Goal: Task Accomplishment & Management: Complete application form

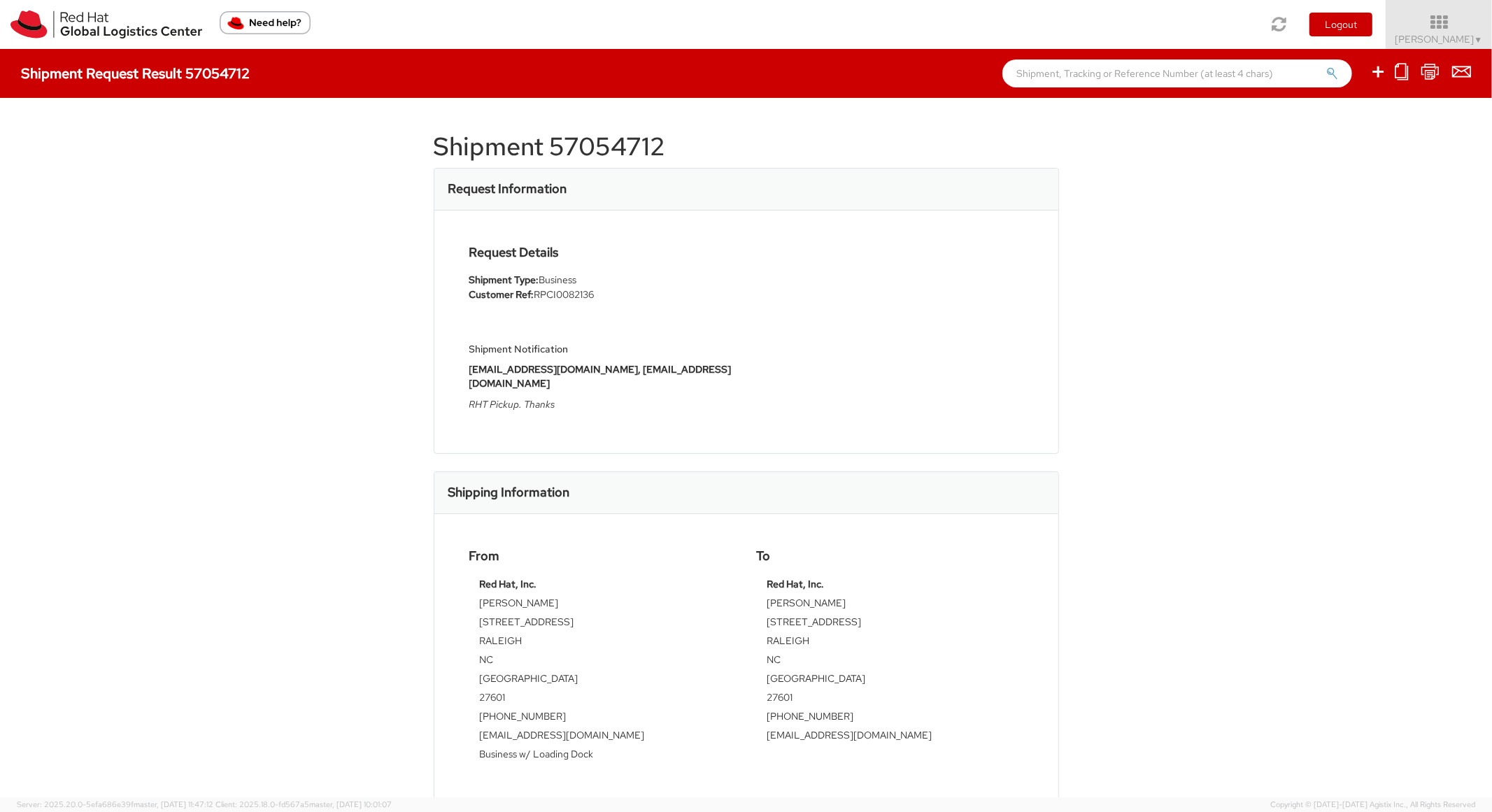
click at [1145, 80] on input "text" at bounding box center [1178, 74] width 350 height 28
click at [44, 30] on img at bounding box center [106, 25] width 192 height 28
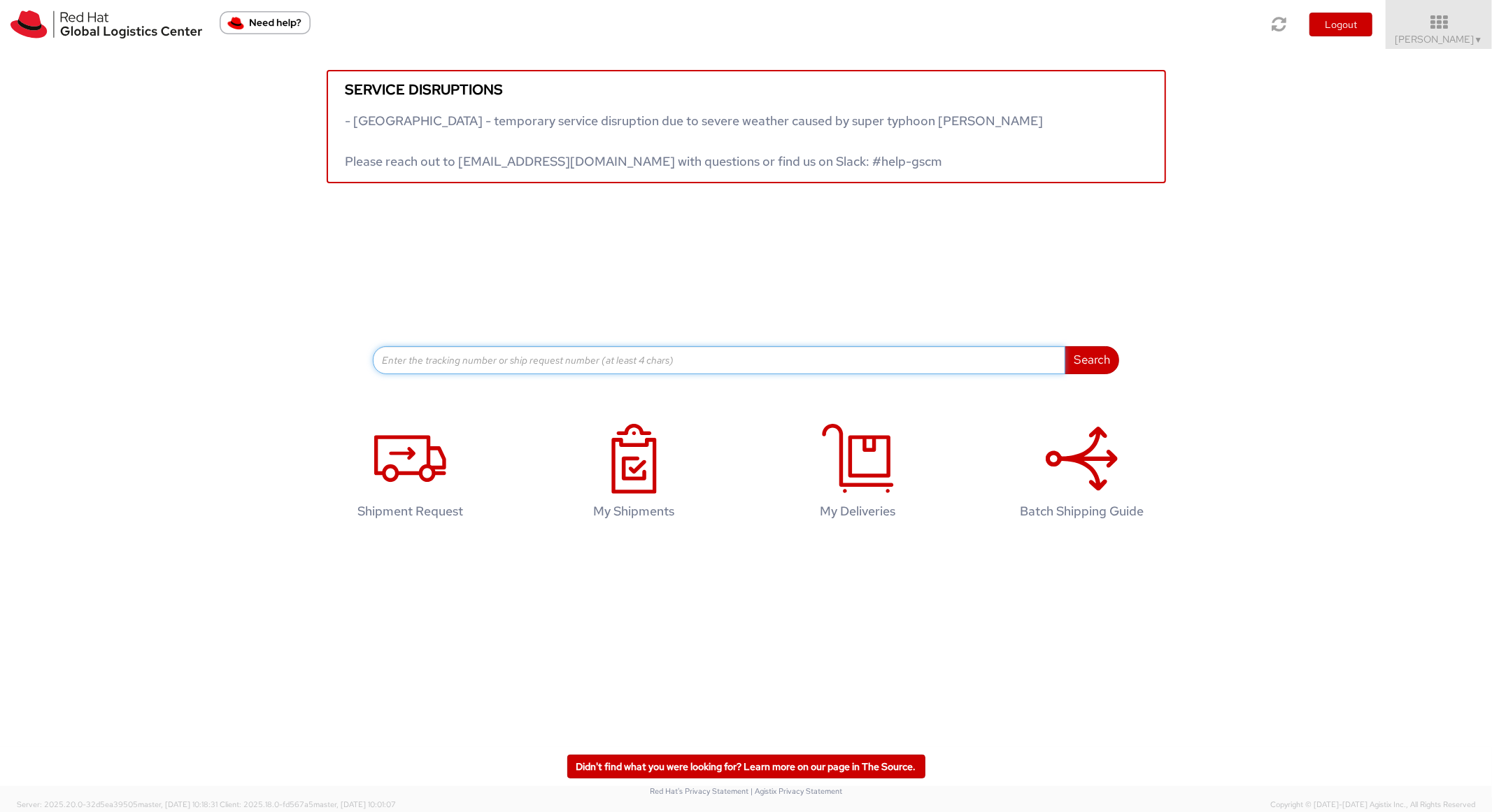
click at [514, 360] on input at bounding box center [720, 360] width 693 height 28
paste input "57007927"
type input "57007927"
click at [1065, 346] on button "Search" at bounding box center [1092, 360] width 55 height 28
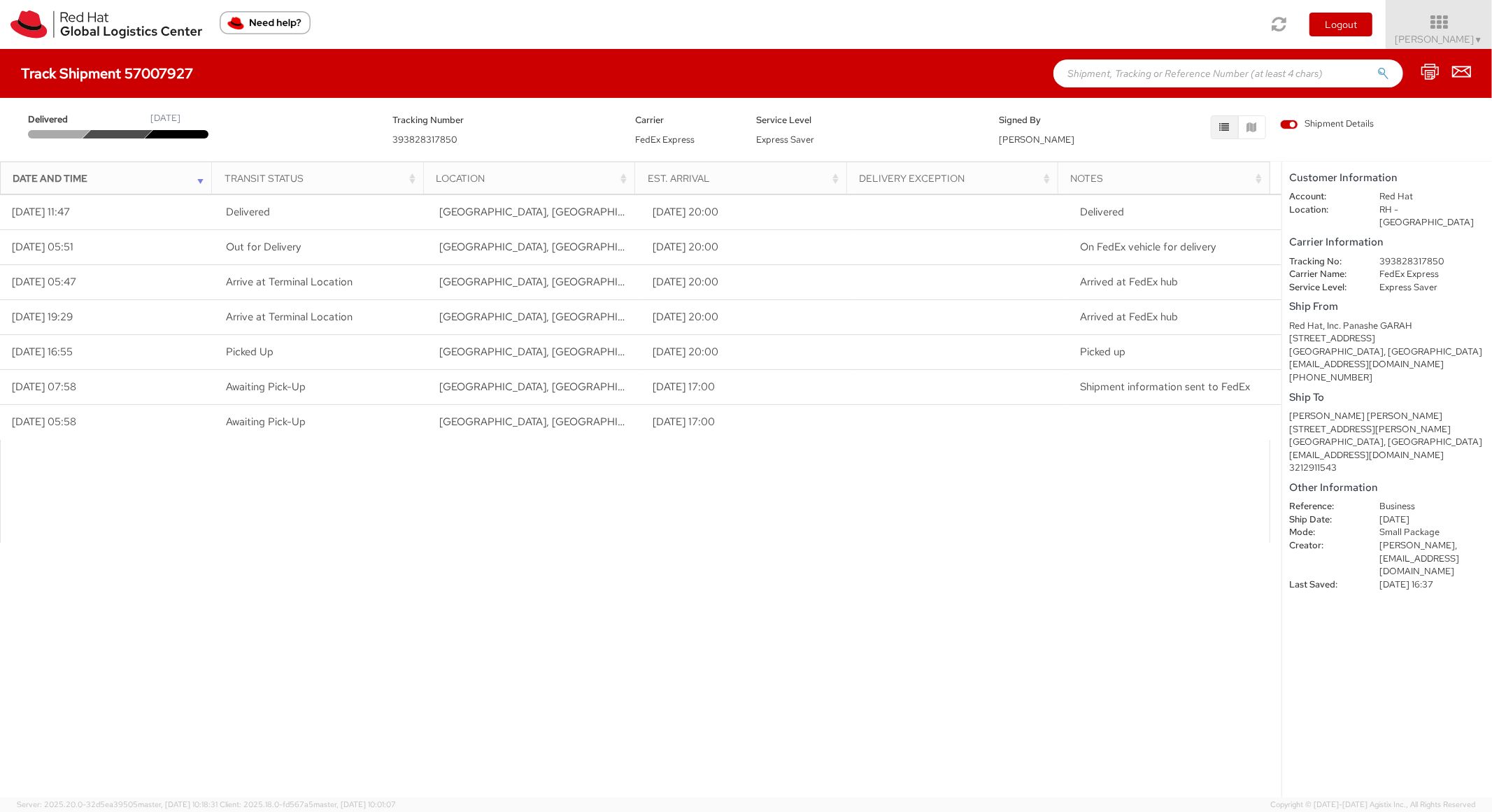
click at [1105, 76] on input "text" at bounding box center [1228, 74] width 350 height 28
paste input "56865058"
type input "56865058"
click at [1377, 67] on button "submit" at bounding box center [1383, 75] width 12 height 17
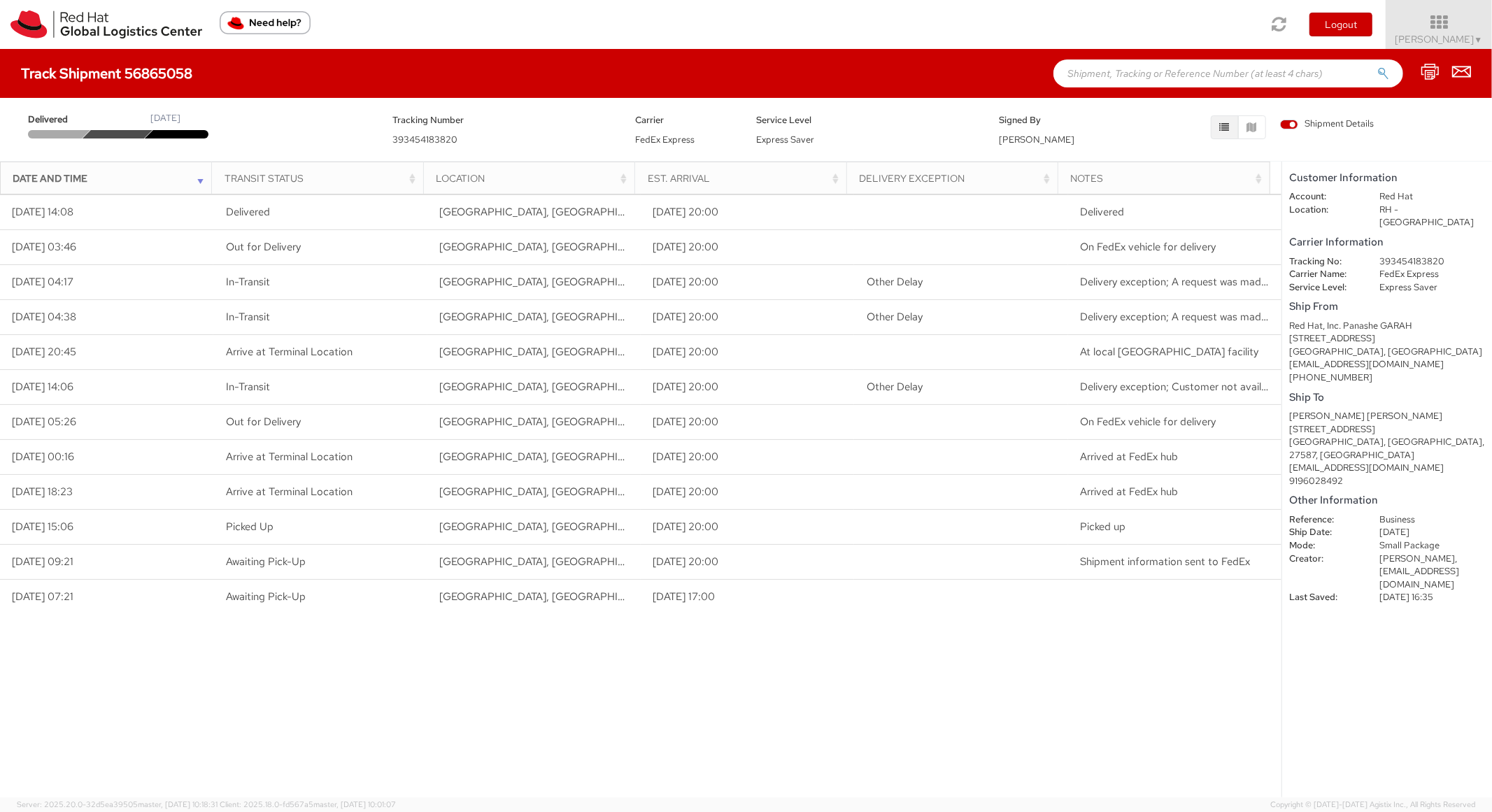
click at [1231, 86] on input "text" at bounding box center [1228, 74] width 350 height 28
paste input "56979527"
click at [1377, 67] on button "submit" at bounding box center [1383, 75] width 12 height 17
type input "56979527\"
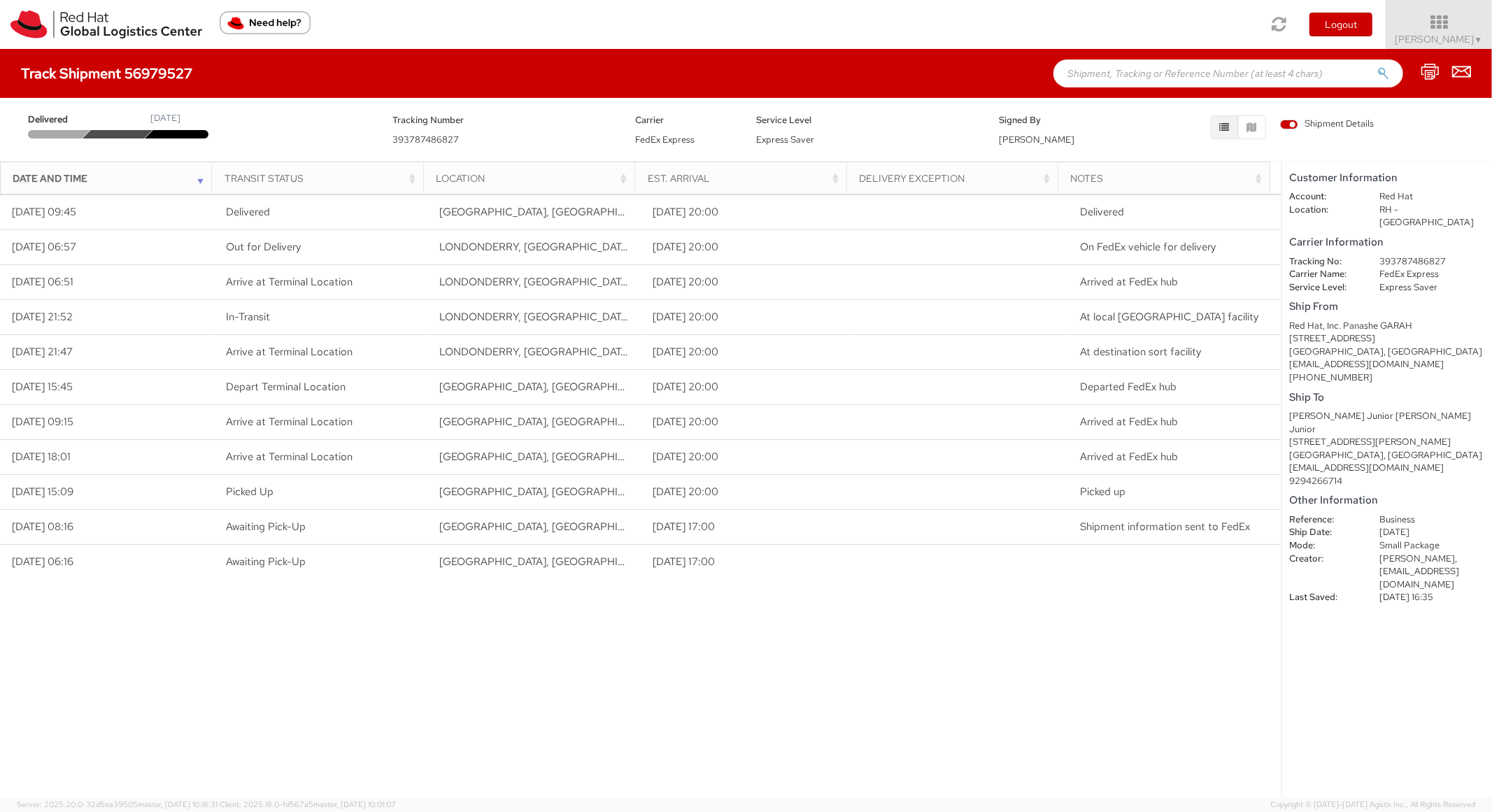
click at [1151, 73] on input "text" at bounding box center [1228, 74] width 350 height 28
paste input "56979611"
type input "56979611"
click at [1377, 67] on button "submit" at bounding box center [1383, 75] width 12 height 17
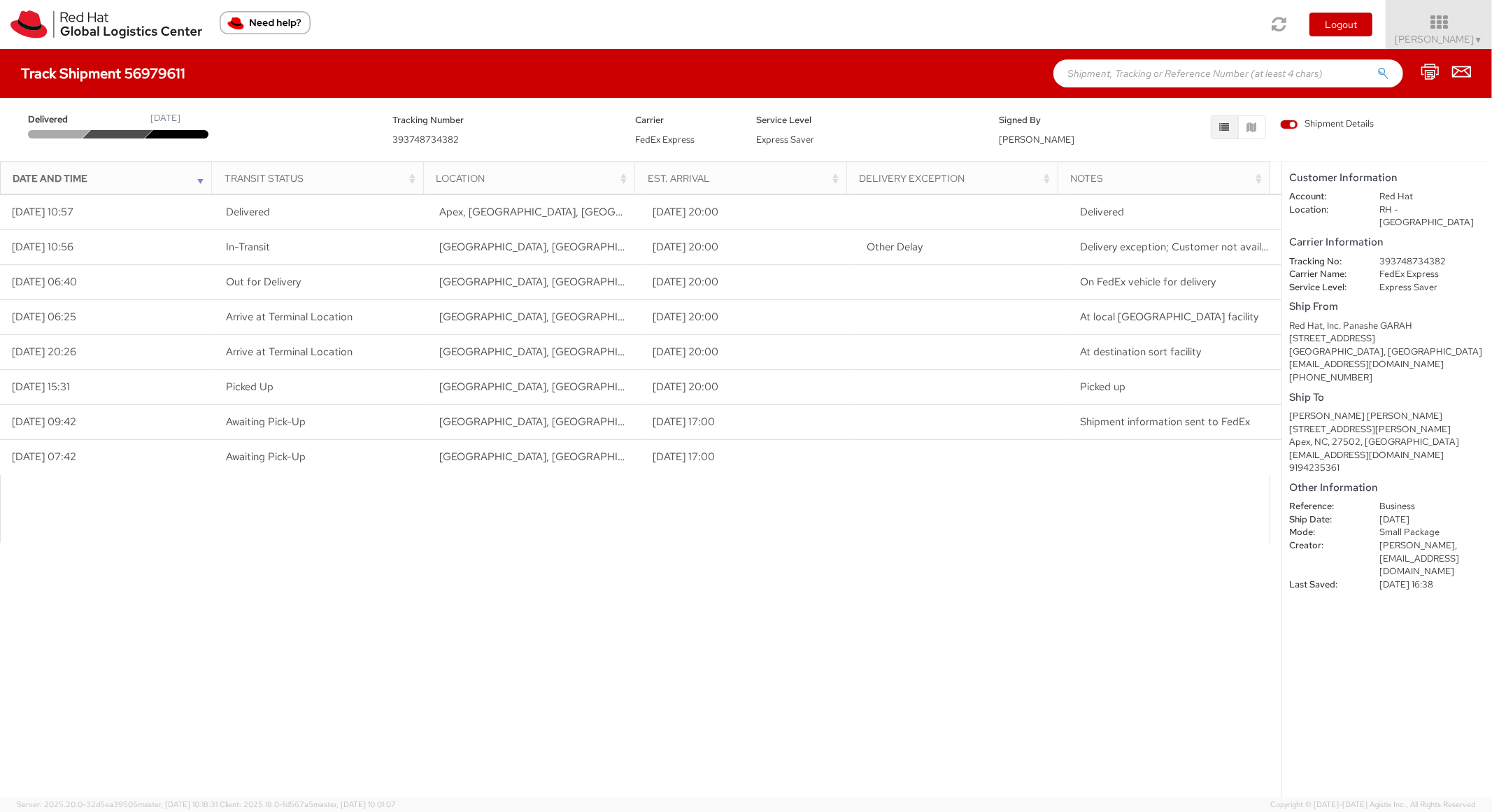
click at [1147, 67] on input "text" at bounding box center [1228, 74] width 350 height 28
paste input "57007921"
type input "57007921"
click at [1377, 67] on button "submit" at bounding box center [1383, 75] width 12 height 17
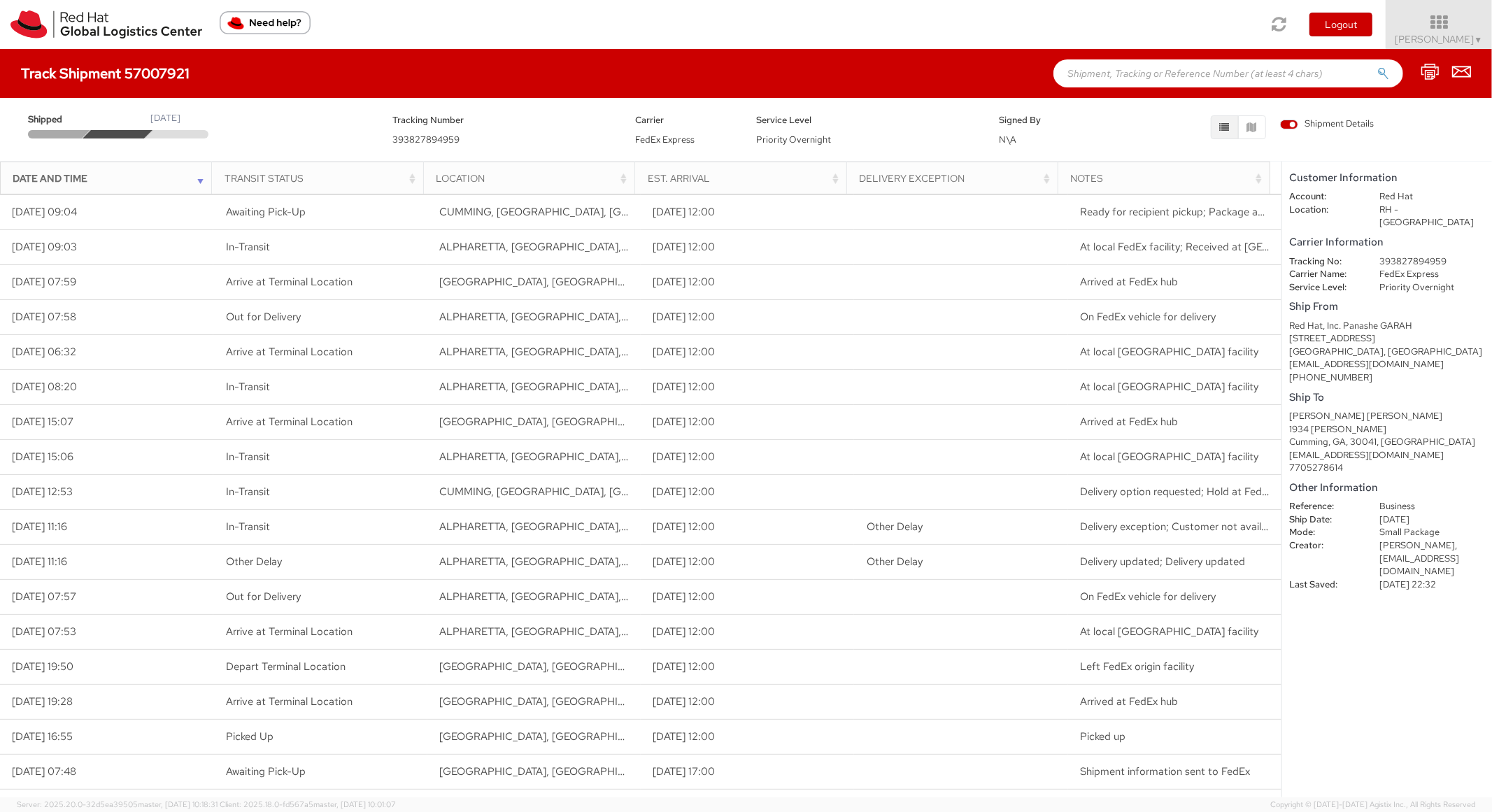
click at [1403, 268] on dd "FedEx Express" at bounding box center [1432, 274] width 127 height 13
click at [1406, 255] on dl "Tracking No: 393827894959 Carrier Name: FedEx Express Service Level: Priority O…" at bounding box center [1387, 275] width 217 height 39
click at [1406, 255] on dd "393827894959" at bounding box center [1432, 261] width 127 height 13
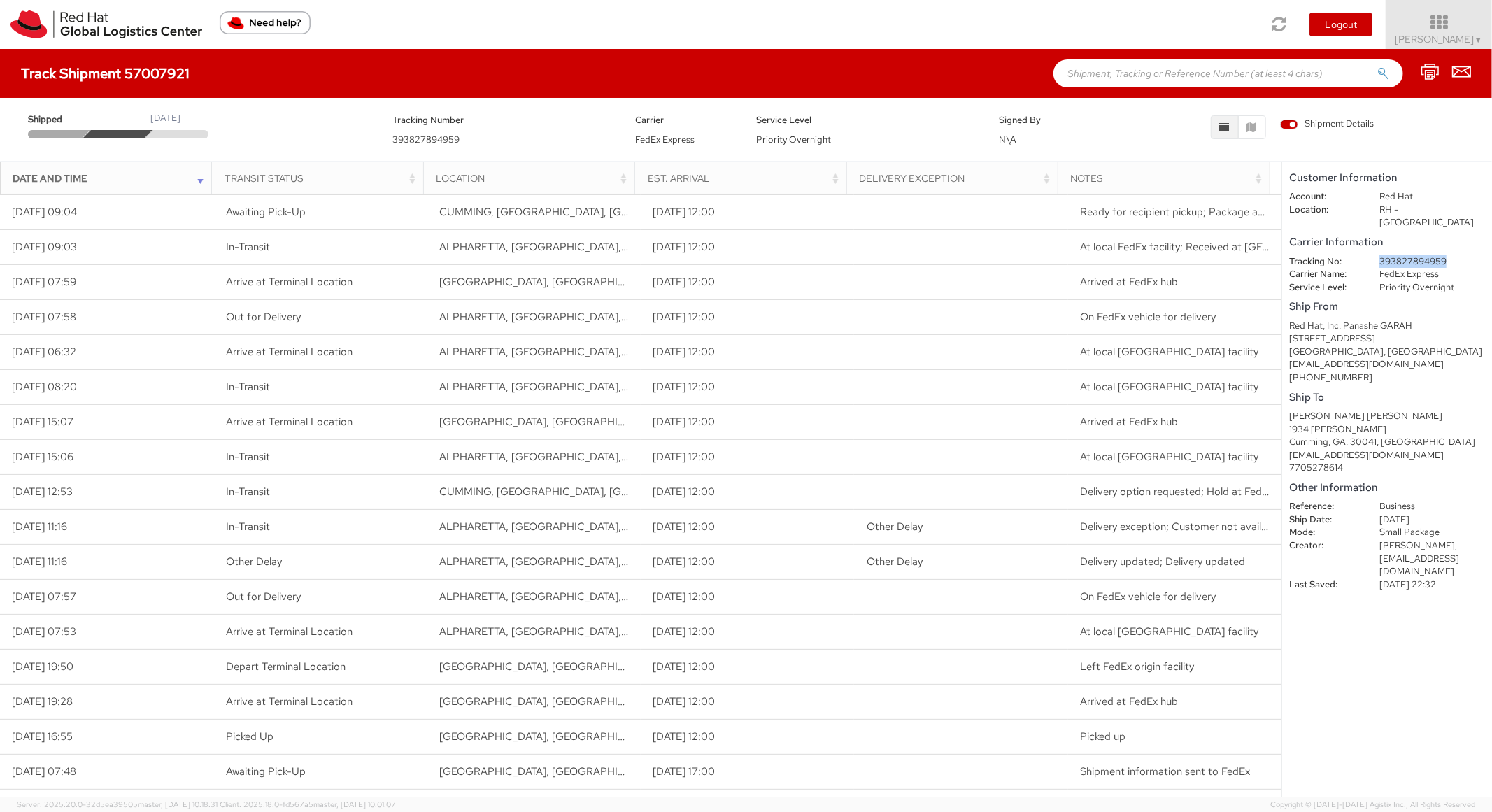
copy dd "393827894959"
click at [1094, 77] on input "text" at bounding box center [1228, 74] width 350 height 28
paste input "56805907"
type input "56805907"
click at [1377, 67] on button "submit" at bounding box center [1383, 75] width 12 height 17
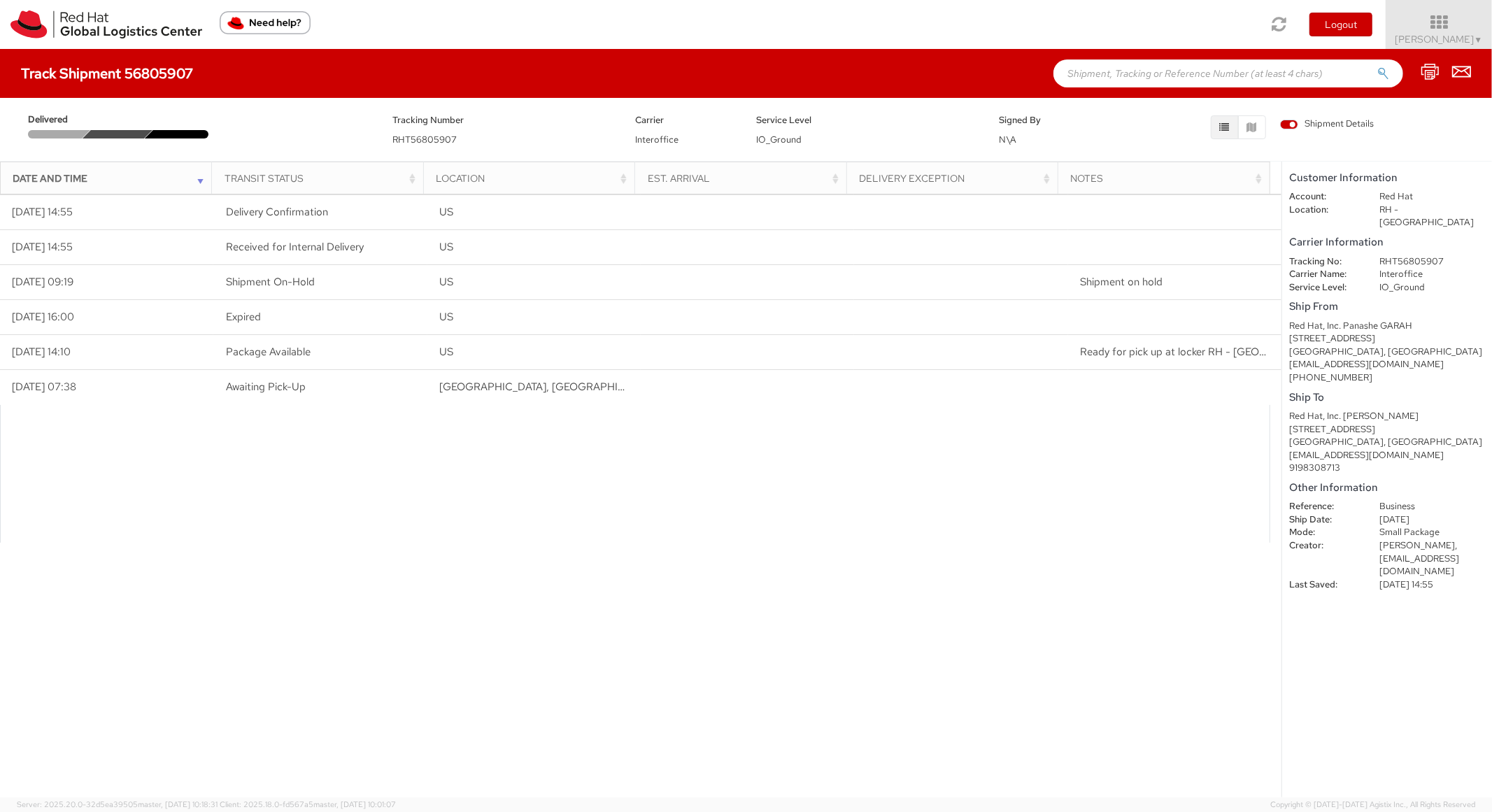
paste input "56781257"
click at [1147, 77] on input "text" at bounding box center [1228, 74] width 350 height 28
type input "56781257"
click at [1377, 67] on button "submit" at bounding box center [1383, 75] width 12 height 17
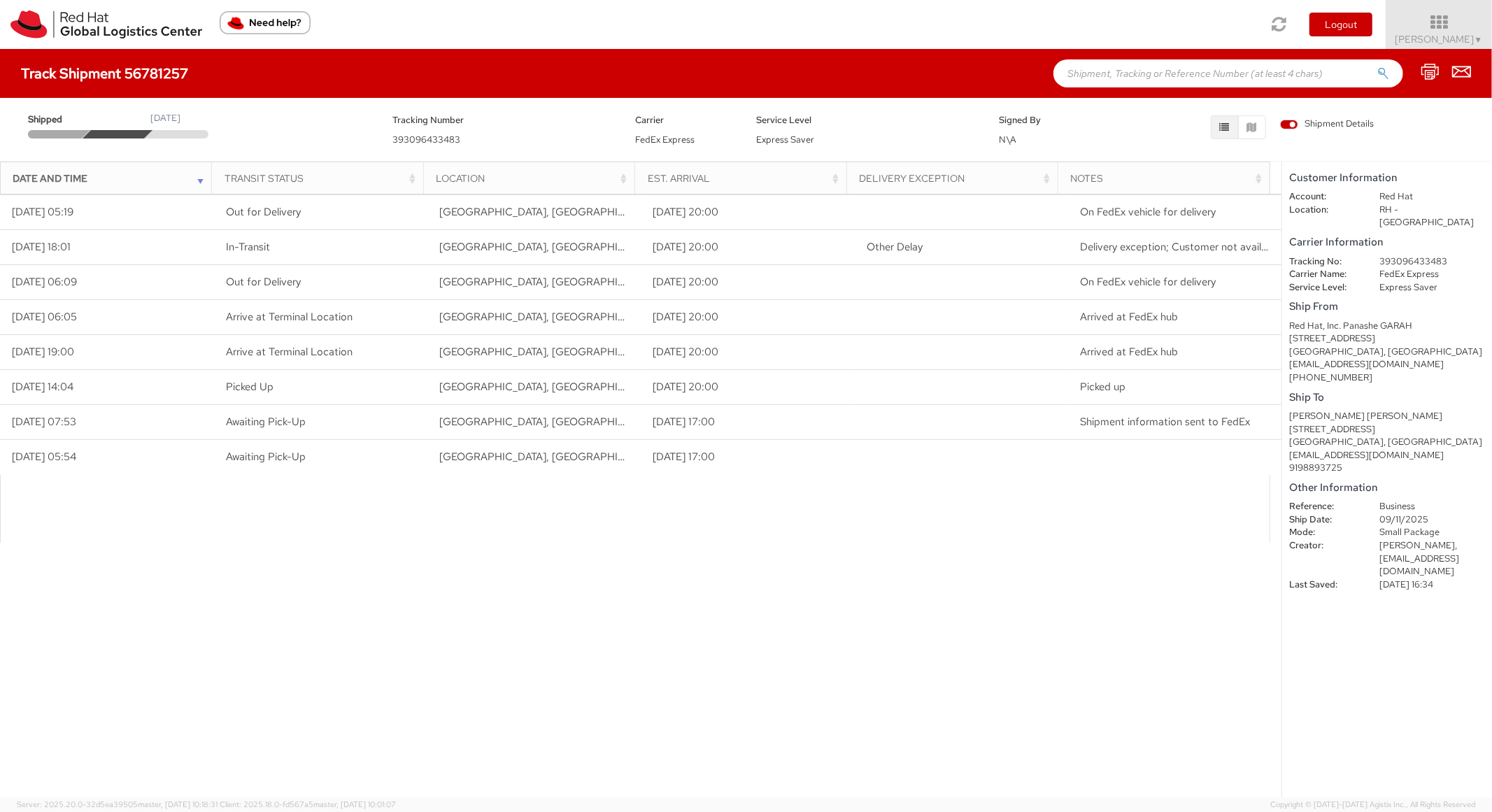
click at [1396, 255] on dd "393096433483" at bounding box center [1432, 261] width 127 height 13
copy dd "393096433483"
click at [1115, 79] on input "text" at bounding box center [1228, 74] width 350 height 28
paste input "56805833"
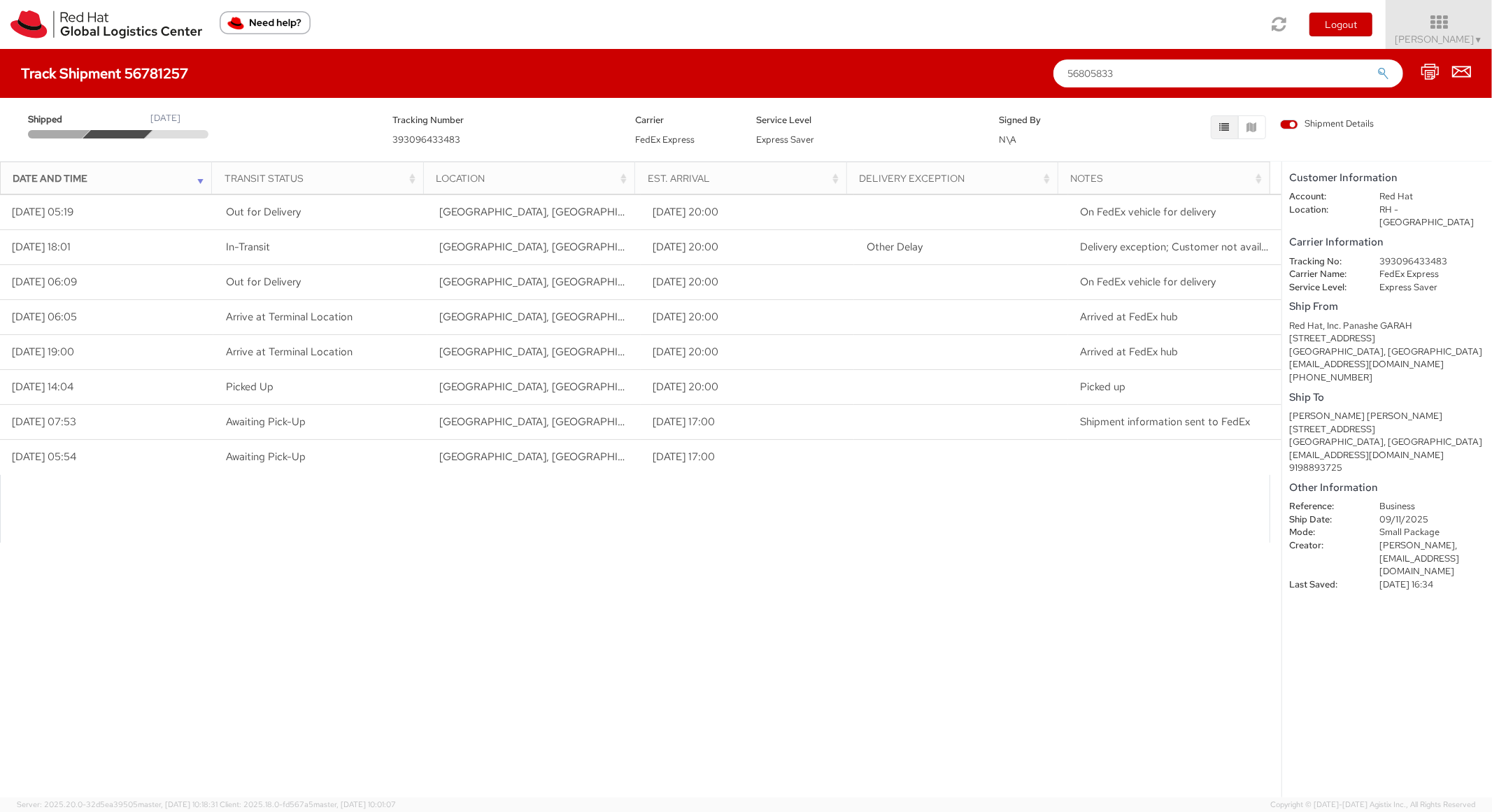
type input "56805833"
click at [1377, 67] on button "submit" at bounding box center [1383, 75] width 12 height 17
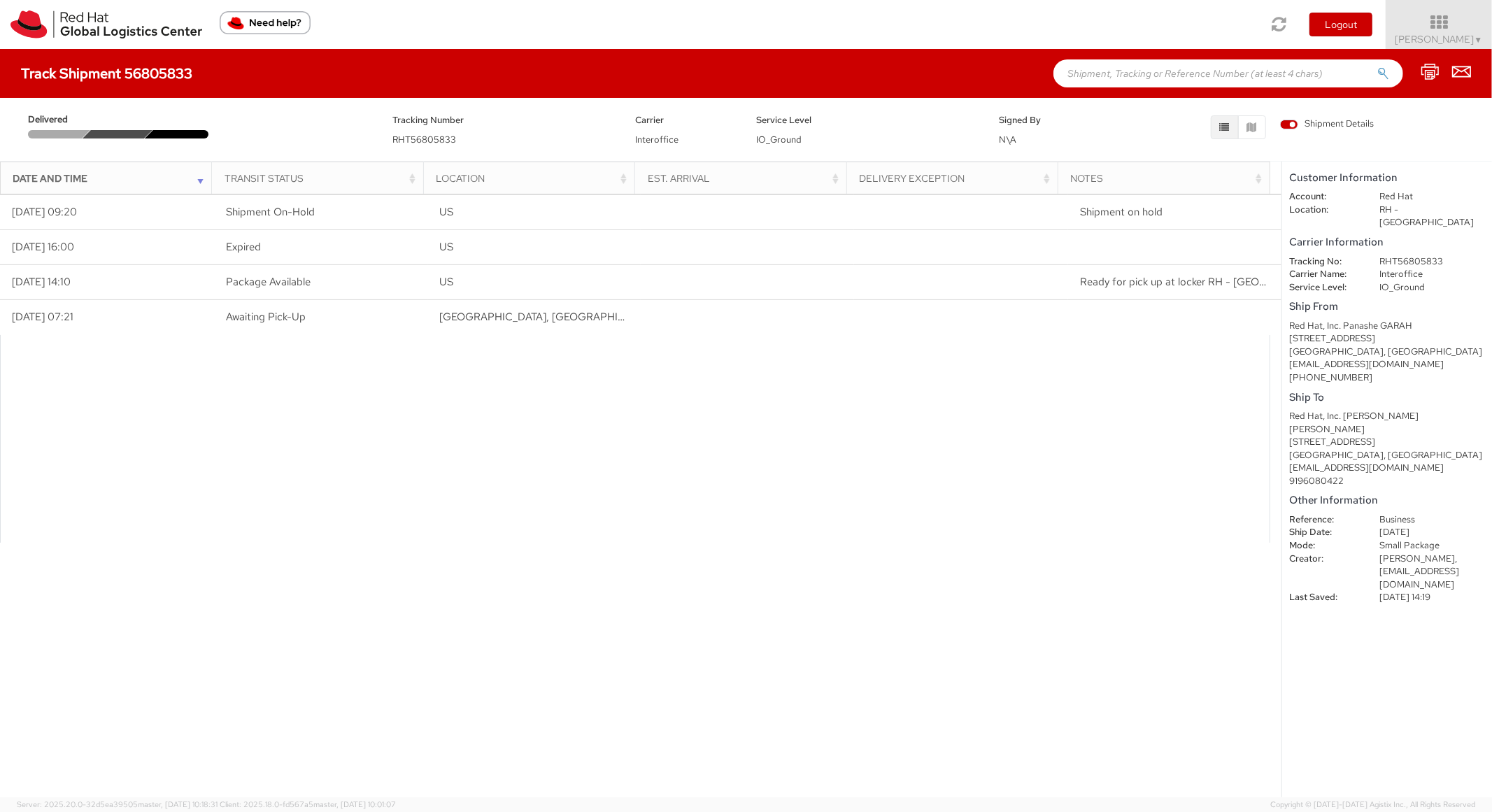
click at [1155, 58] on div "Track Shipment 56805833" at bounding box center [746, 74] width 1492 height 49
click at [1131, 84] on input "text" at bounding box center [1228, 74] width 350 height 28
paste input "56865132"
type input "56865132"
click at [1377, 67] on button "submit" at bounding box center [1383, 75] width 12 height 17
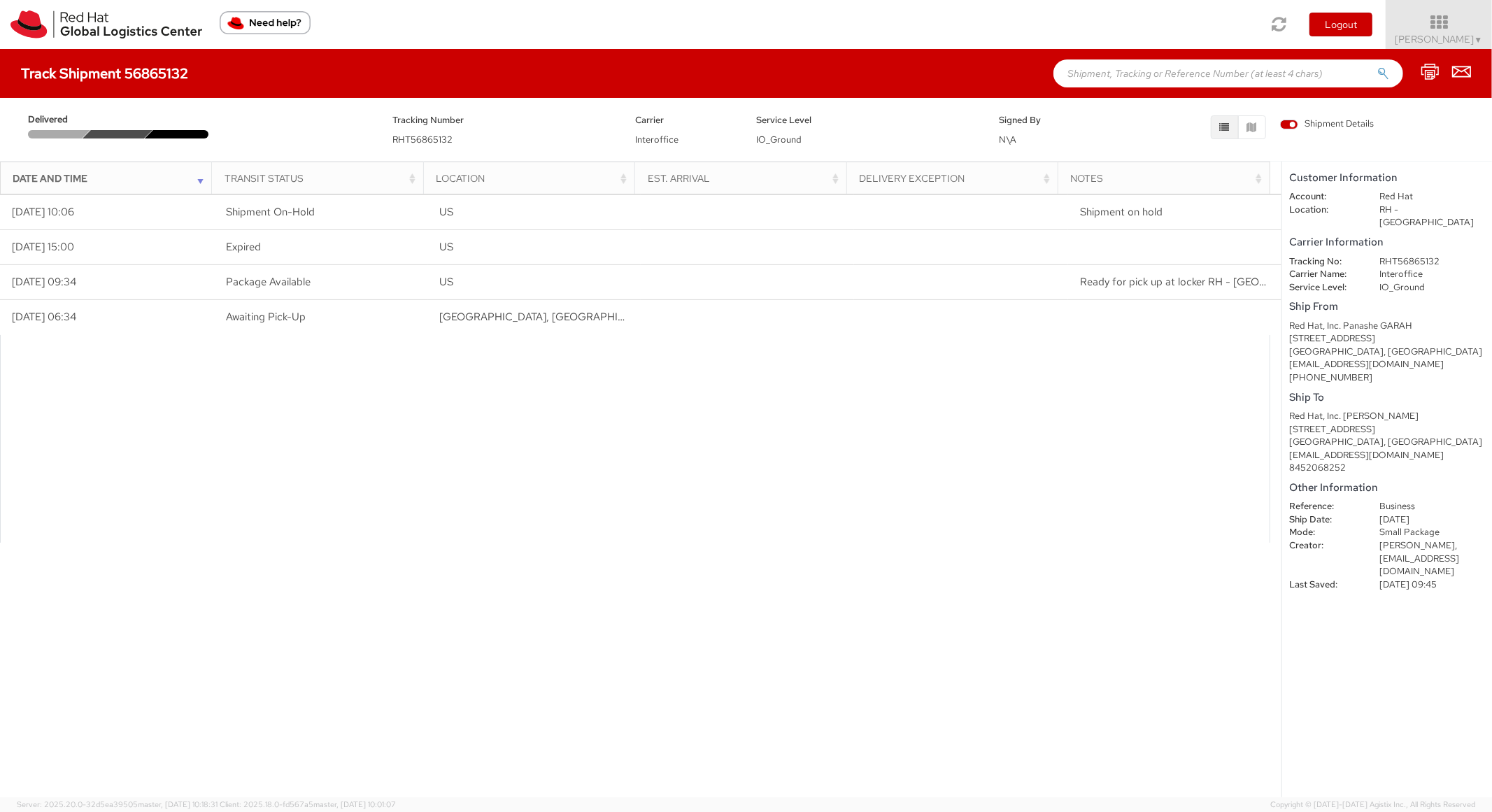
click at [1097, 86] on input "text" at bounding box center [1228, 74] width 350 height 28
paste input "56524312"
type input "56524312"
click at [1377, 67] on button "submit" at bounding box center [1383, 75] width 12 height 17
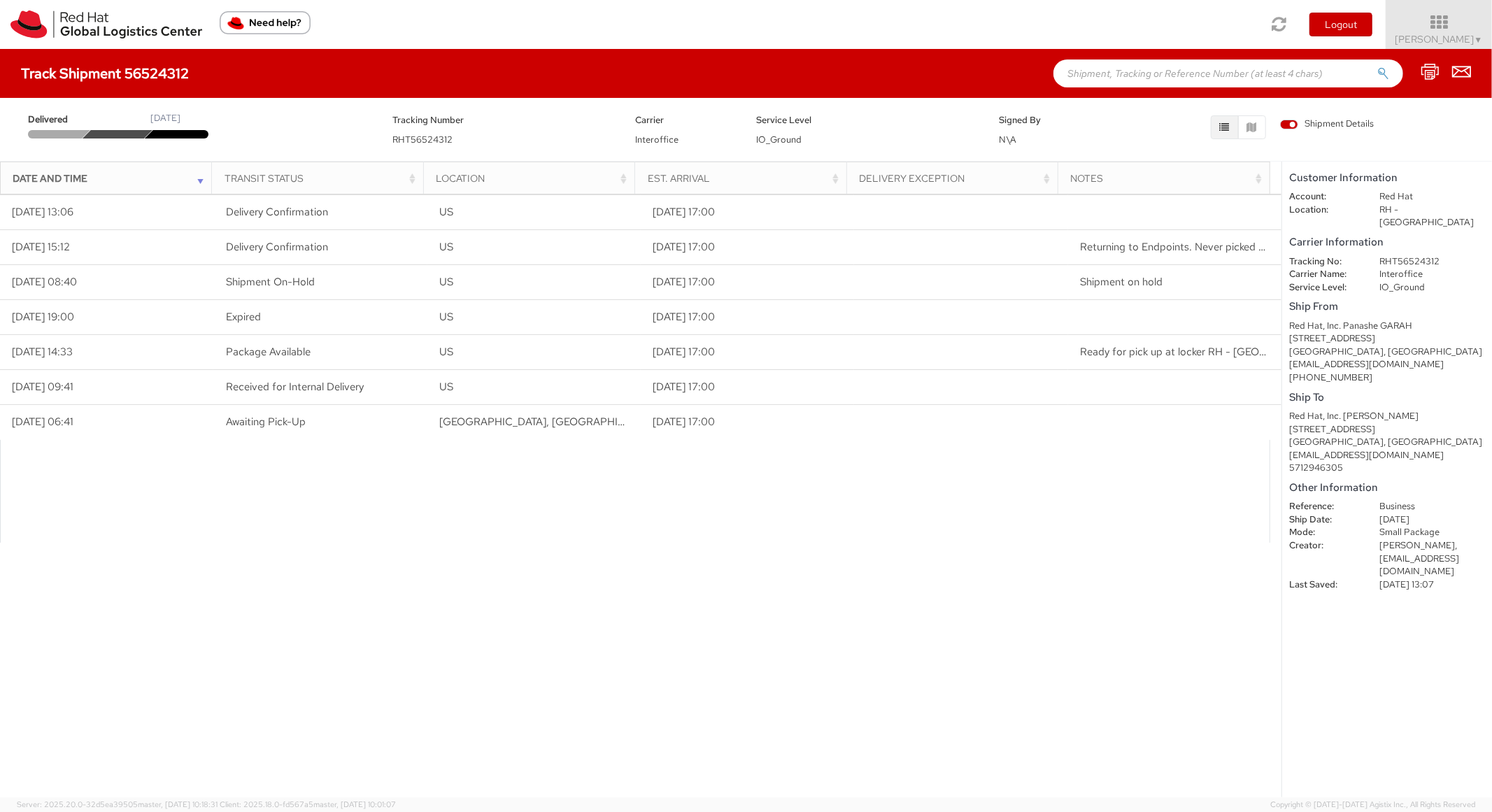
click at [1125, 78] on input "text" at bounding box center [1228, 74] width 350 height 28
paste input "56567587"
type input "56567587"
click at [1377, 67] on button "submit" at bounding box center [1383, 75] width 12 height 17
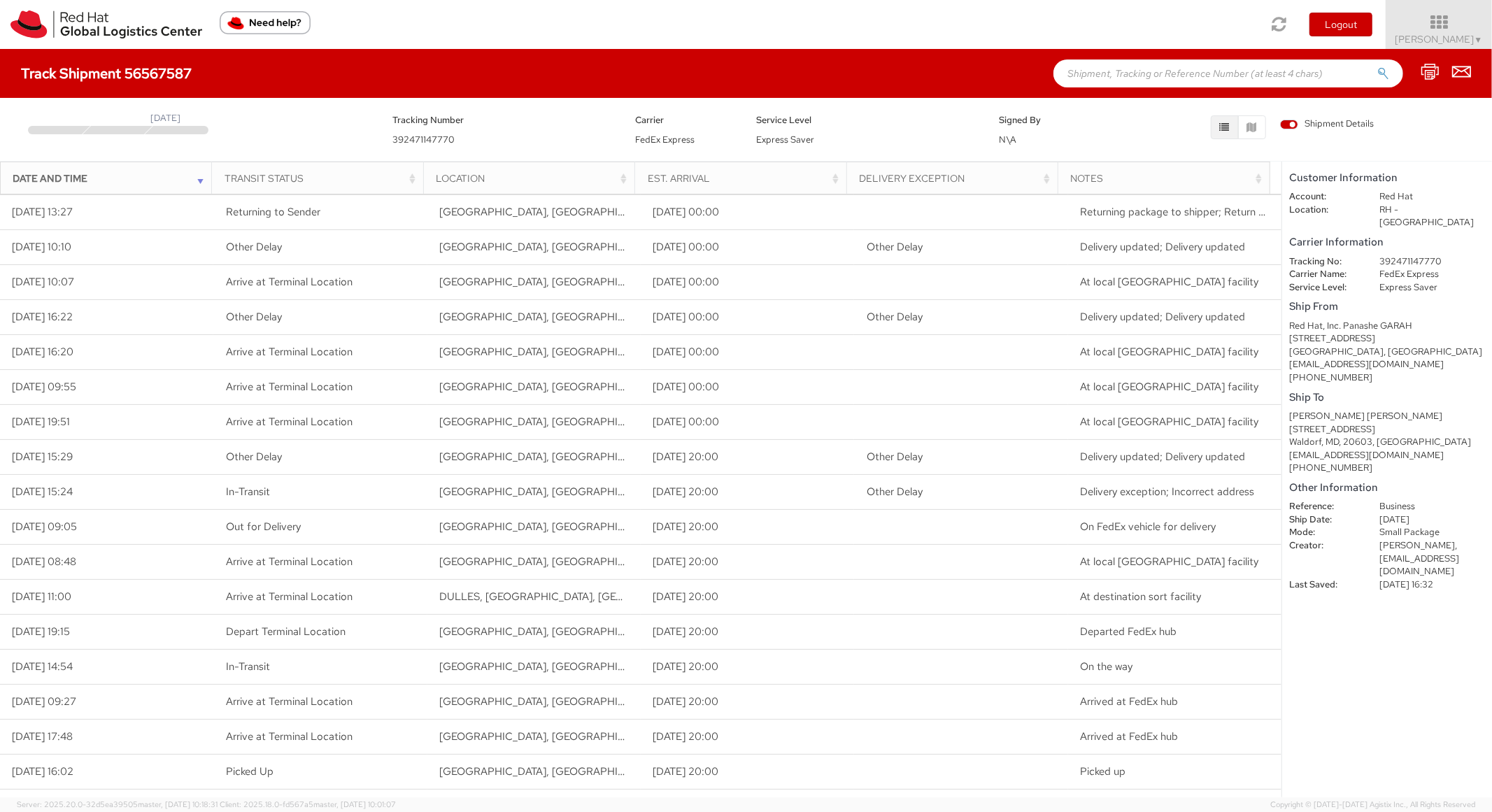
click at [1128, 68] on input "text" at bounding box center [1228, 74] width 350 height 28
paste input "56966886"
type input "56966886"
click at [1377, 67] on button "submit" at bounding box center [1383, 75] width 12 height 17
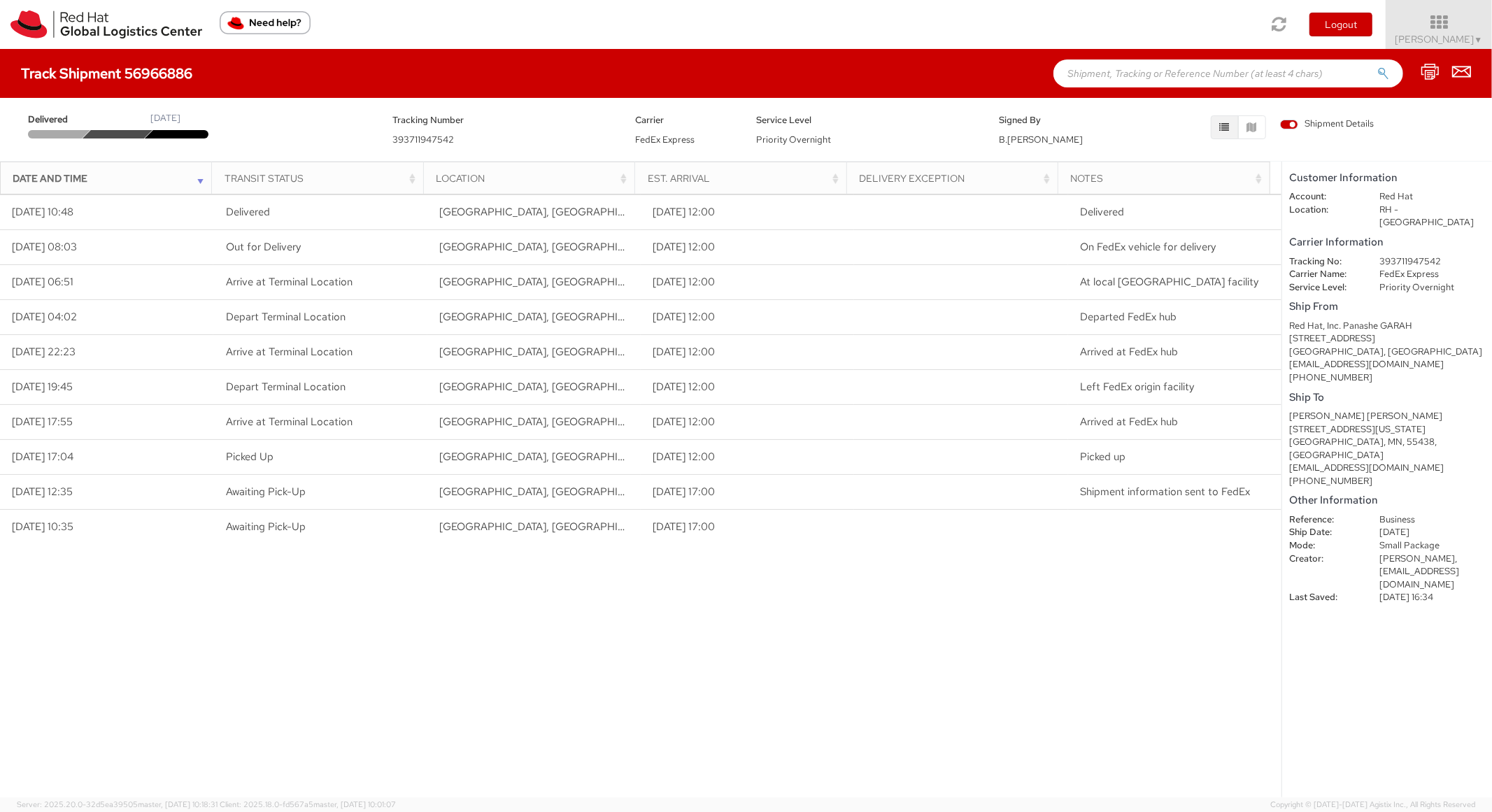
click at [1165, 77] on input "text" at bounding box center [1228, 74] width 350 height 28
paste input "56965117"
type input "56965117"
click at [1377, 67] on button "submit" at bounding box center [1383, 75] width 12 height 17
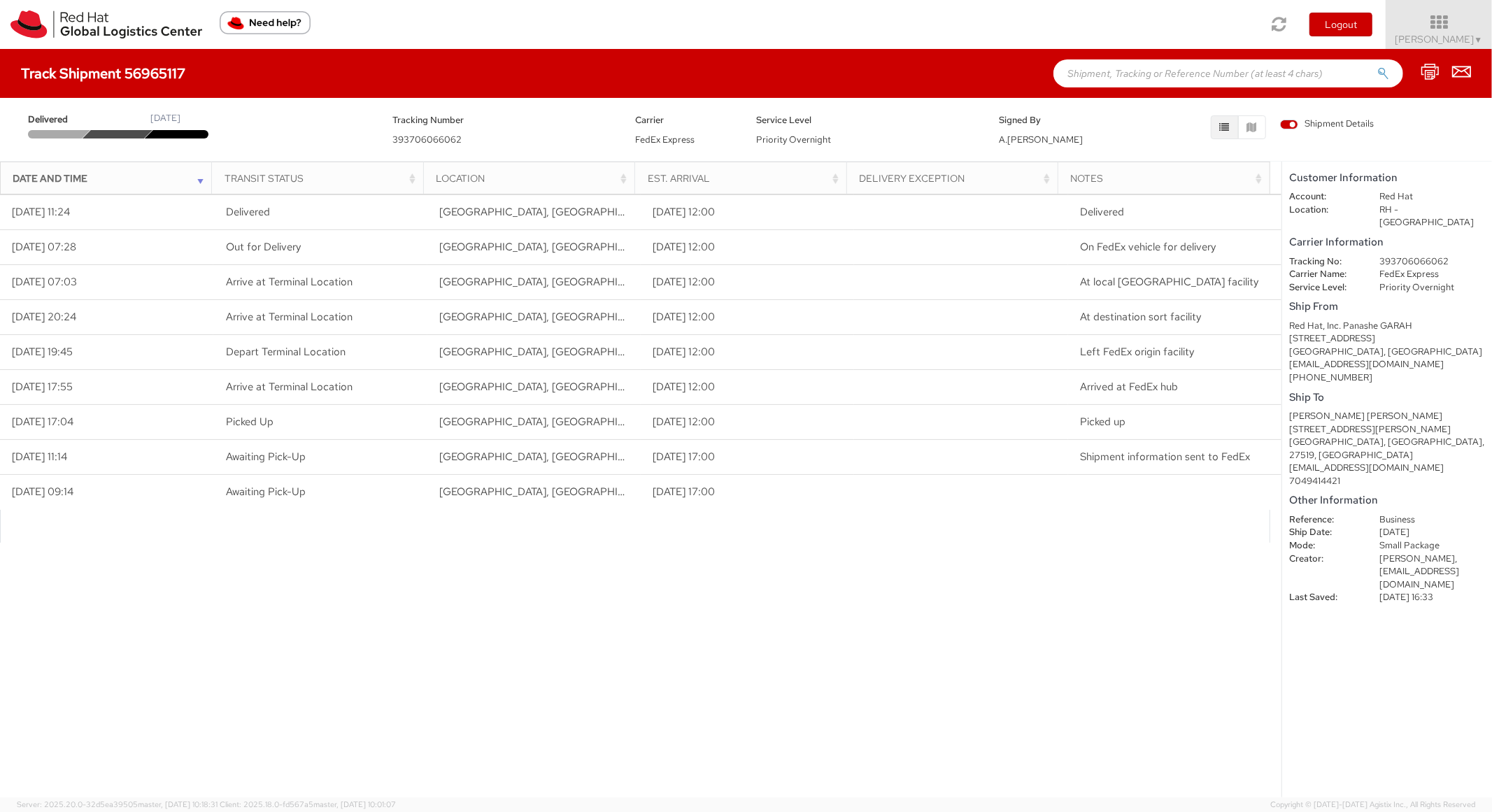
click at [1089, 89] on div "Track Shipment 56965117" at bounding box center [746, 74] width 1492 height 49
click at [1098, 77] on input "text" at bounding box center [1228, 74] width 350 height 28
paste input "56965057"
type input "56965057"
click at [1377, 67] on button "submit" at bounding box center [1383, 75] width 12 height 17
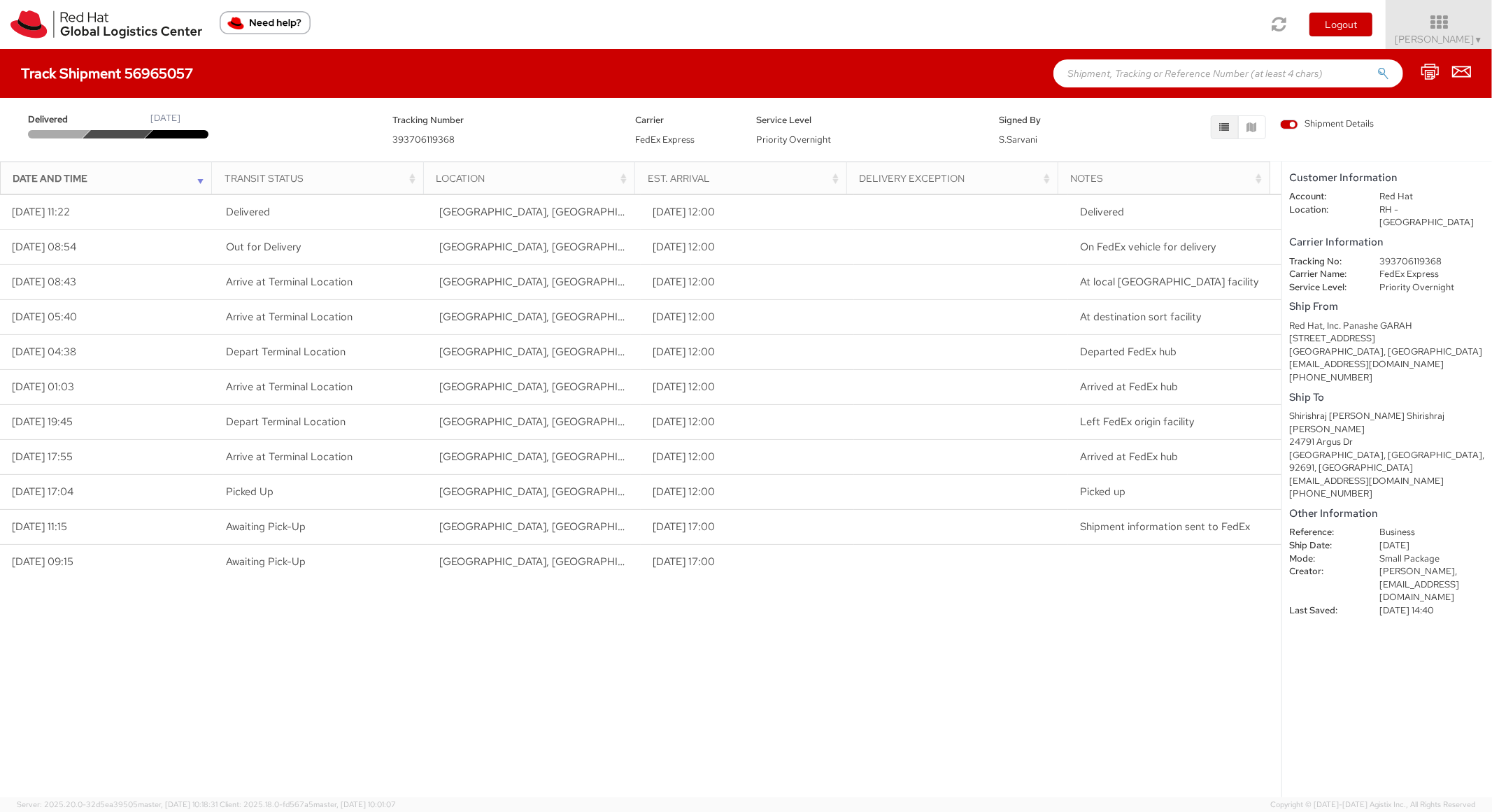
click at [1124, 51] on div "Track Shipment 56965057" at bounding box center [746, 74] width 1492 height 49
click at [1129, 80] on input "text" at bounding box center [1228, 74] width 350 height 28
paste input "56835558"
type input "56835558"
click at [1377, 67] on button "submit" at bounding box center [1383, 75] width 12 height 17
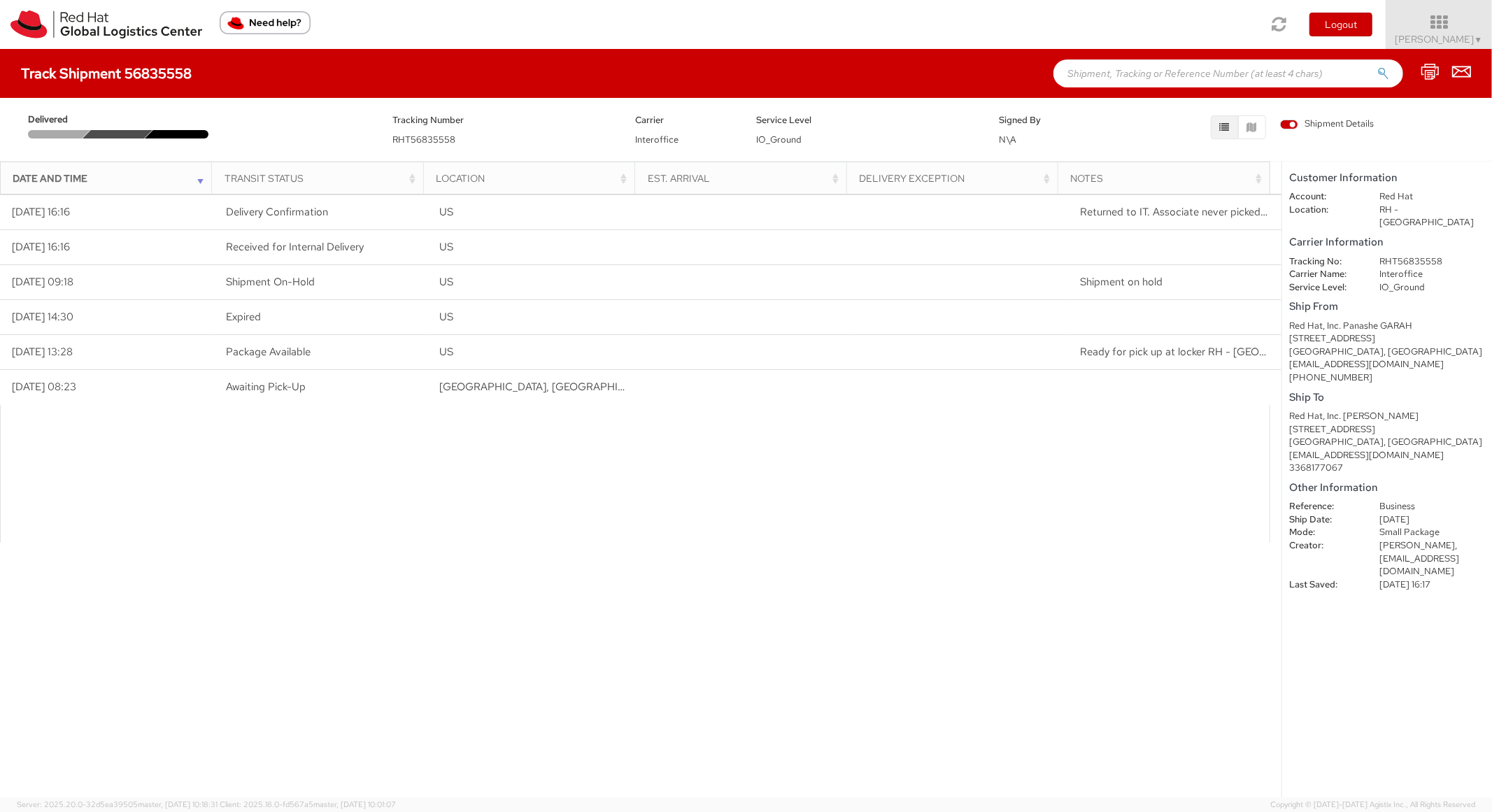
click at [1122, 81] on input "text" at bounding box center [1228, 74] width 350 height 28
paste input "56978468"
type input "56978468"
click at [1377, 67] on button "submit" at bounding box center [1383, 75] width 12 height 17
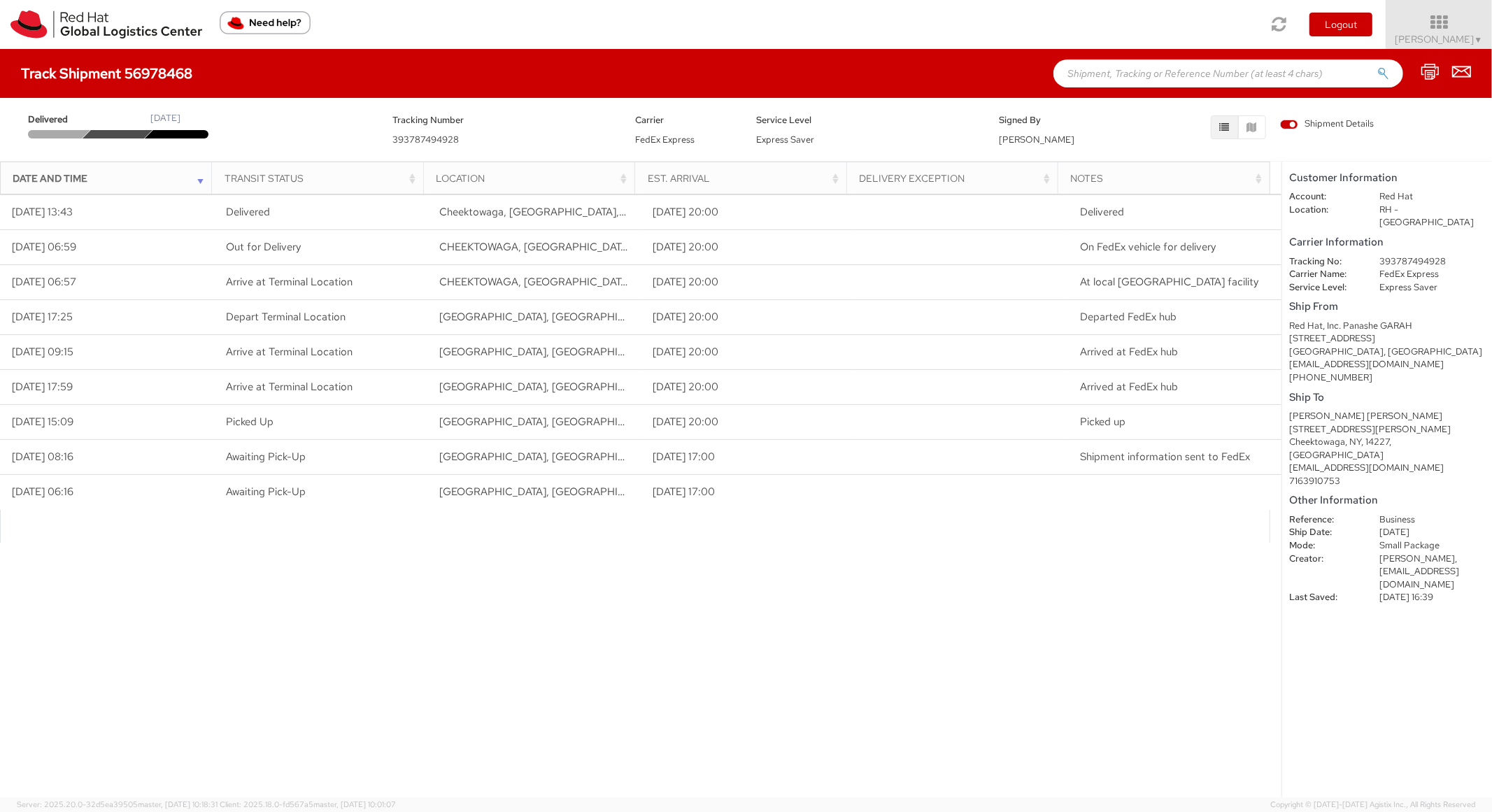
click at [1122, 72] on input "text" at bounding box center [1228, 74] width 350 height 28
paste input "57008014"
type input "57008014"
click at [1377, 67] on button "submit" at bounding box center [1383, 75] width 12 height 17
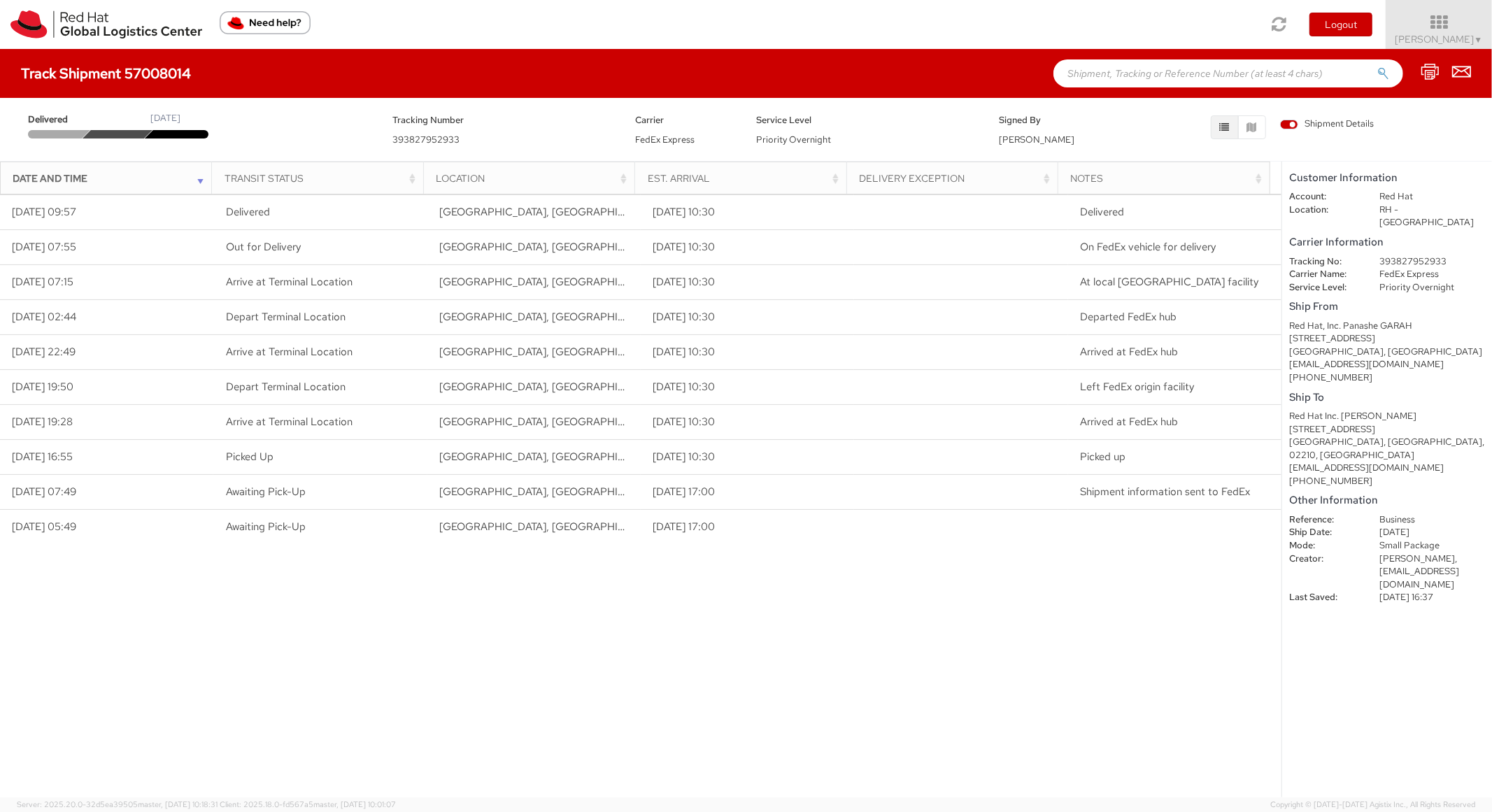
click at [1131, 88] on div "Track Shipment 57008014" at bounding box center [746, 74] width 1492 height 49
click at [1139, 77] on input "text" at bounding box center [1228, 74] width 350 height 28
paste input "56978479"
type input "56978479"
click at [1377, 67] on button "submit" at bounding box center [1383, 75] width 12 height 17
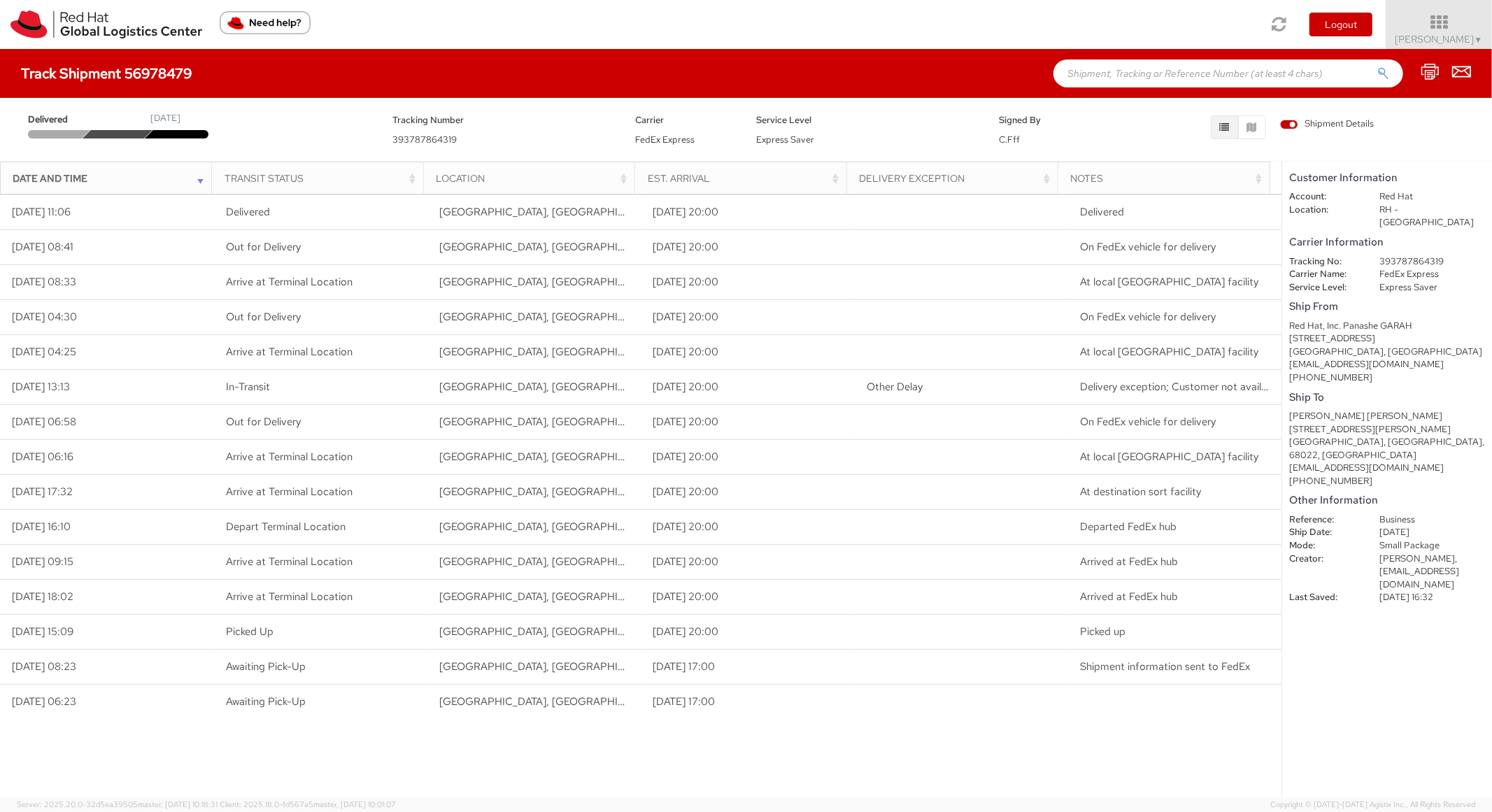
click at [1131, 72] on input "text" at bounding box center [1228, 74] width 350 height 28
paste input "57008019"
type input "57008019"
click at [1377, 67] on button "submit" at bounding box center [1383, 75] width 12 height 17
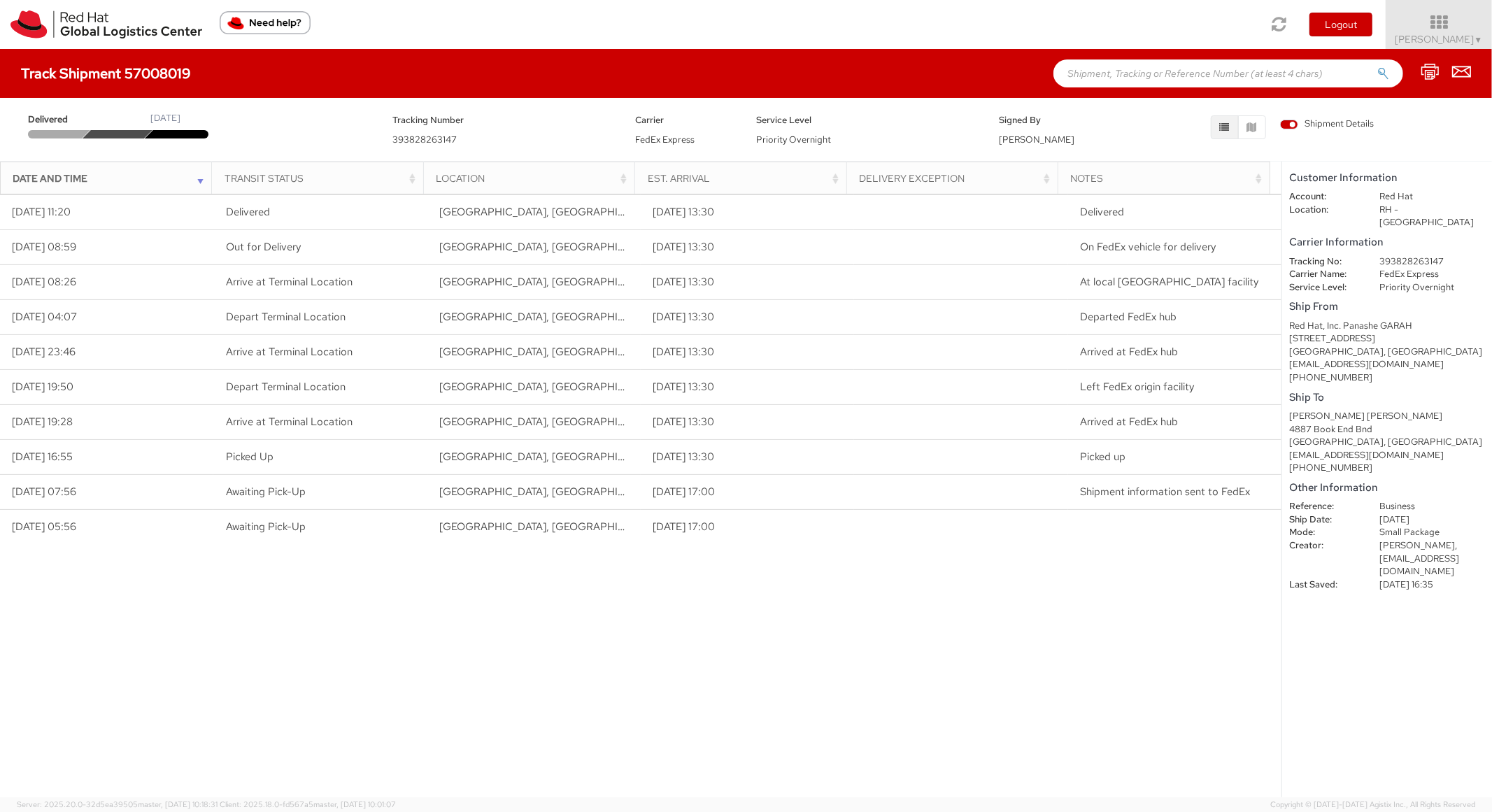
click at [1129, 85] on input "text" at bounding box center [1228, 74] width 350 height 28
paste input "56978510"
click at [1377, 67] on button "submit" at bounding box center [1383, 75] width 12 height 17
type input "56978510\"
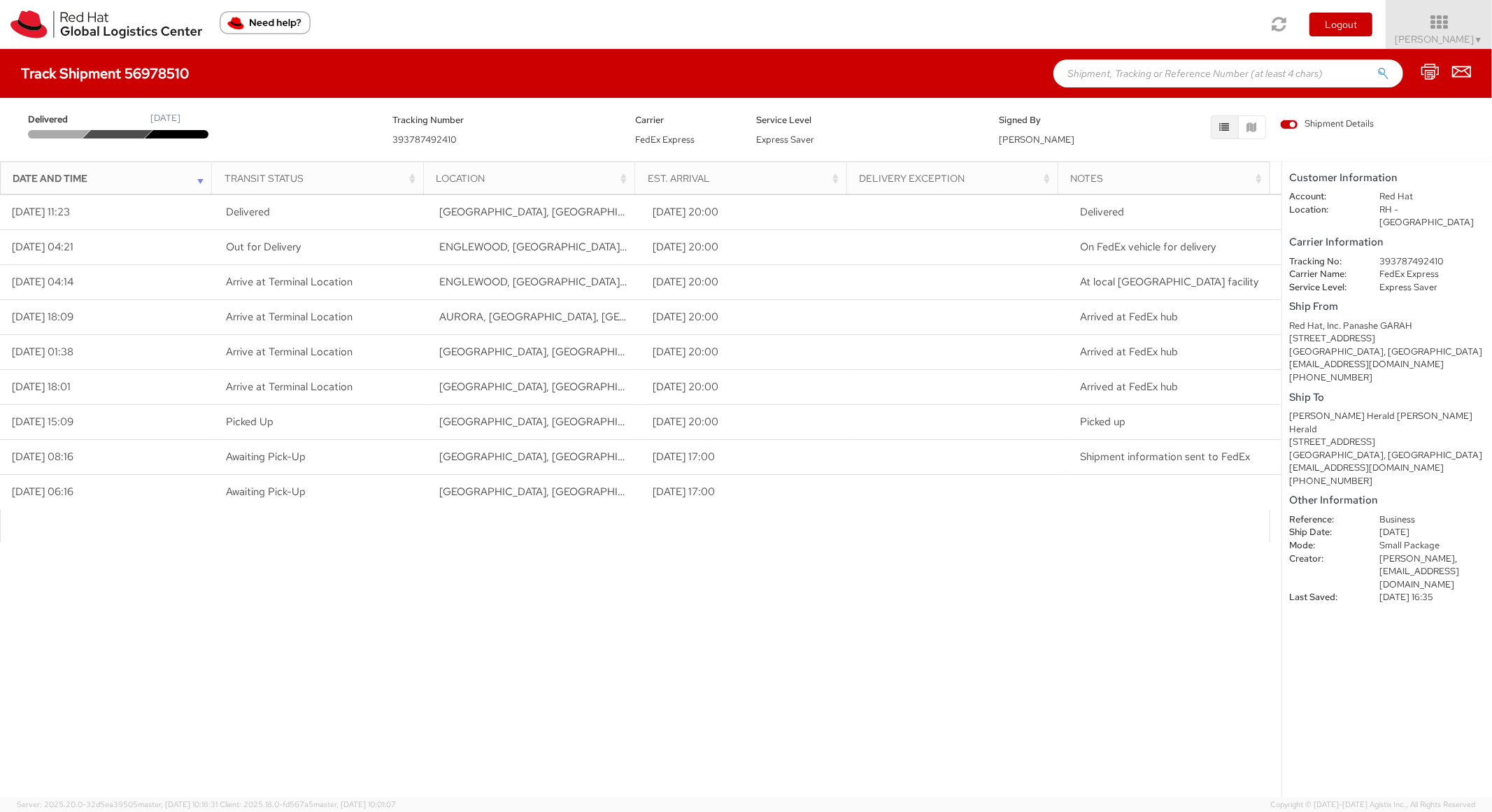
click at [1106, 72] on input "text" at bounding box center [1228, 74] width 350 height 28
paste input "57008028"
type input "57008028"
click at [1377, 67] on button "submit" at bounding box center [1383, 75] width 12 height 17
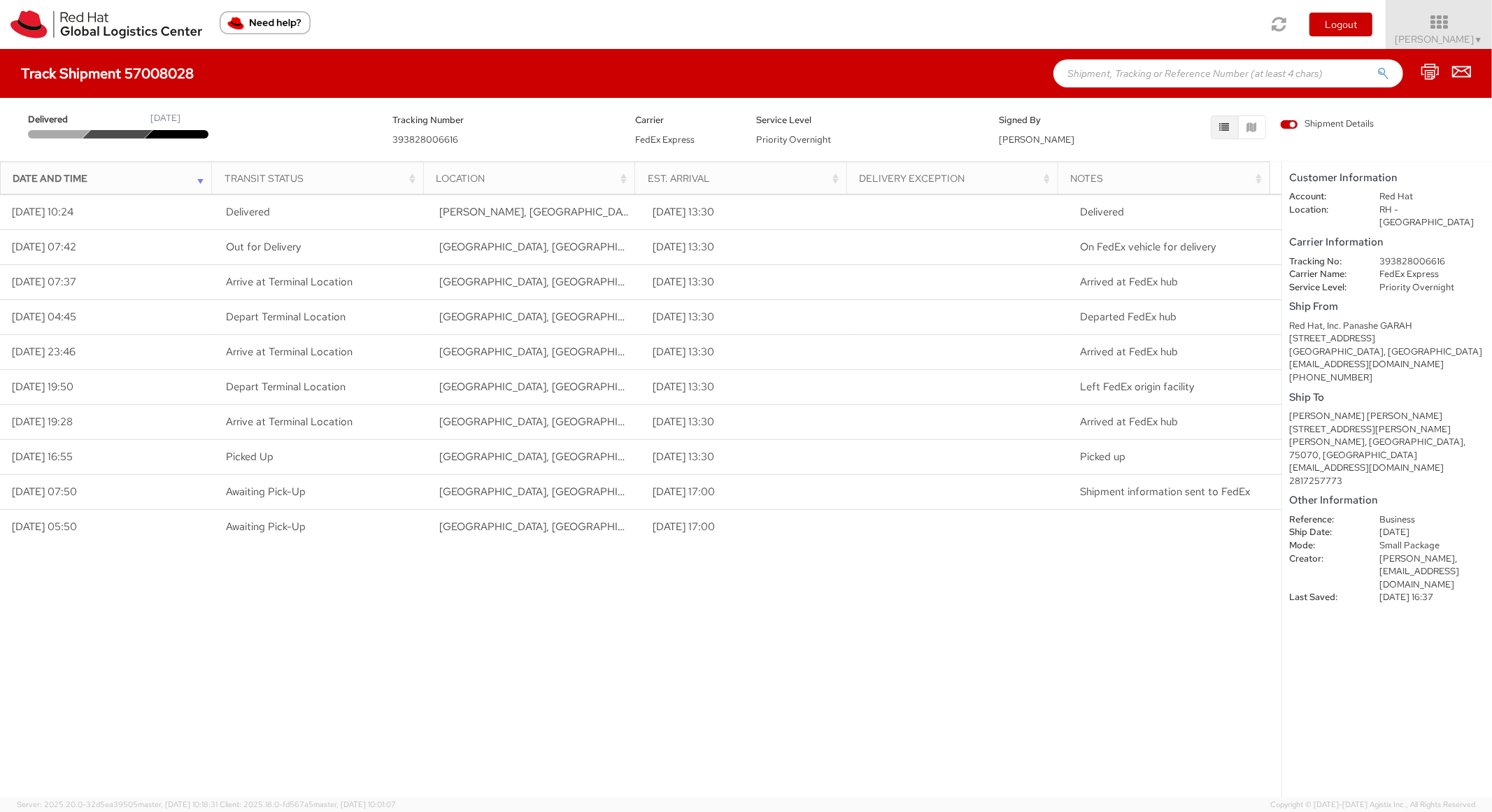
click at [1136, 56] on div "Track Shipment 57008028" at bounding box center [746, 74] width 1492 height 49
click at [1139, 79] on input "text" at bounding box center [1228, 74] width 350 height 28
paste input "56979521"
type input "56979521"
click at [1377, 67] on button "submit" at bounding box center [1383, 75] width 12 height 17
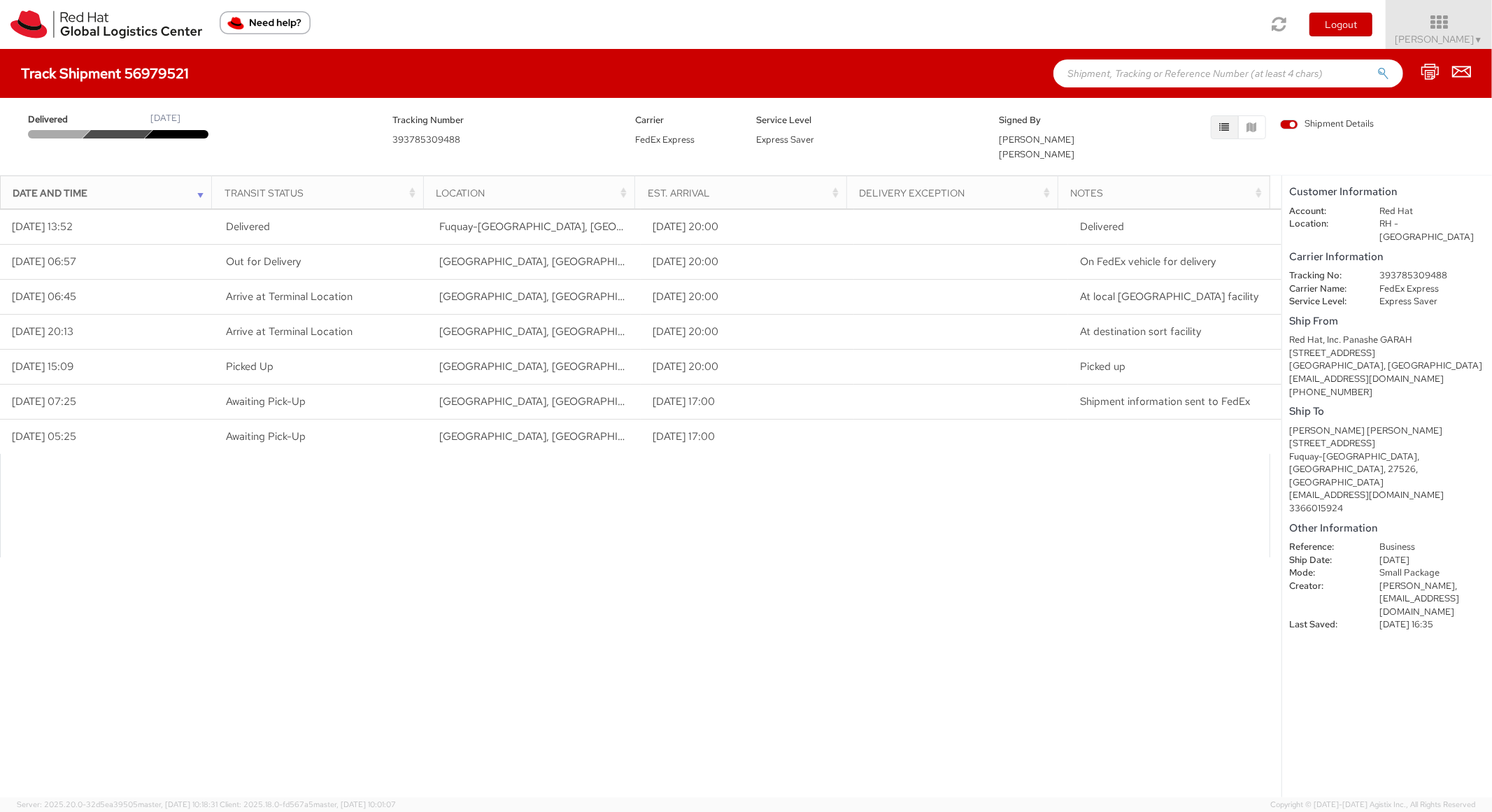
click at [1158, 72] on input "text" at bounding box center [1228, 74] width 350 height 28
paste input "56979515"
type input "56979515"
click at [1377, 67] on button "submit" at bounding box center [1383, 75] width 12 height 17
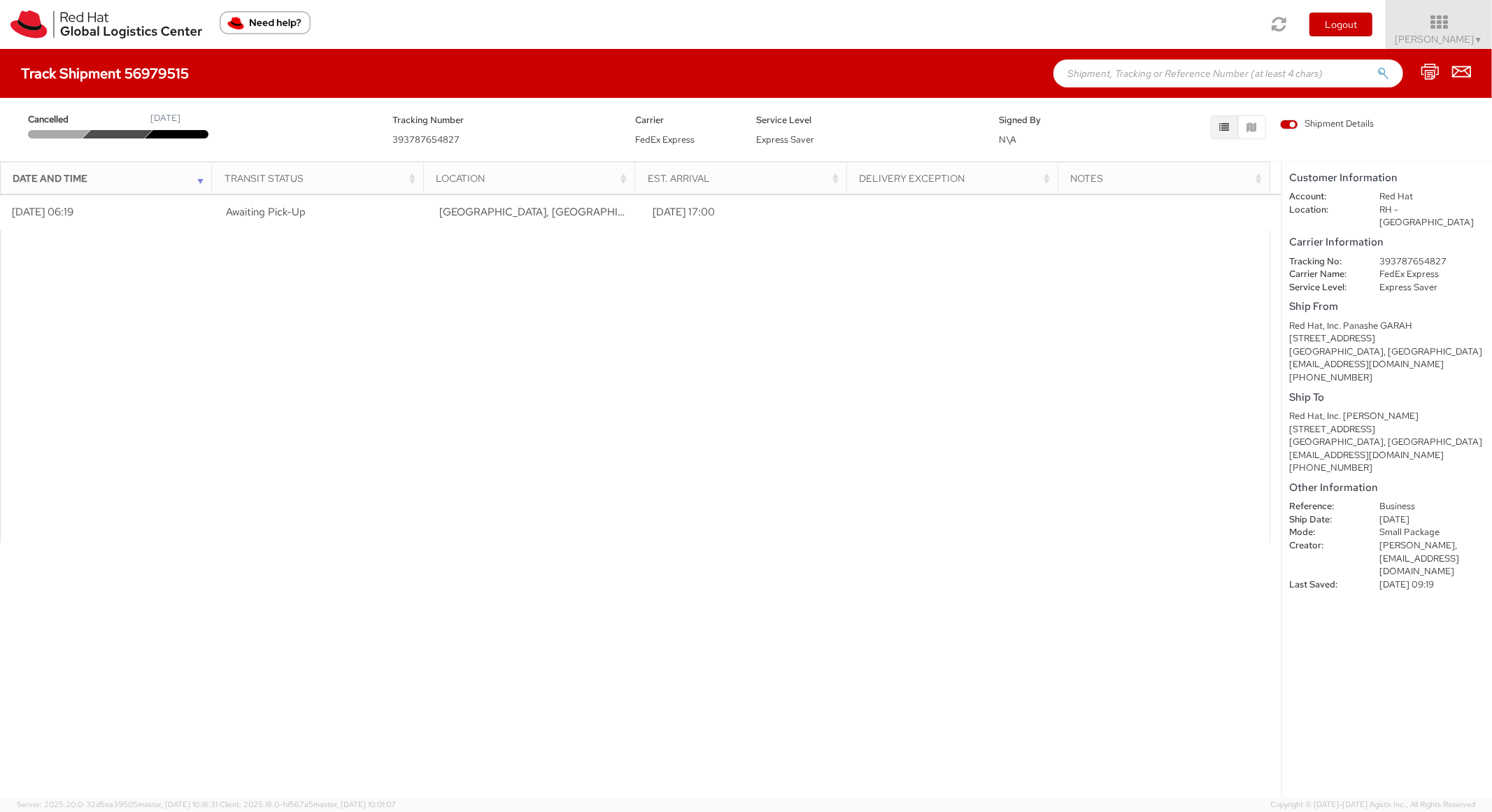
click at [1248, 81] on input "text" at bounding box center [1228, 74] width 350 height 28
paste input "56979482"
type input "56979482"
click at [1377, 67] on button "submit" at bounding box center [1383, 75] width 12 height 17
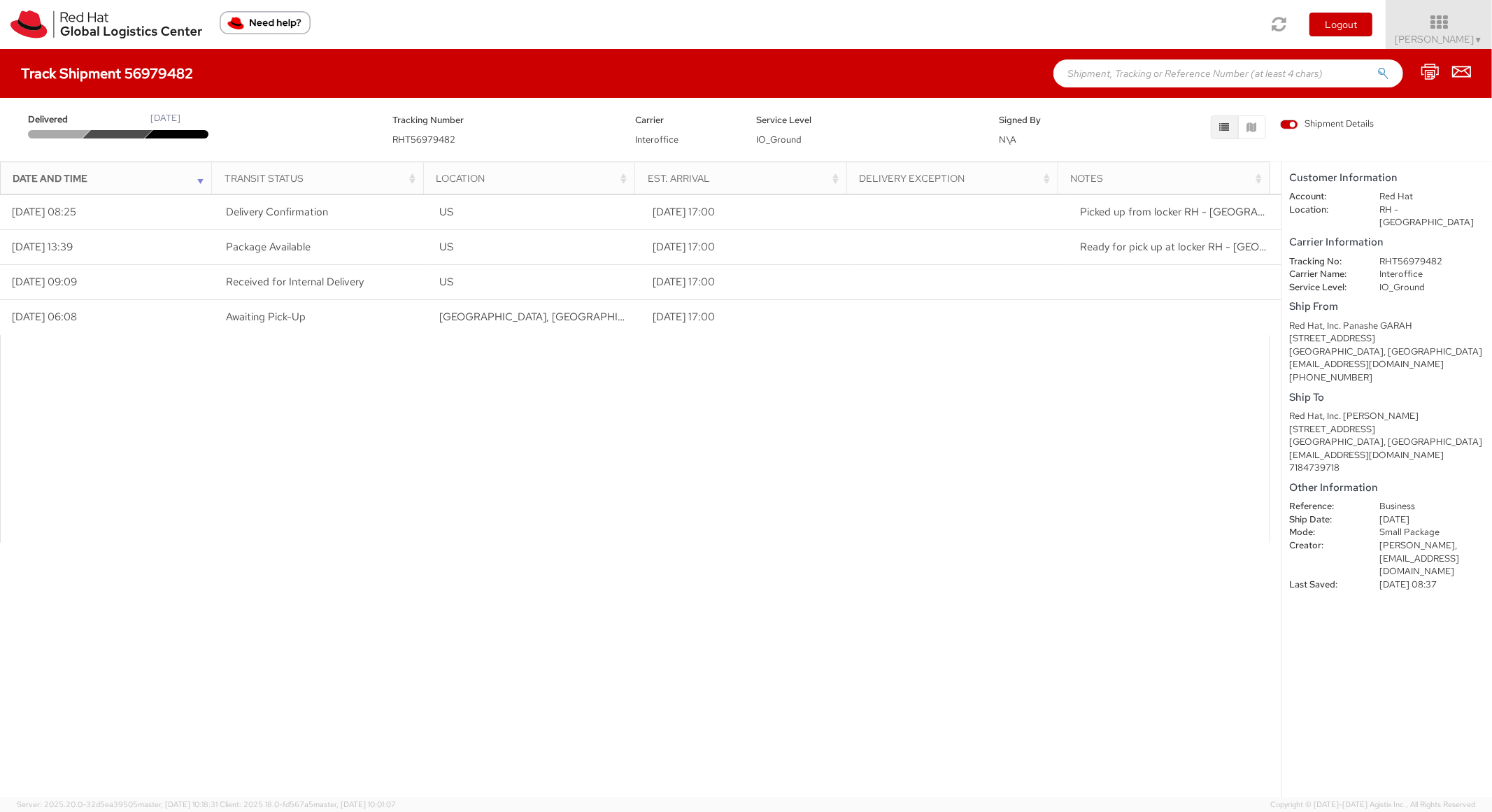
paste input "56979475"
click at [1132, 69] on input "56979475" at bounding box center [1228, 74] width 350 height 28
type input "56979475"
click at [1377, 67] on button "submit" at bounding box center [1383, 75] width 12 height 17
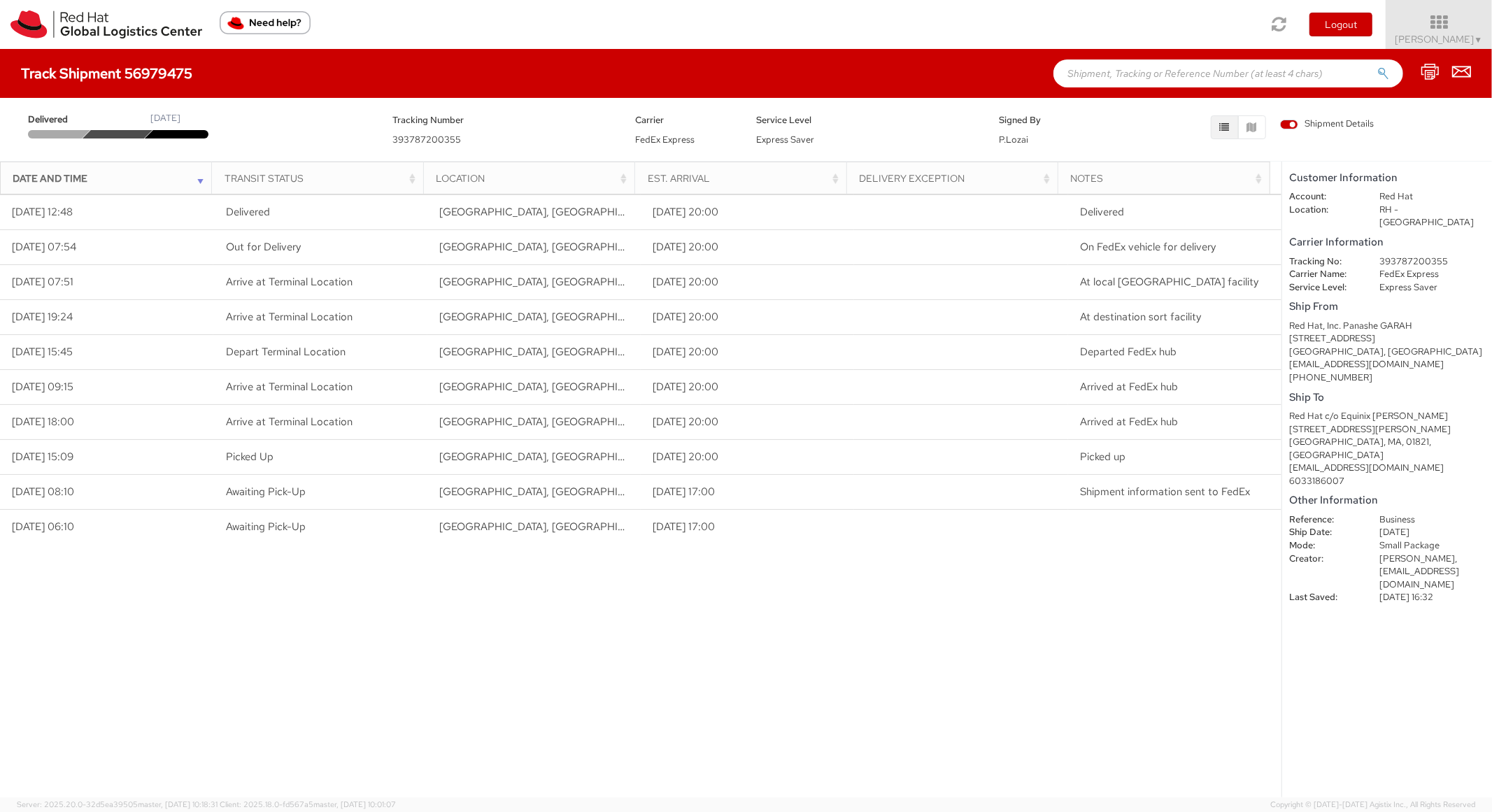
click at [1150, 76] on input "text" at bounding box center [1228, 74] width 350 height 28
paste input "56978513"
type input "56978513"
click at [1377, 67] on button "submit" at bounding box center [1383, 75] width 12 height 17
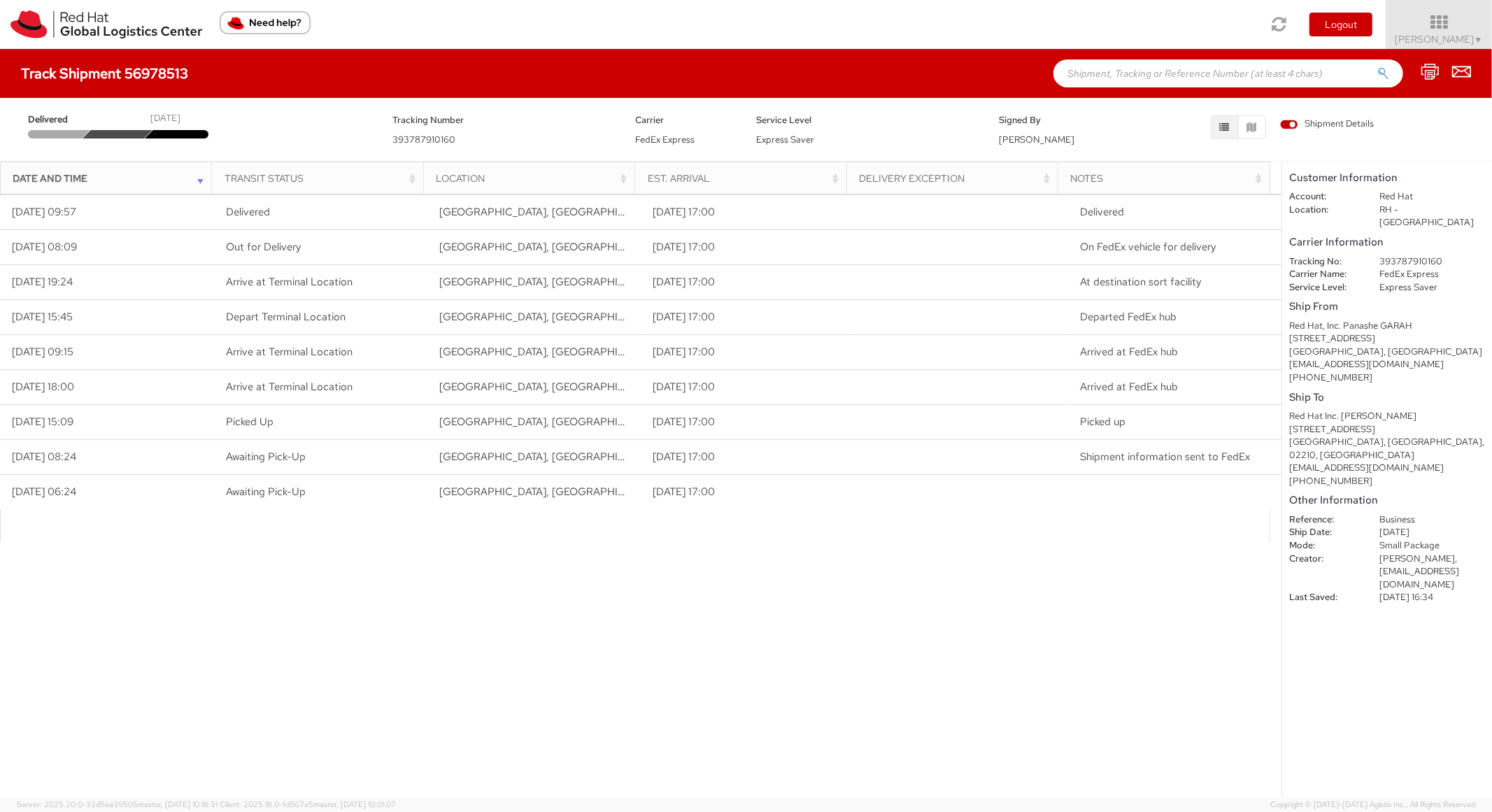
click at [1142, 84] on input "text" at bounding box center [1228, 74] width 350 height 28
paste input "56978530"
type input "56978530"
click at [1377, 67] on button "submit" at bounding box center [1383, 75] width 12 height 17
click at [1145, 67] on input "text" at bounding box center [1228, 74] width 350 height 28
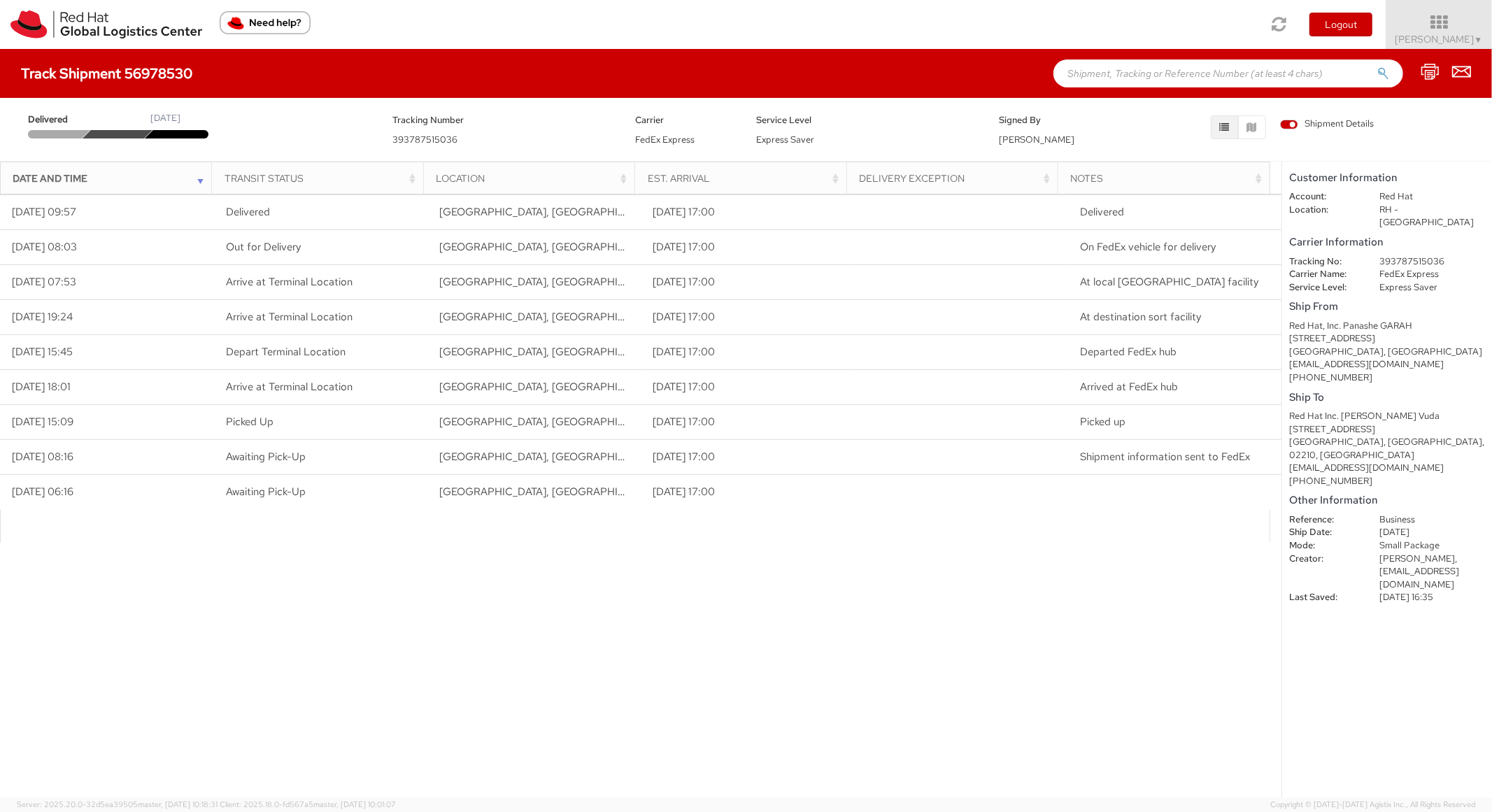
paste input "56978544"
type input "56978544"
click at [1377, 67] on button "submit" at bounding box center [1383, 75] width 12 height 17
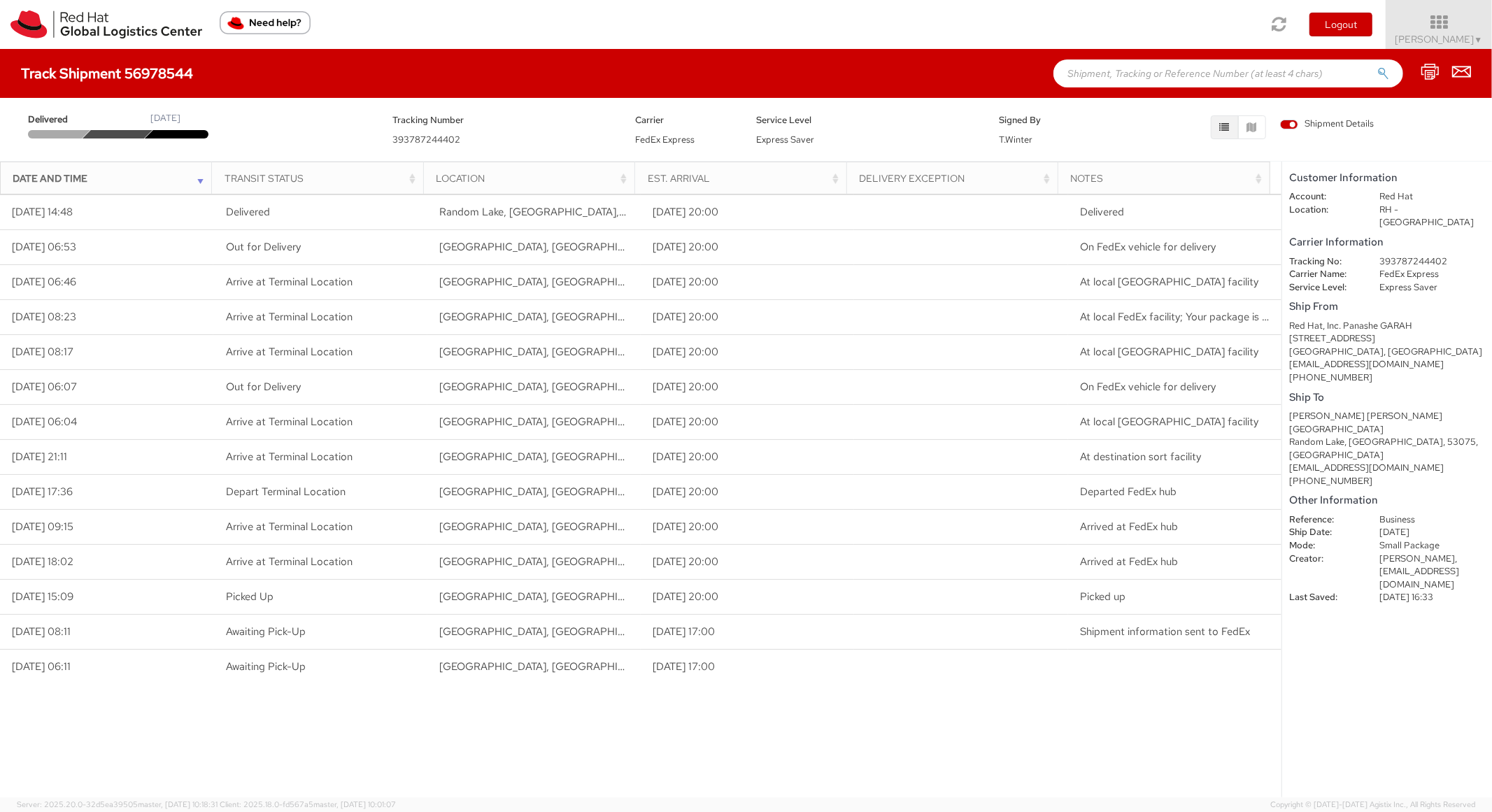
click at [1161, 77] on input "text" at bounding box center [1228, 74] width 350 height 28
paste input "56978553"
type input "56978553"
click at [1377, 67] on button "submit" at bounding box center [1383, 75] width 12 height 17
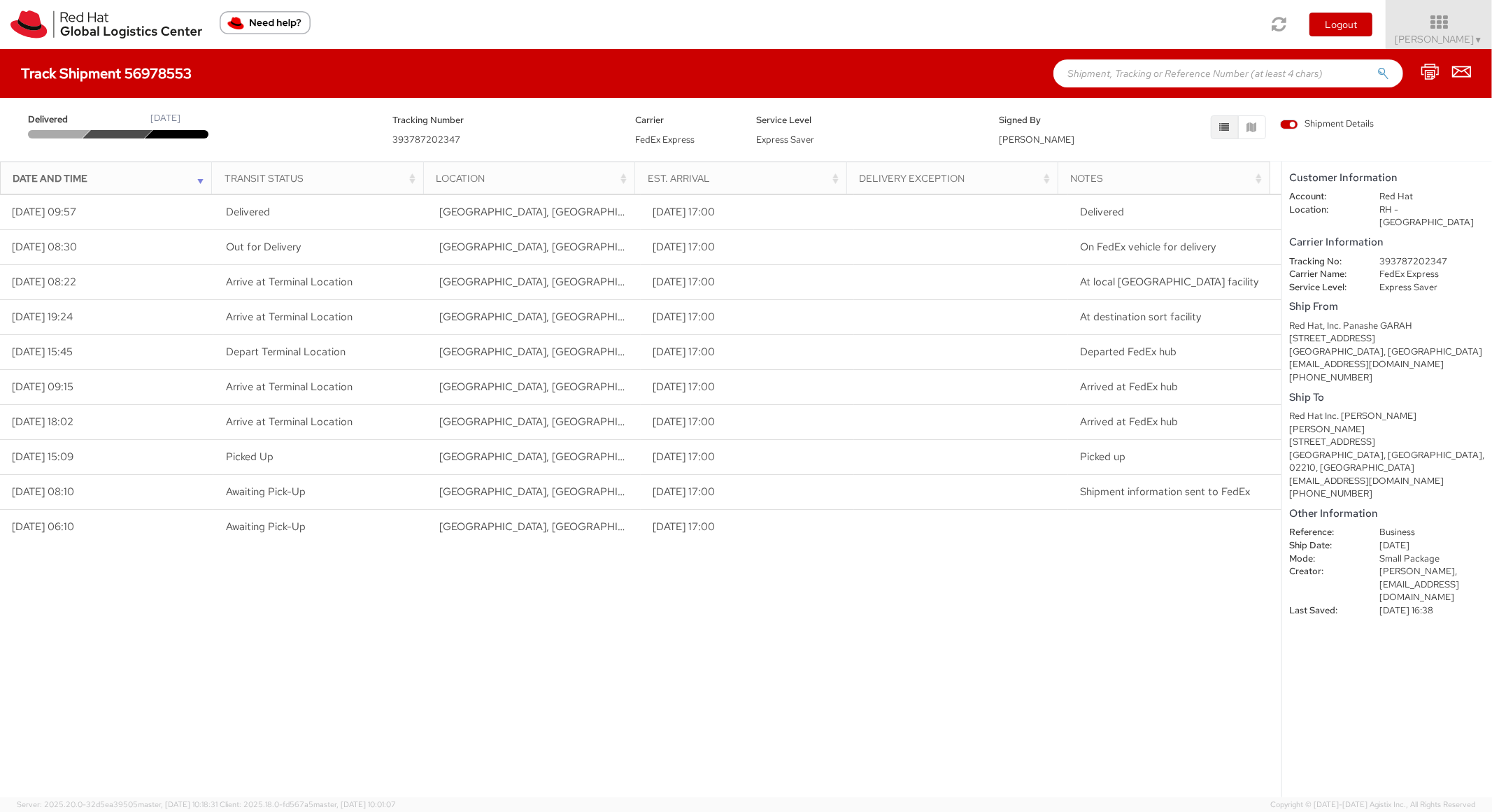
paste input "56978558"
click at [1094, 67] on input "56978558" at bounding box center [1228, 74] width 350 height 28
type input "56978558"
click at [1377, 67] on button "submit" at bounding box center [1383, 75] width 12 height 17
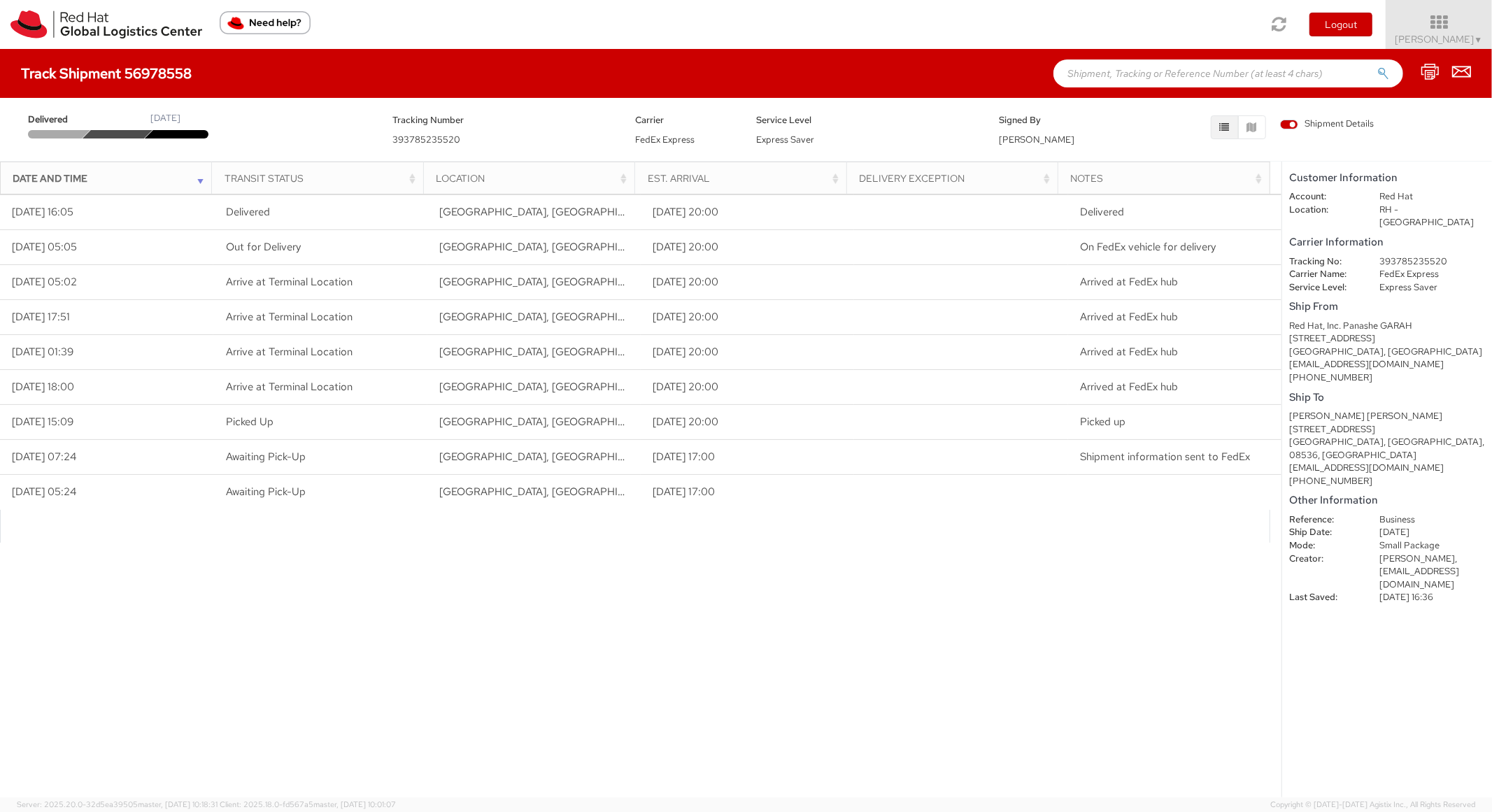
click at [1128, 73] on input "text" at bounding box center [1228, 74] width 350 height 28
paste input "Krishna Venkata"
click at [1377, 67] on button "submit" at bounding box center [1383, 75] width 12 height 17
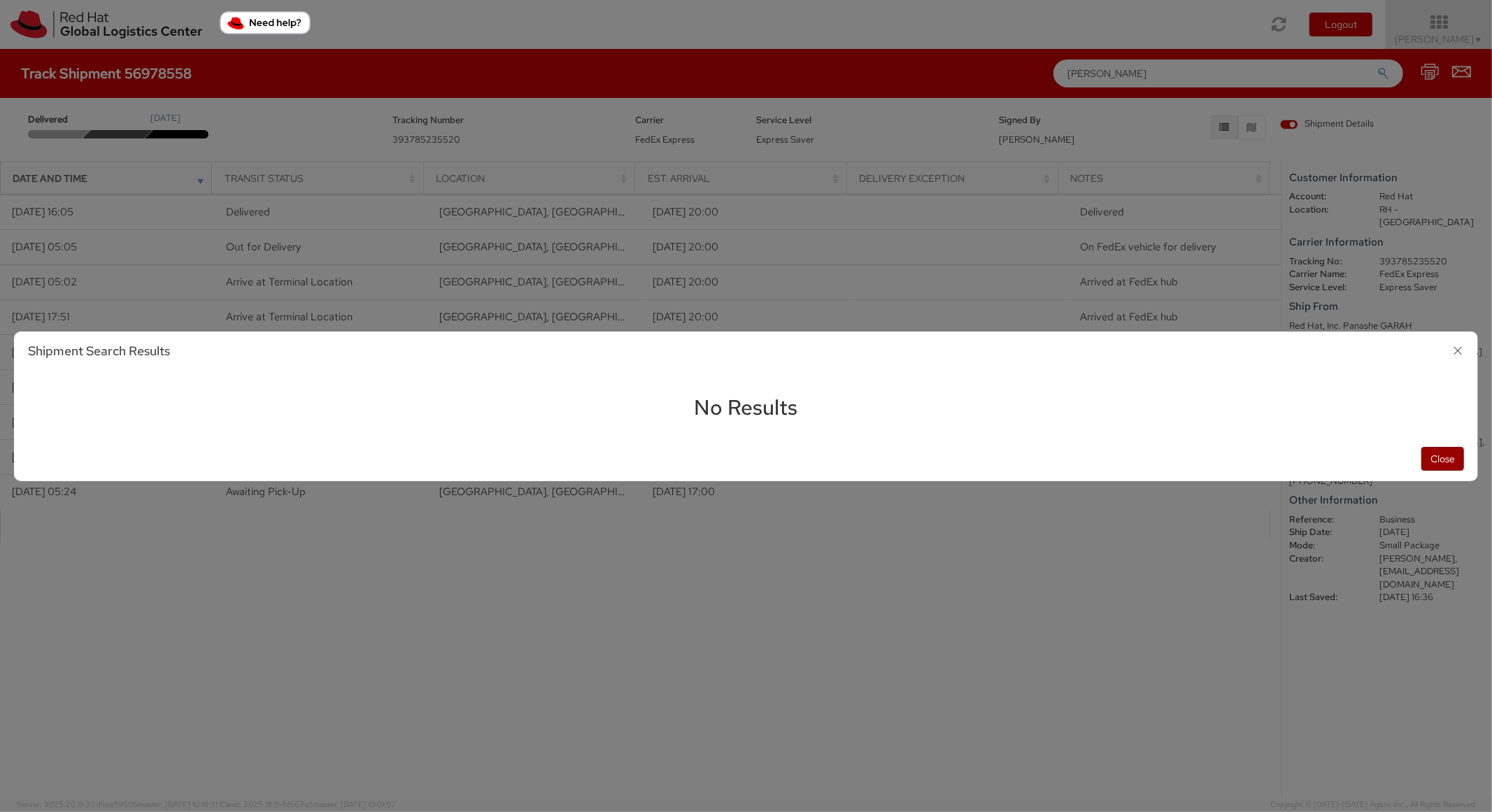
click at [1441, 457] on button "Close" at bounding box center [1443, 459] width 43 height 24
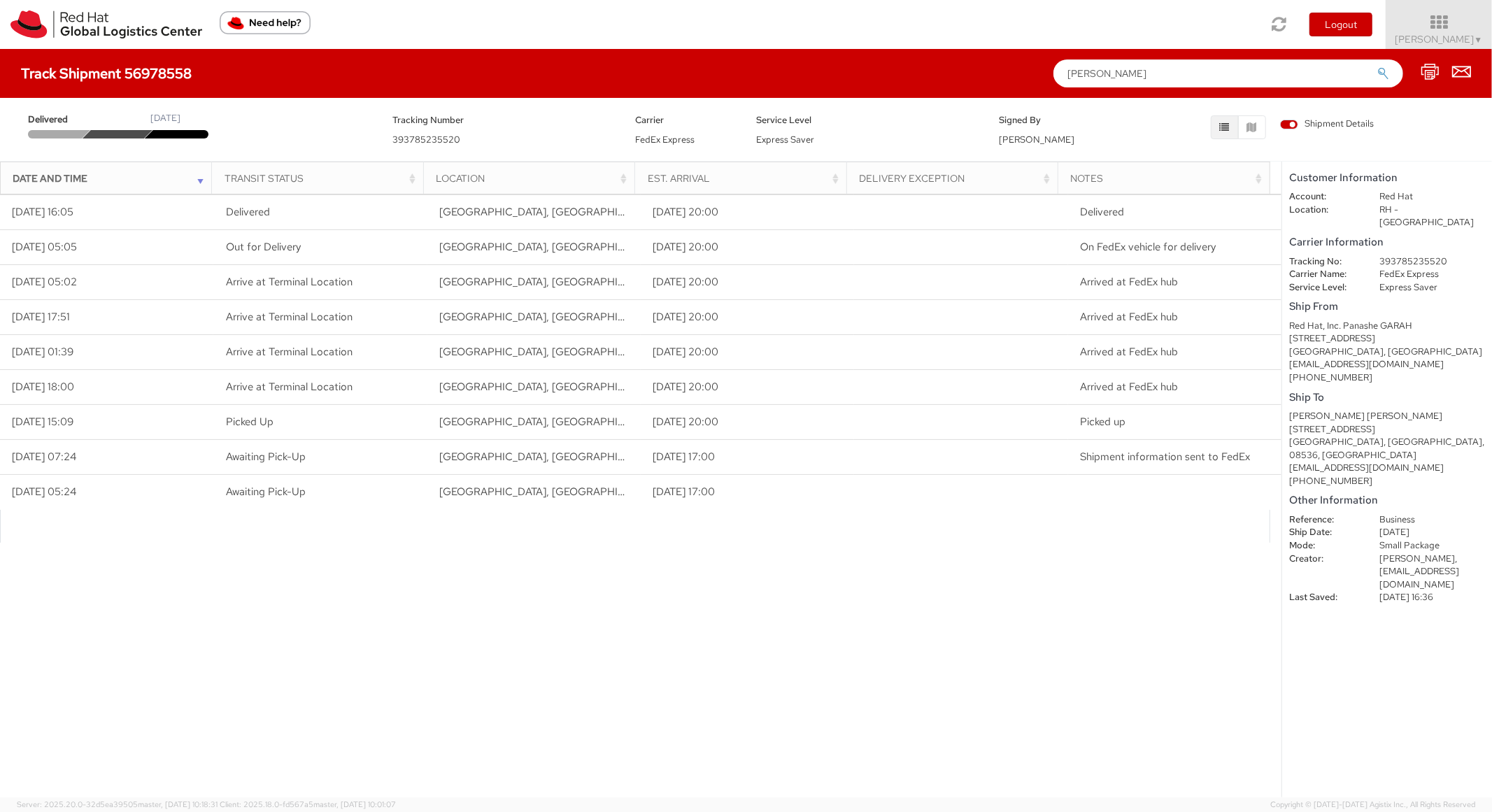
drag, startPoint x: 1078, startPoint y: 75, endPoint x: 1011, endPoint y: 75, distance: 67.0
click at [1011, 75] on div "Track Shipment 56978558 Krishna Venkata" at bounding box center [746, 74] width 1492 height 49
paste input "56979318"
type input "56979318"
click at [1377, 67] on button "submit" at bounding box center [1383, 75] width 12 height 17
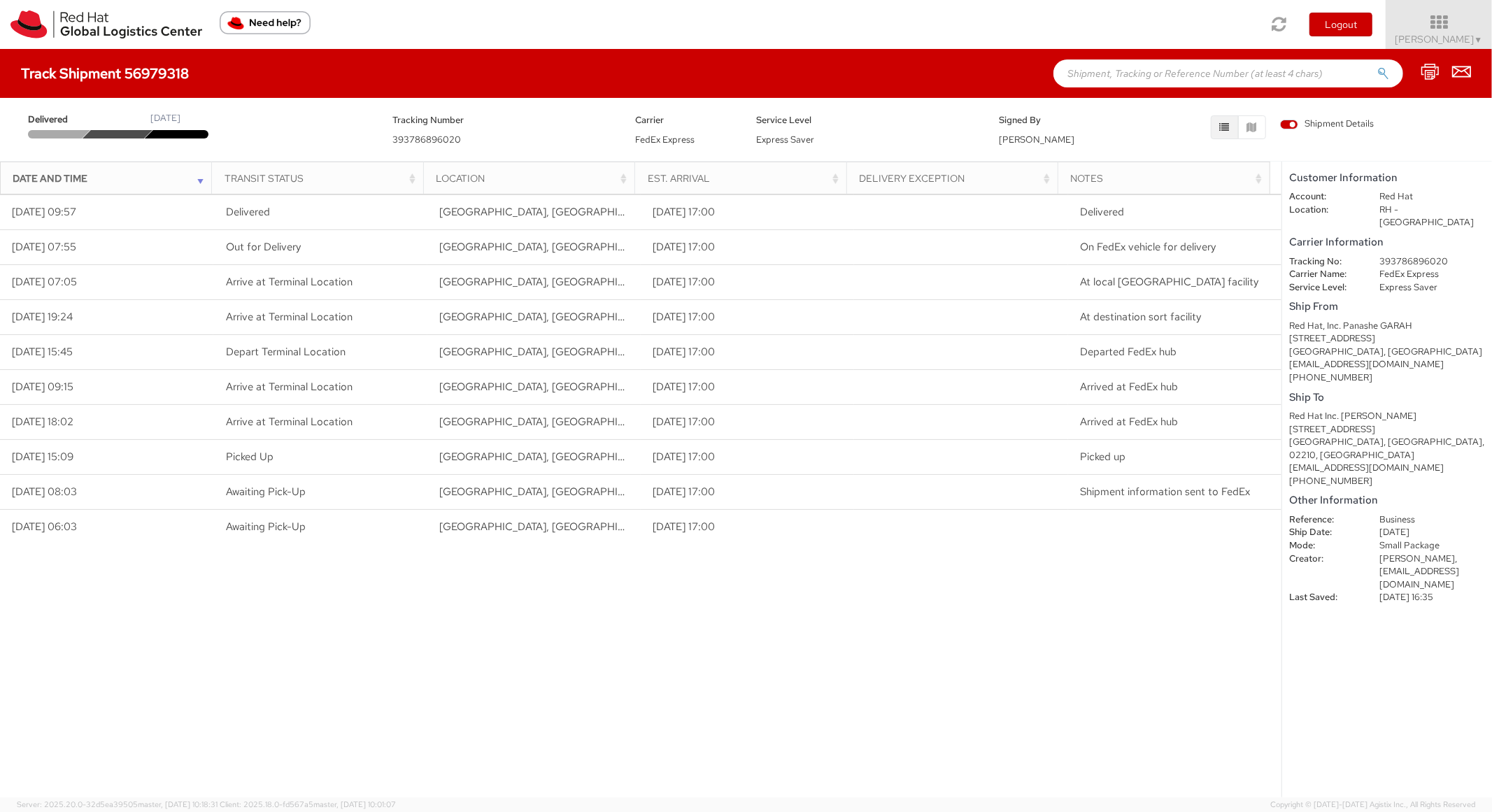
click at [1149, 61] on input "text" at bounding box center [1228, 74] width 350 height 28
paste input "56979341"
type input "56979341"
click at [1377, 67] on button "submit" at bounding box center [1383, 75] width 12 height 17
click at [1188, 74] on input "text" at bounding box center [1228, 74] width 350 height 28
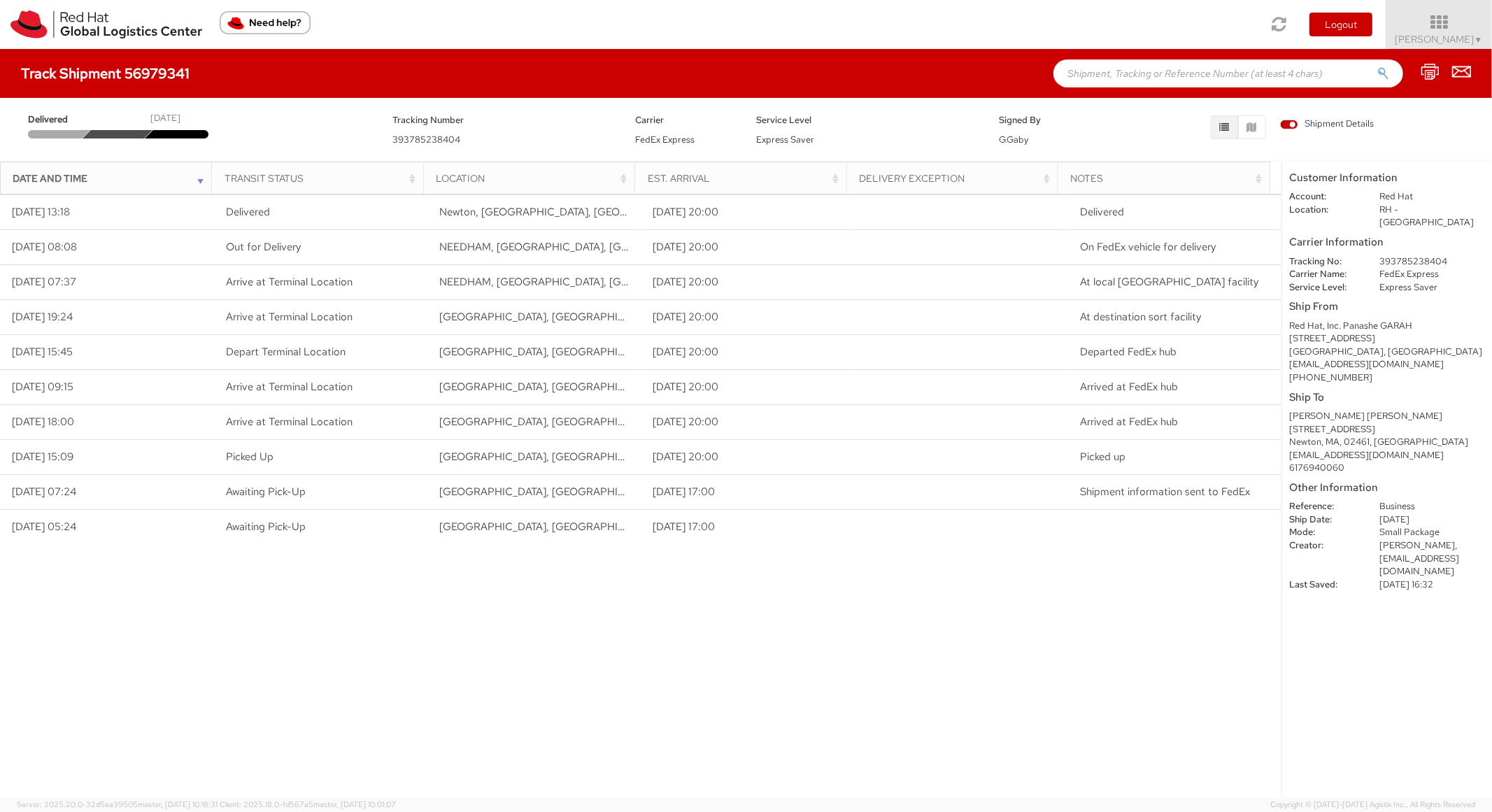
paste input "56979433"
type input "56979433"
click at [1377, 67] on button "submit" at bounding box center [1383, 75] width 12 height 17
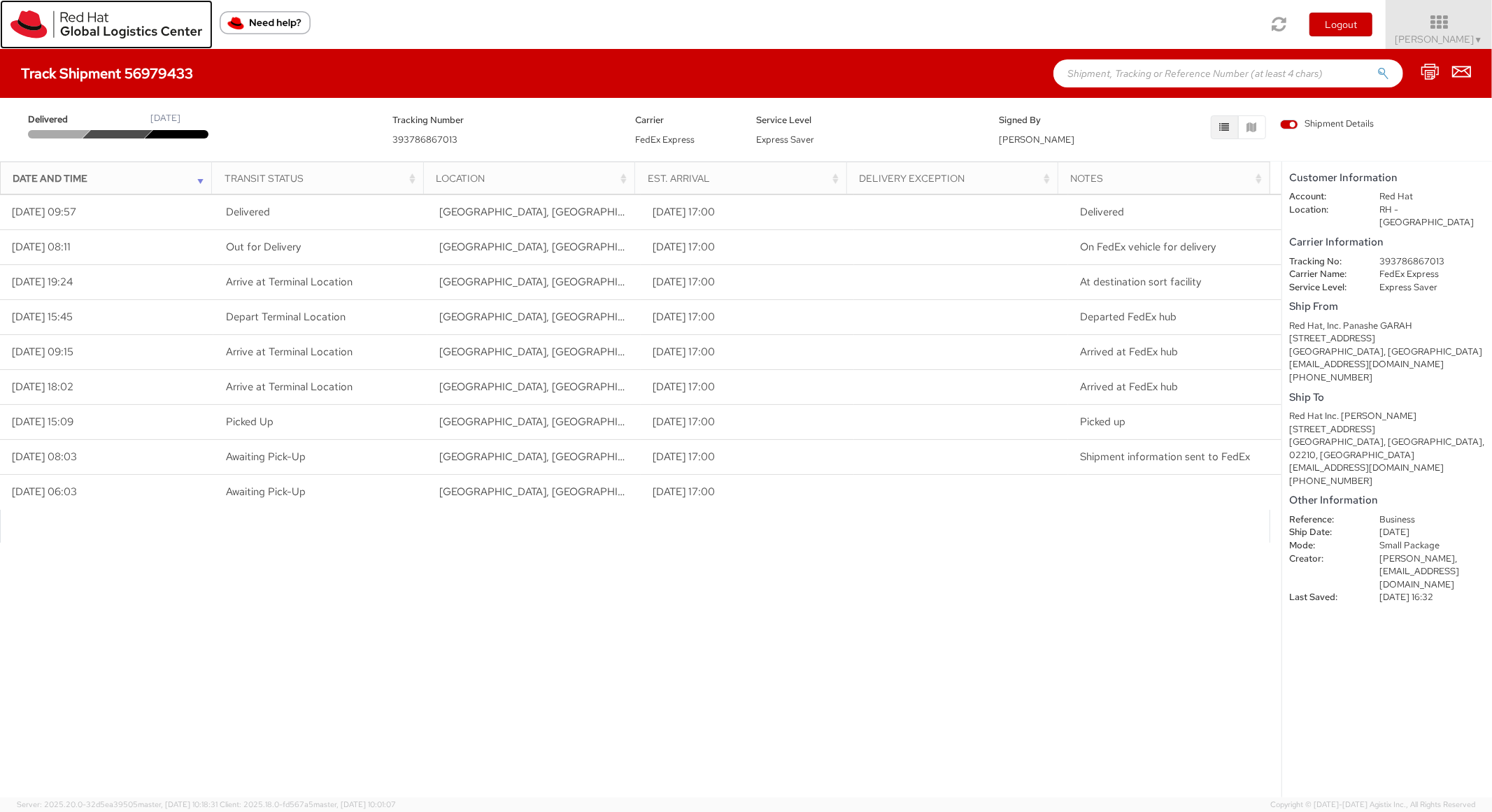
click at [23, 36] on img at bounding box center [106, 25] width 192 height 28
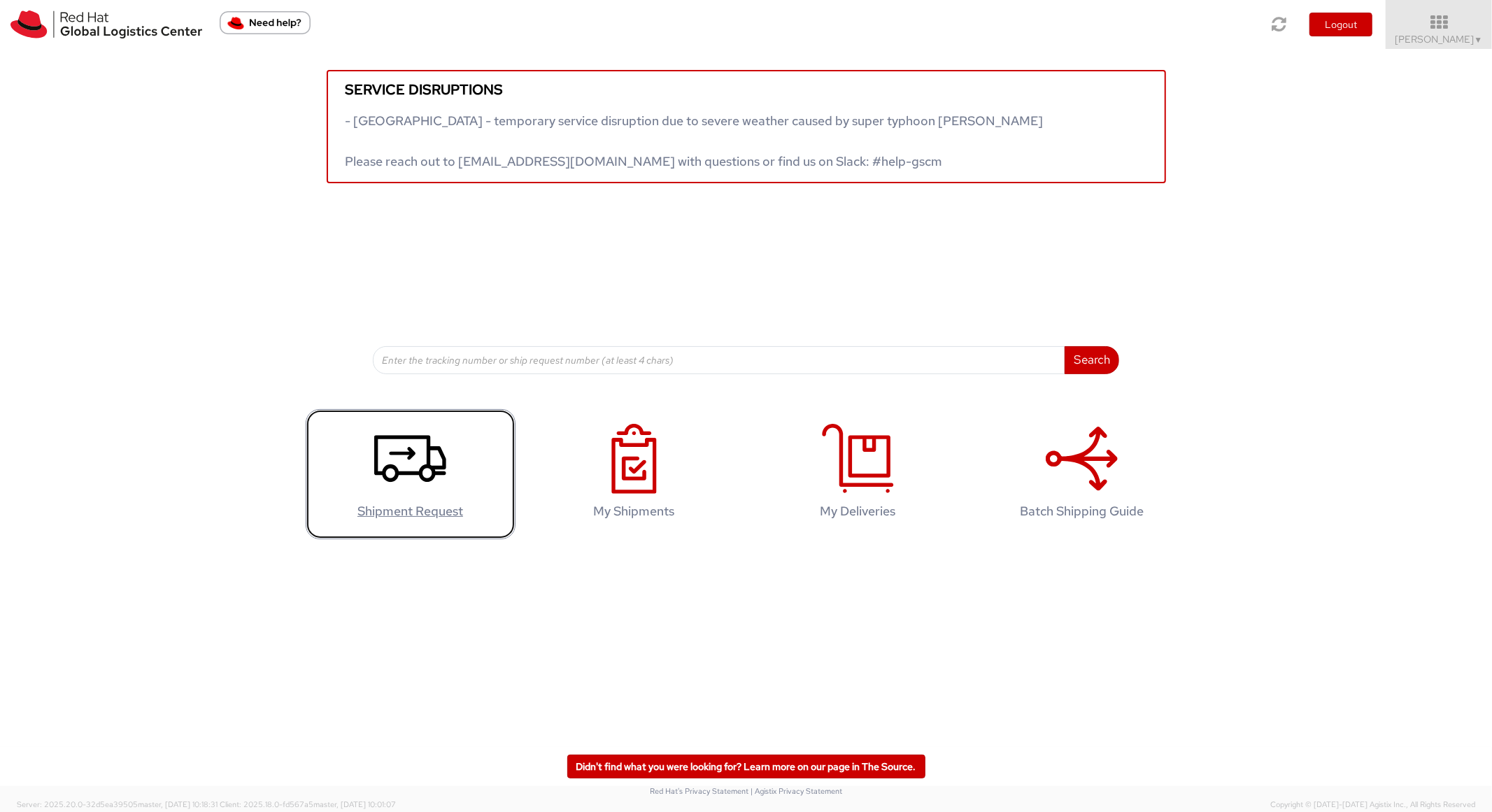
click at [394, 424] on icon at bounding box center [410, 459] width 72 height 70
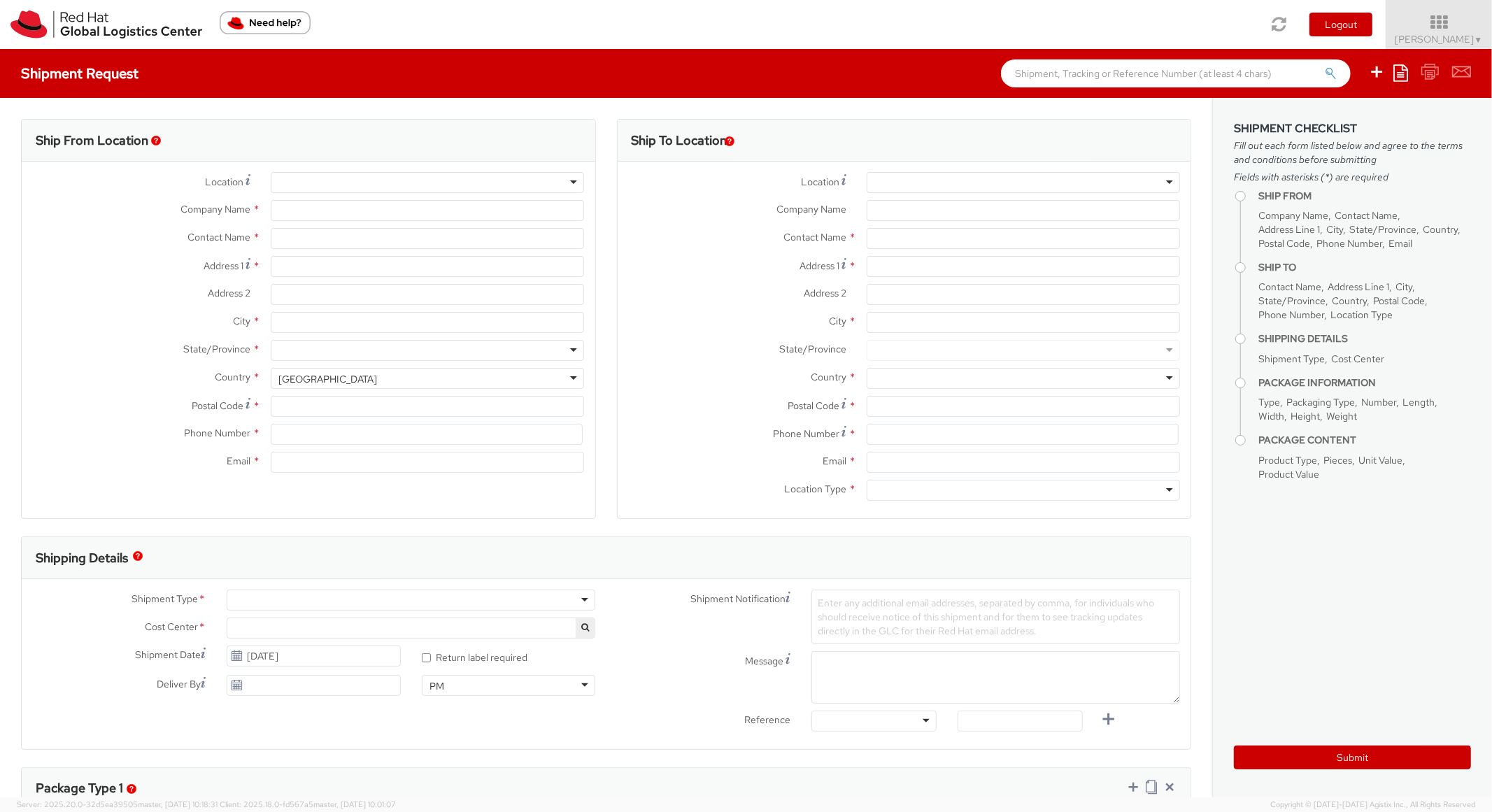
select select "850"
select select
click at [1407, 72] on icon at bounding box center [1401, 73] width 15 height 17
click at [1339, 116] on link "Create from template" at bounding box center [1347, 117] width 122 height 18
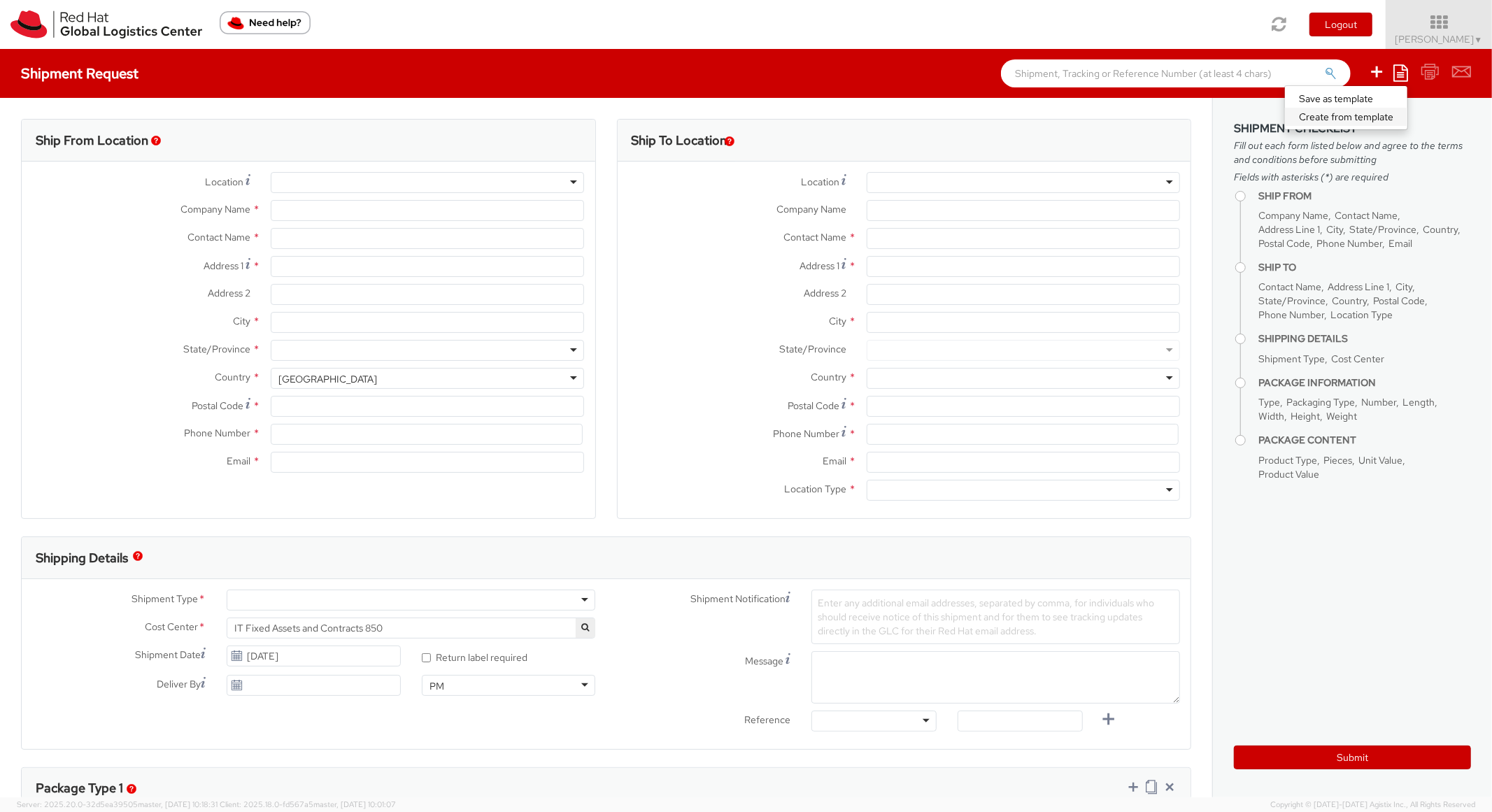
type input "Red Hat, Inc."
type input "[PERSON_NAME]"
type input "[STREET_ADDRESS]"
type input "RALEIGH"
type input "27601"
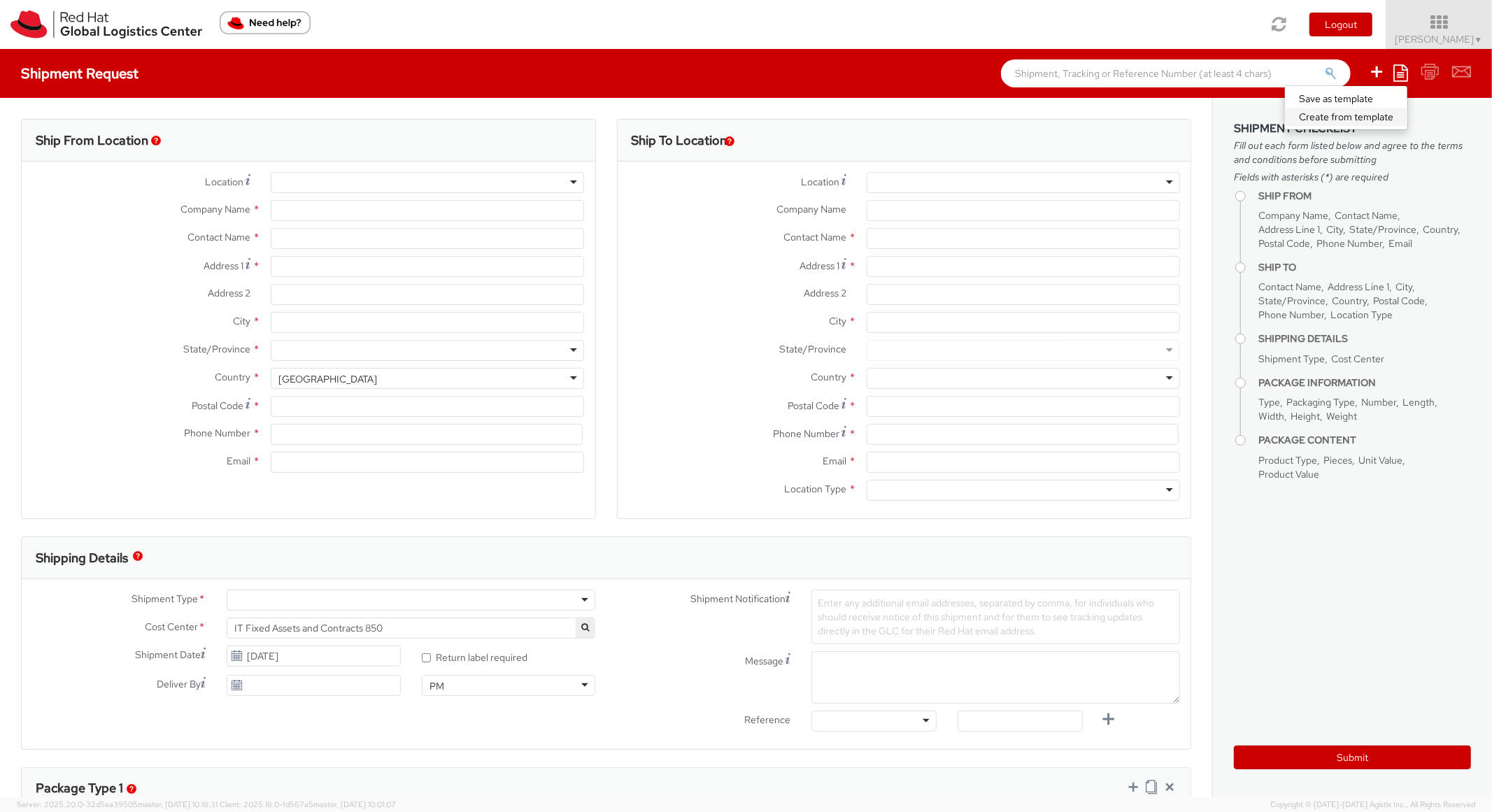
type input "[PHONE_NUMBER]"
type input "[EMAIL_ADDRESS][DOMAIN_NAME]"
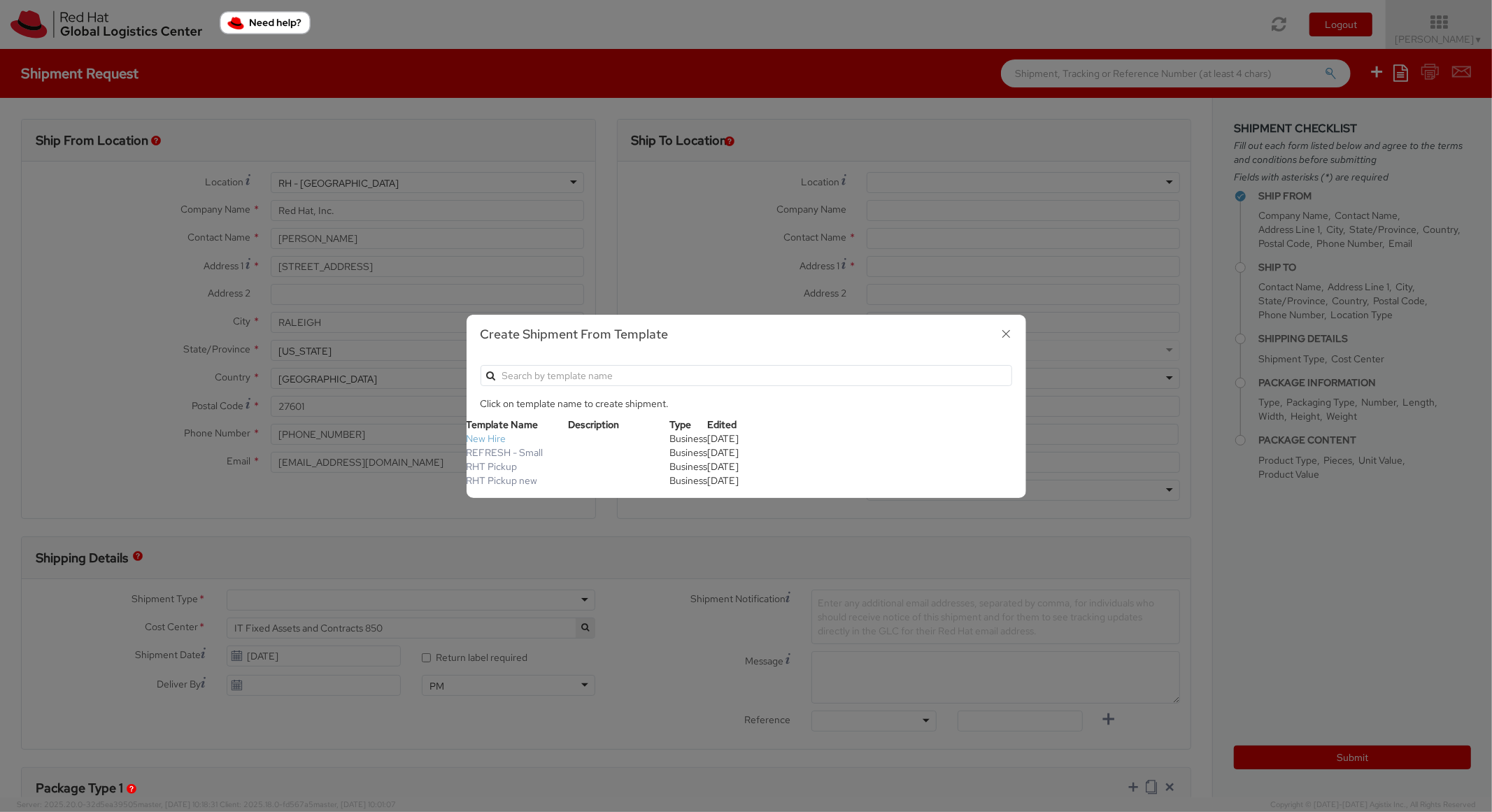
click at [501, 441] on link "New Hire" at bounding box center [486, 438] width 40 height 13
type textarea "Standard Shipping - New hire"
type input "*RPCI*"
select select "LAPTOP"
type input "1"
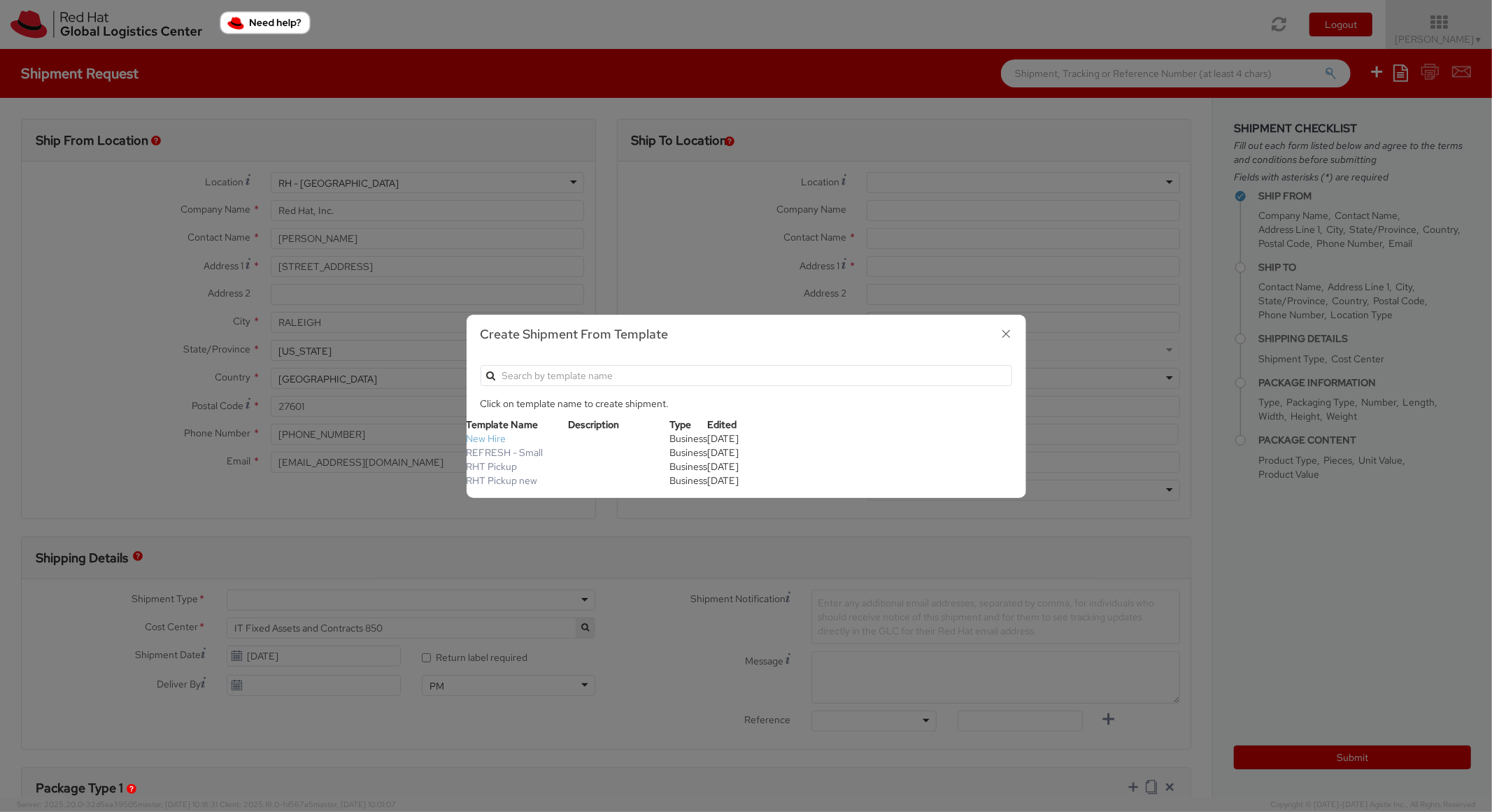
type input "22"
type input "14"
type input "6"
type input "8"
type input "*Laptop model*"
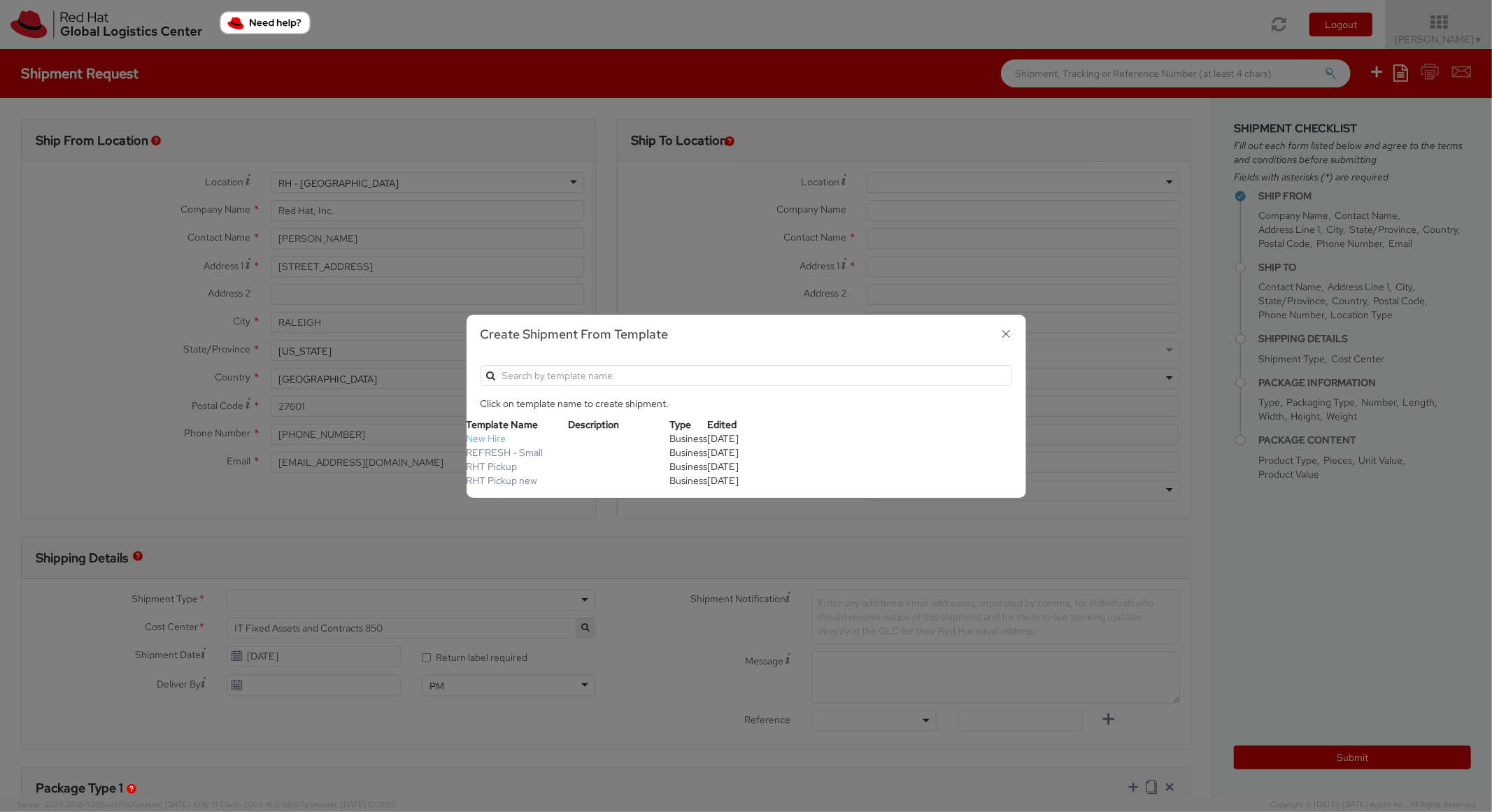
select select "LAPTOP"
type input "2,000.00"
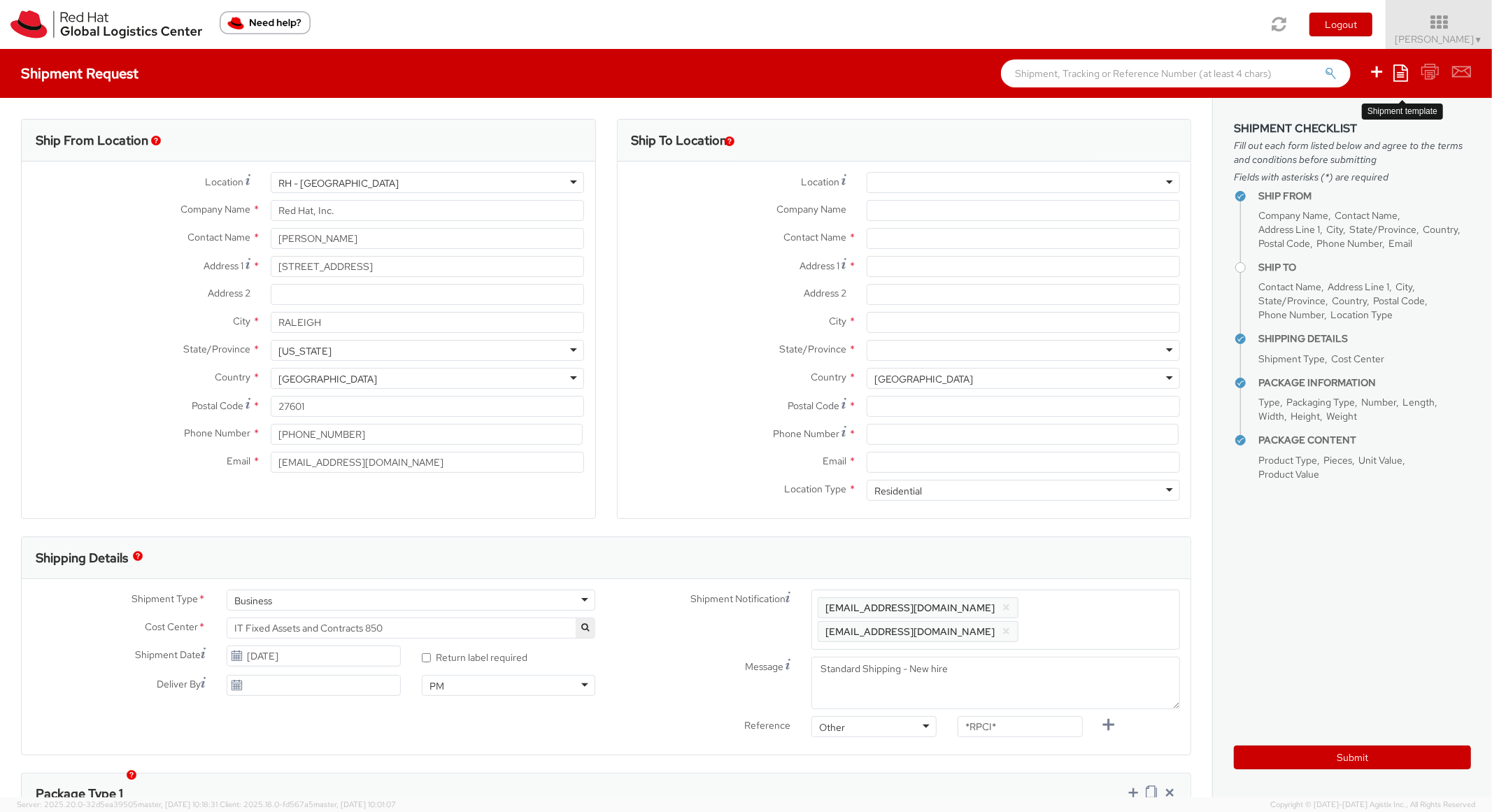
click at [1404, 66] on icon at bounding box center [1401, 73] width 15 height 17
click at [1320, 120] on link "Create from template" at bounding box center [1347, 117] width 122 height 18
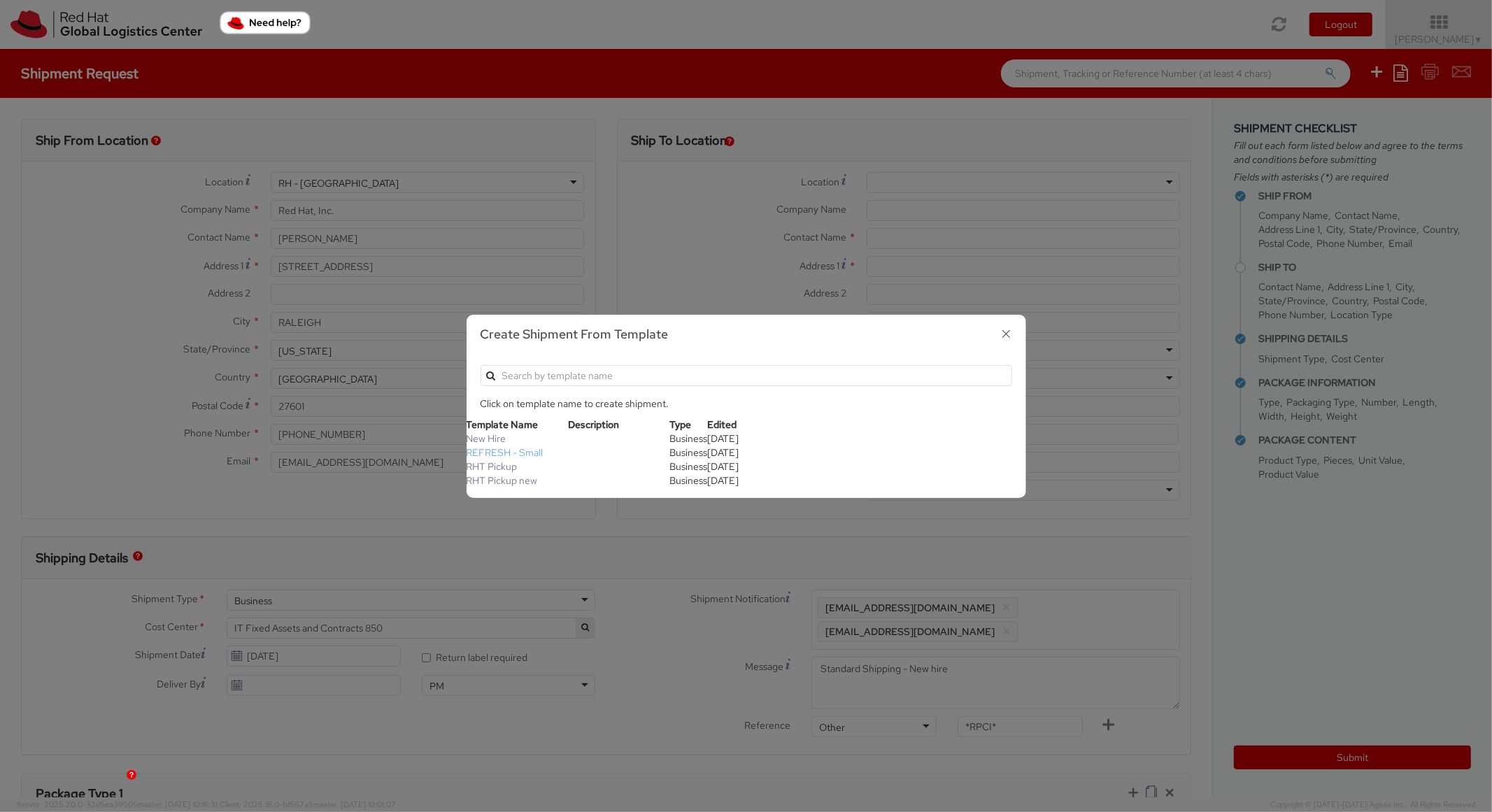
click at [533, 451] on link "REFRESH - Small" at bounding box center [505, 452] width 77 height 13
type textarea "Please include return label."
type input "18"
type input "4"
type input "7"
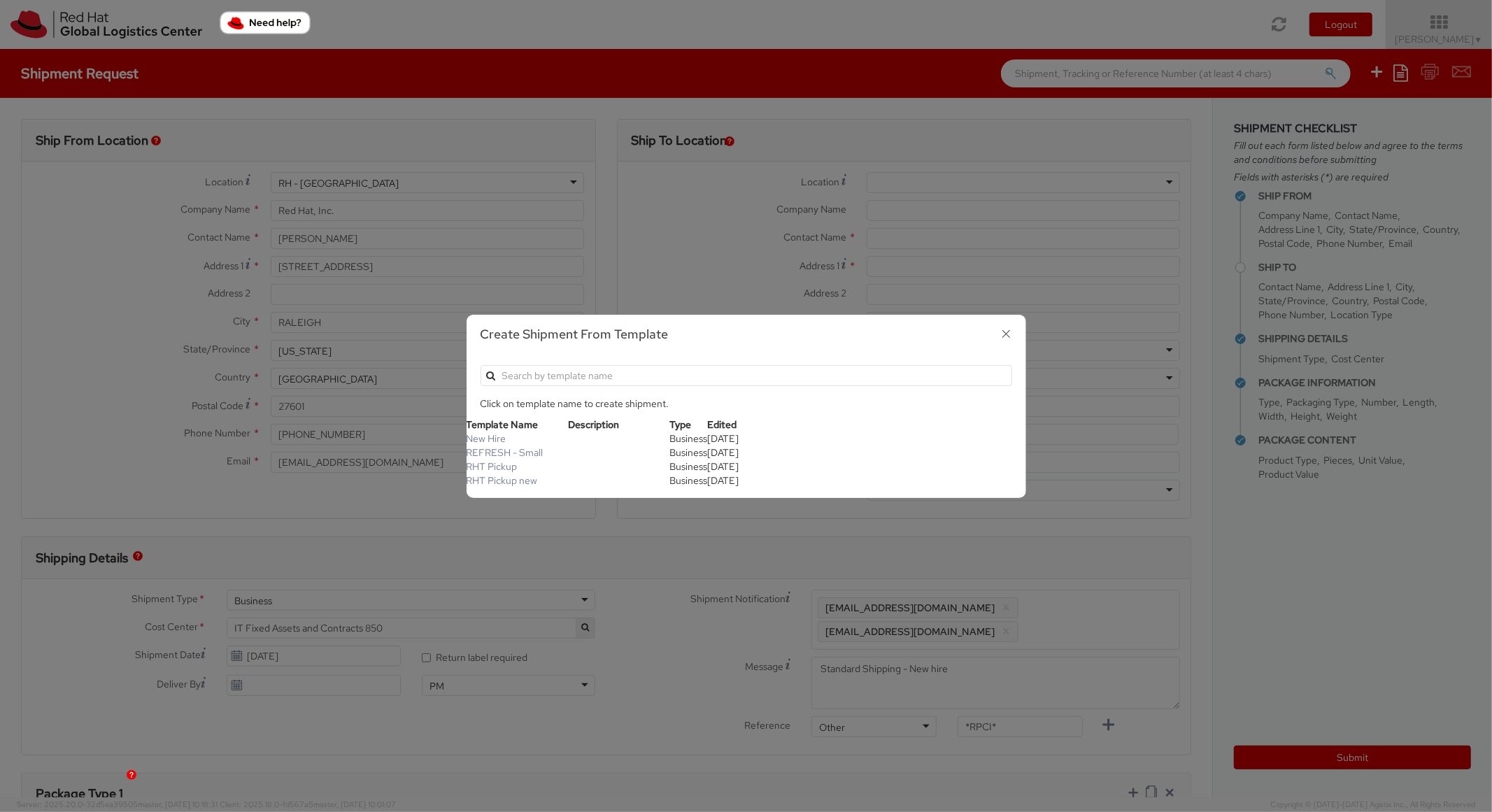
type input "*Laptop Model*"
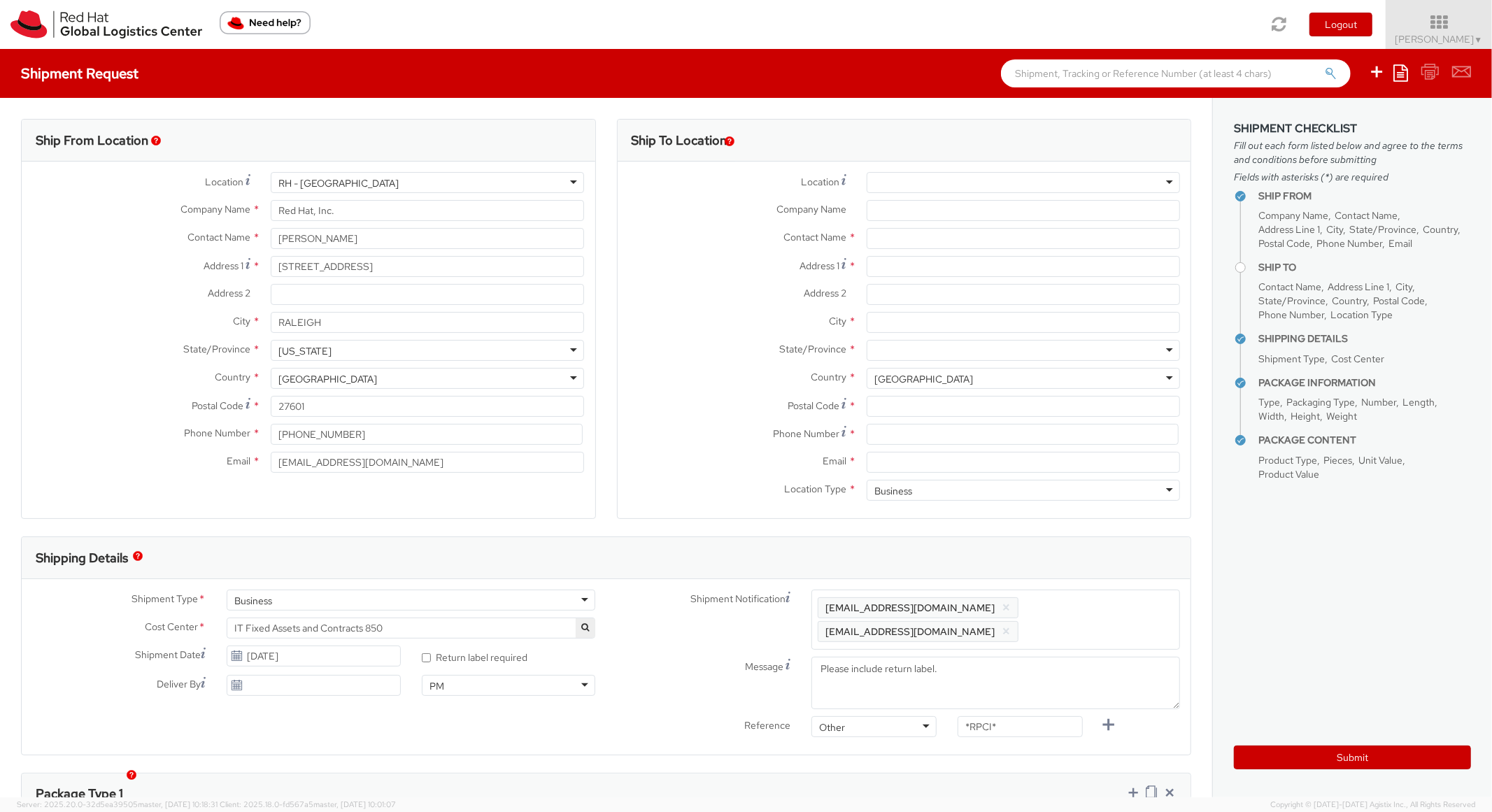
select select "854"
click at [916, 267] on input "Address 1 *" at bounding box center [1023, 266] width 313 height 21
paste input "[STREET_ADDRESS]"
type input "[STREET_ADDRESS]"
click at [906, 295] on input "Address 2 *" at bounding box center [1023, 294] width 313 height 21
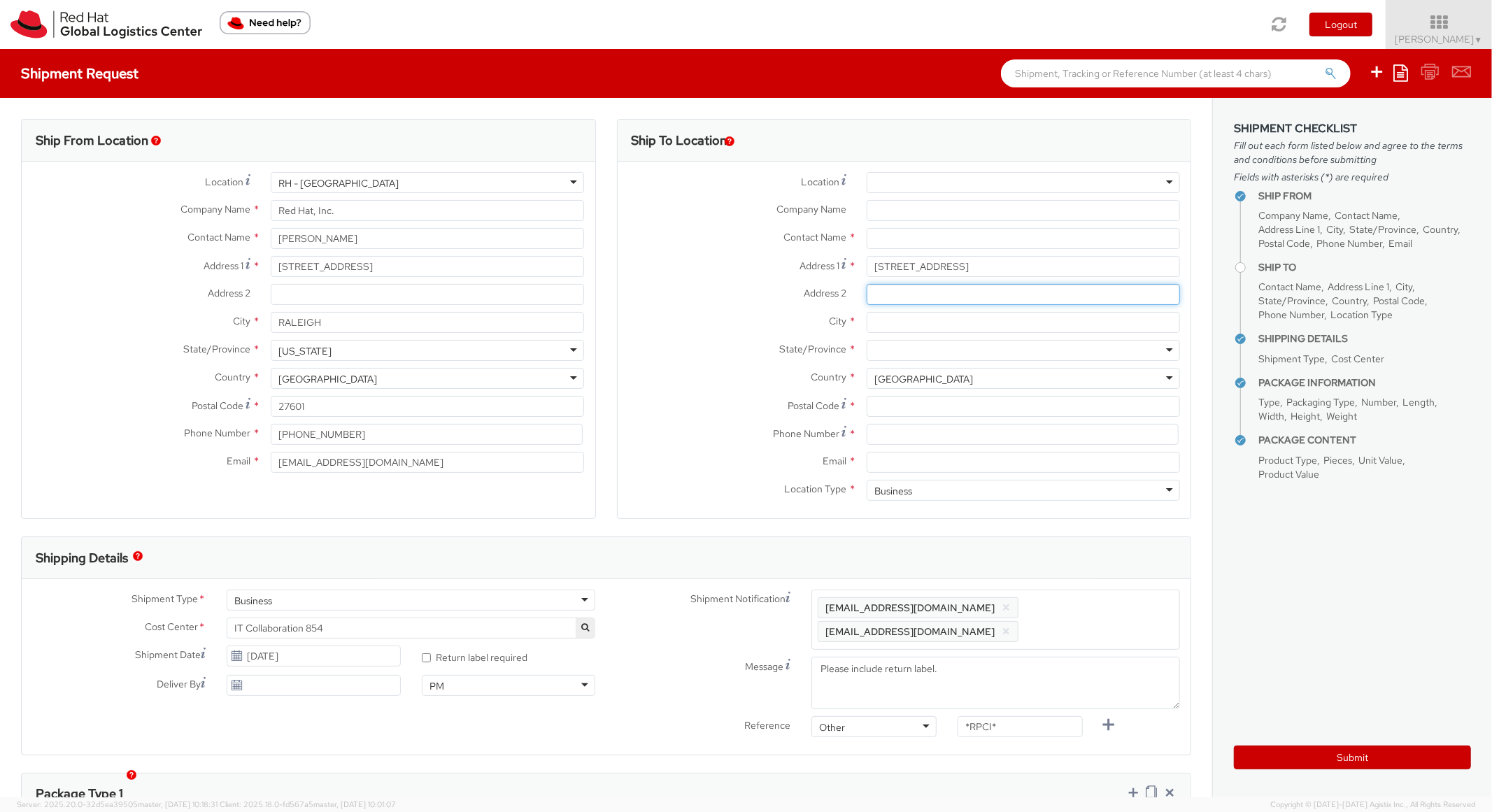
paste input "#503"
type input "#503"
click at [913, 329] on input "City *" at bounding box center [1023, 322] width 313 height 21
type input "N"
paste input "Blowing Rock"
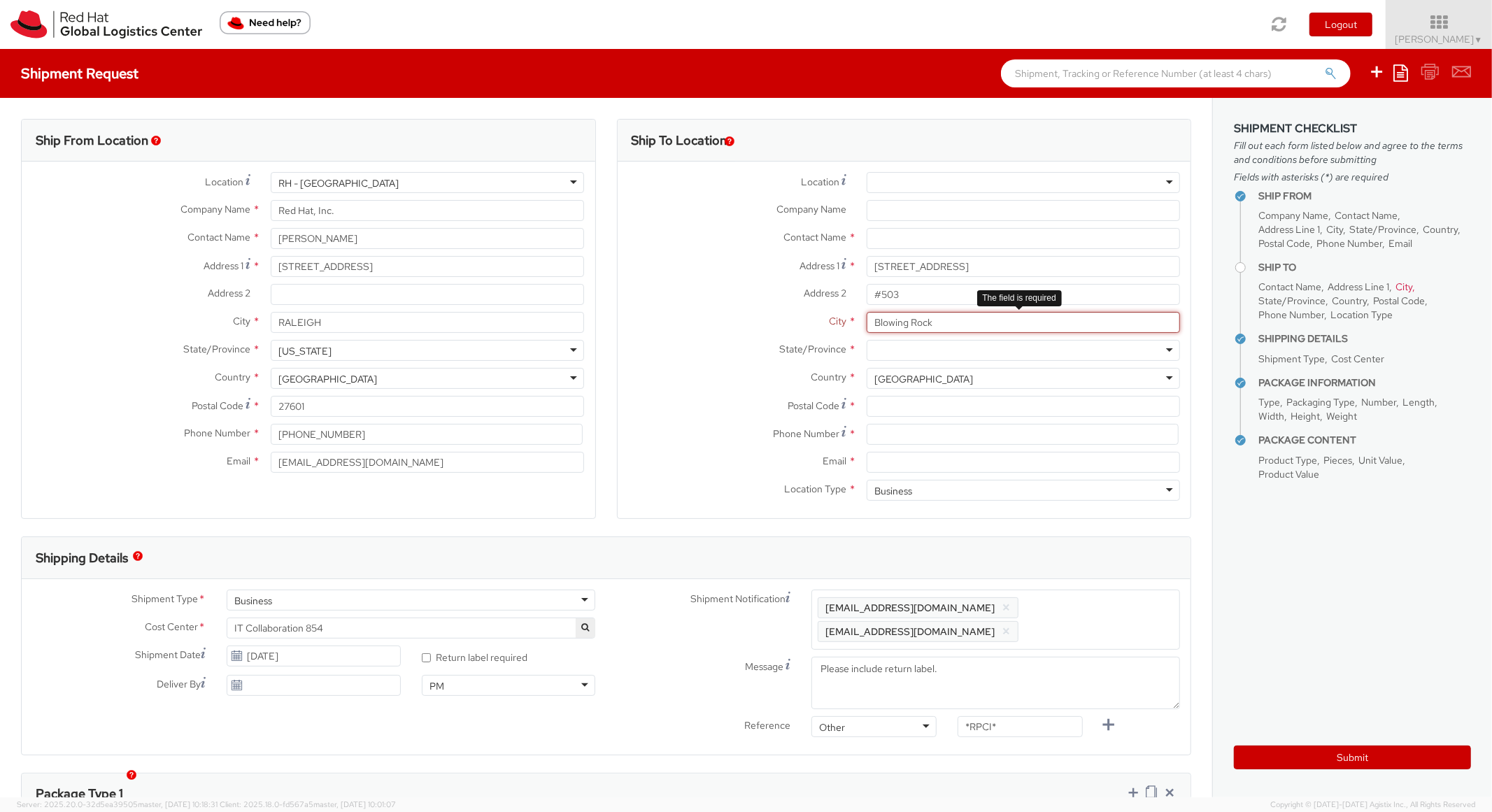
click at [915, 314] on input "Blowing Rock" at bounding box center [1023, 322] width 313 height 21
type input "Blowing Rock"
click at [919, 349] on div at bounding box center [1023, 351] width 313 height 21
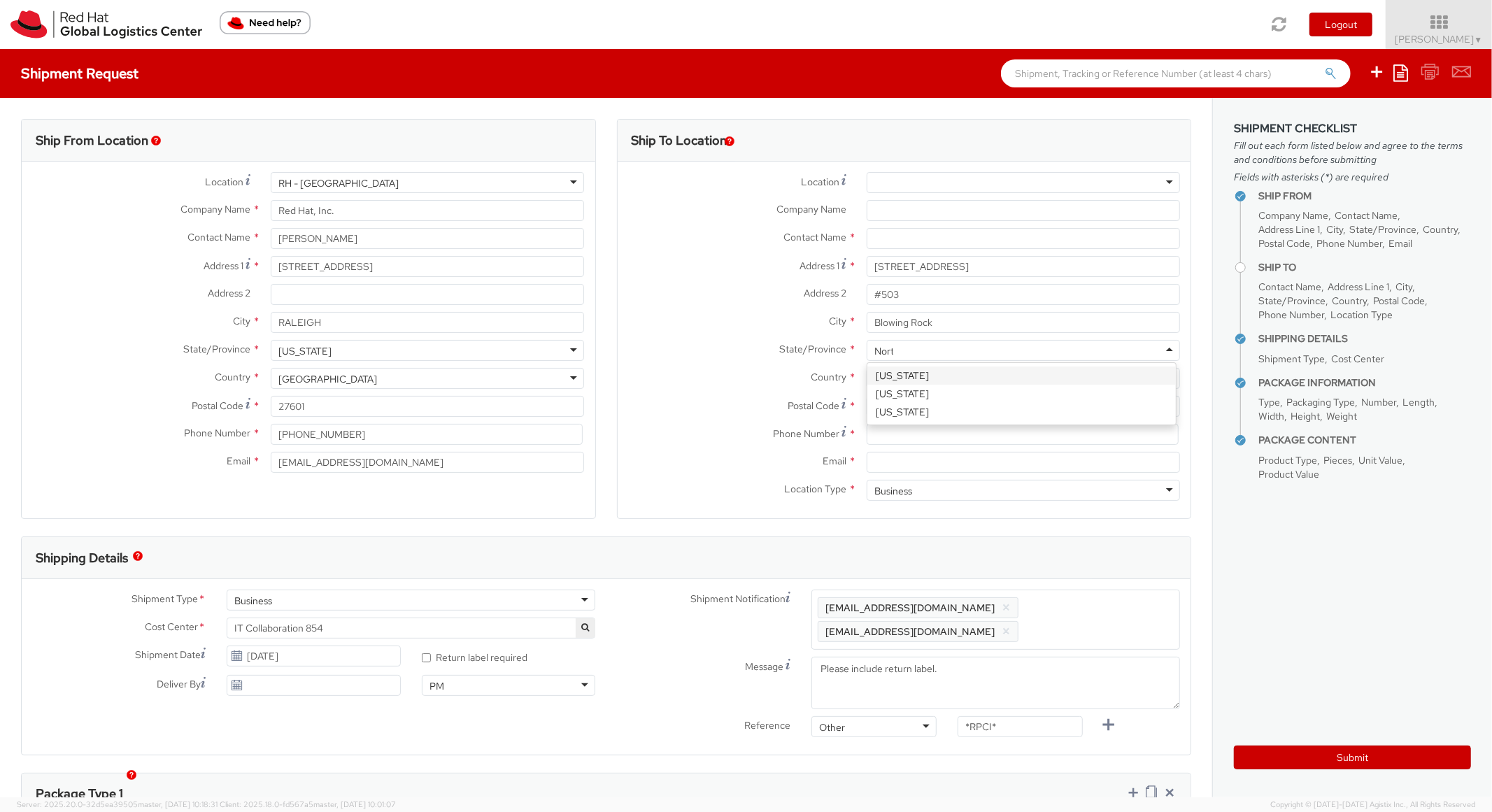
type input "North"
click at [896, 400] on input "Postal Code *" at bounding box center [1023, 406] width 313 height 21
paste input "28605"
type input "28605"
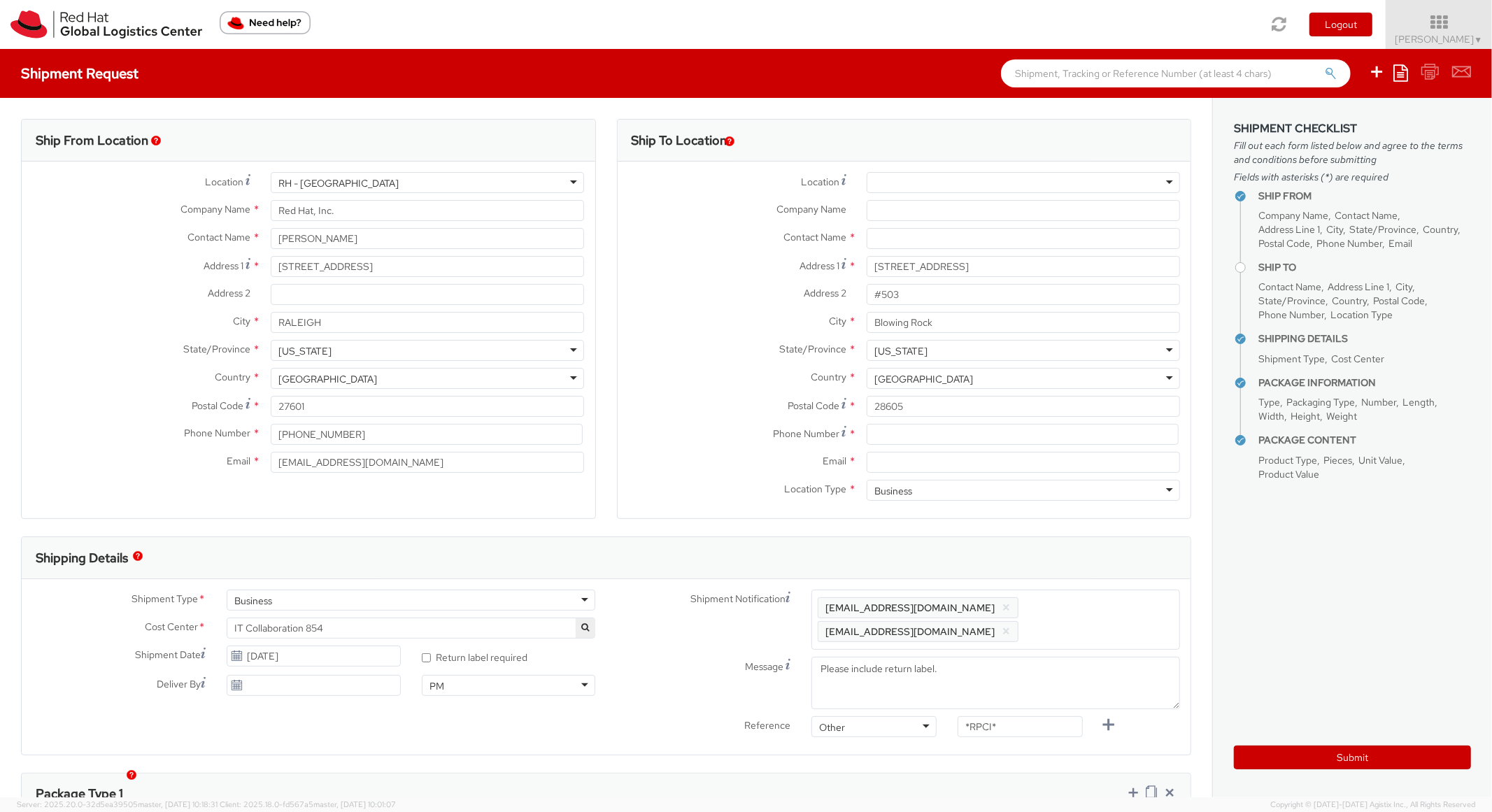
click at [707, 370] on label "Country *" at bounding box center [737, 377] width 238 height 18
click at [935, 400] on input "28605" at bounding box center [1023, 406] width 313 height 21
click at [921, 428] on input at bounding box center [1023, 434] width 312 height 21
paste input "[PHONE_NUMBER]"
type input "[PHONE_NUMBER]"
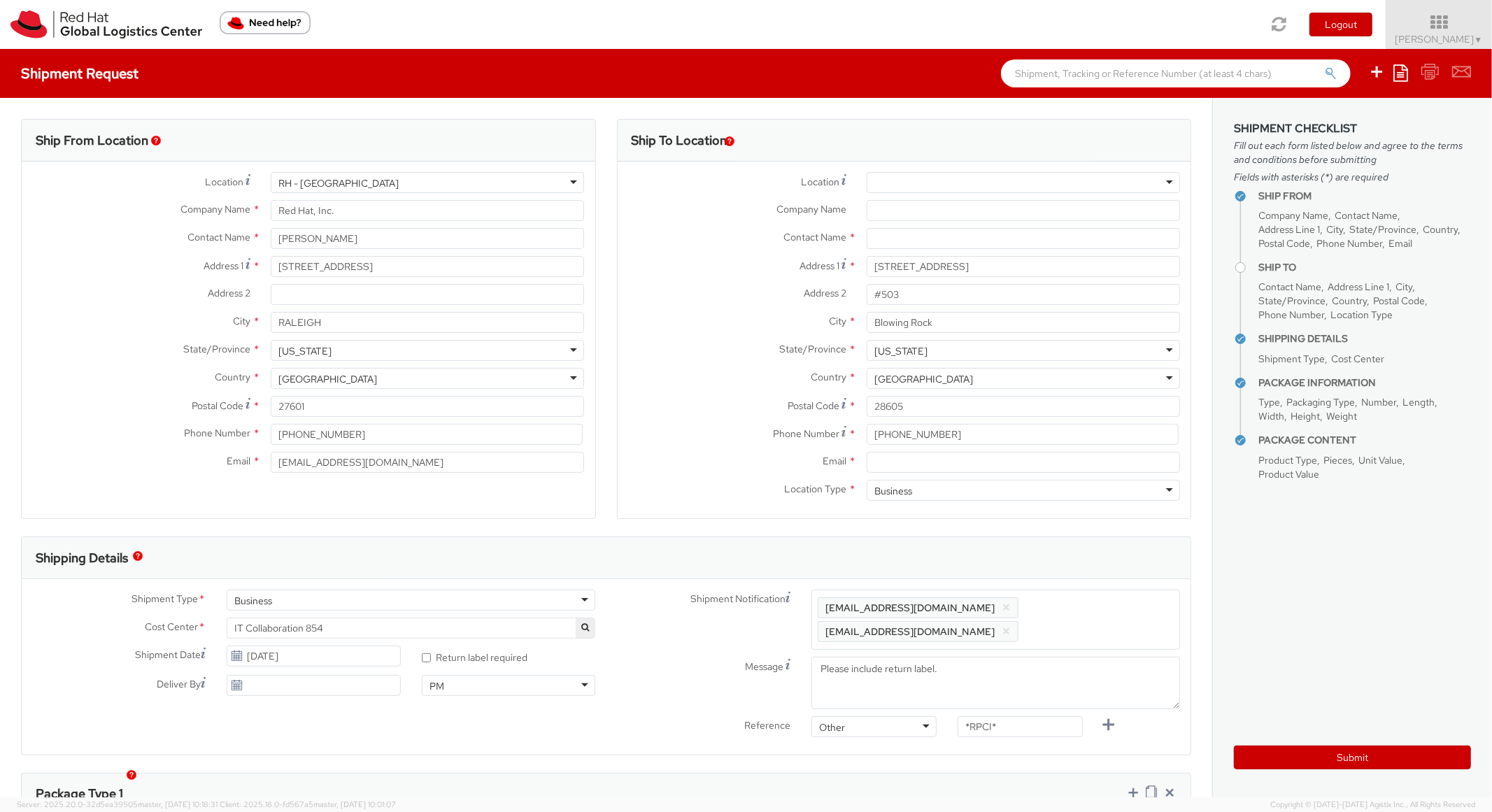
click at [772, 392] on div "Country * [GEOGRAPHIC_DATA] [GEOGRAPHIC_DATA] [GEOGRAPHIC_DATA] [GEOGRAPHIC_DAT…" at bounding box center [904, 382] width 573 height 28
click at [907, 480] on div "Business" at bounding box center [1023, 490] width 313 height 21
click at [912, 476] on div "Email *" at bounding box center [904, 466] width 573 height 28
click at [963, 465] on input "Email *" at bounding box center [1023, 462] width 313 height 21
paste input "[EMAIL_ADDRESS][DOMAIN_NAME]"
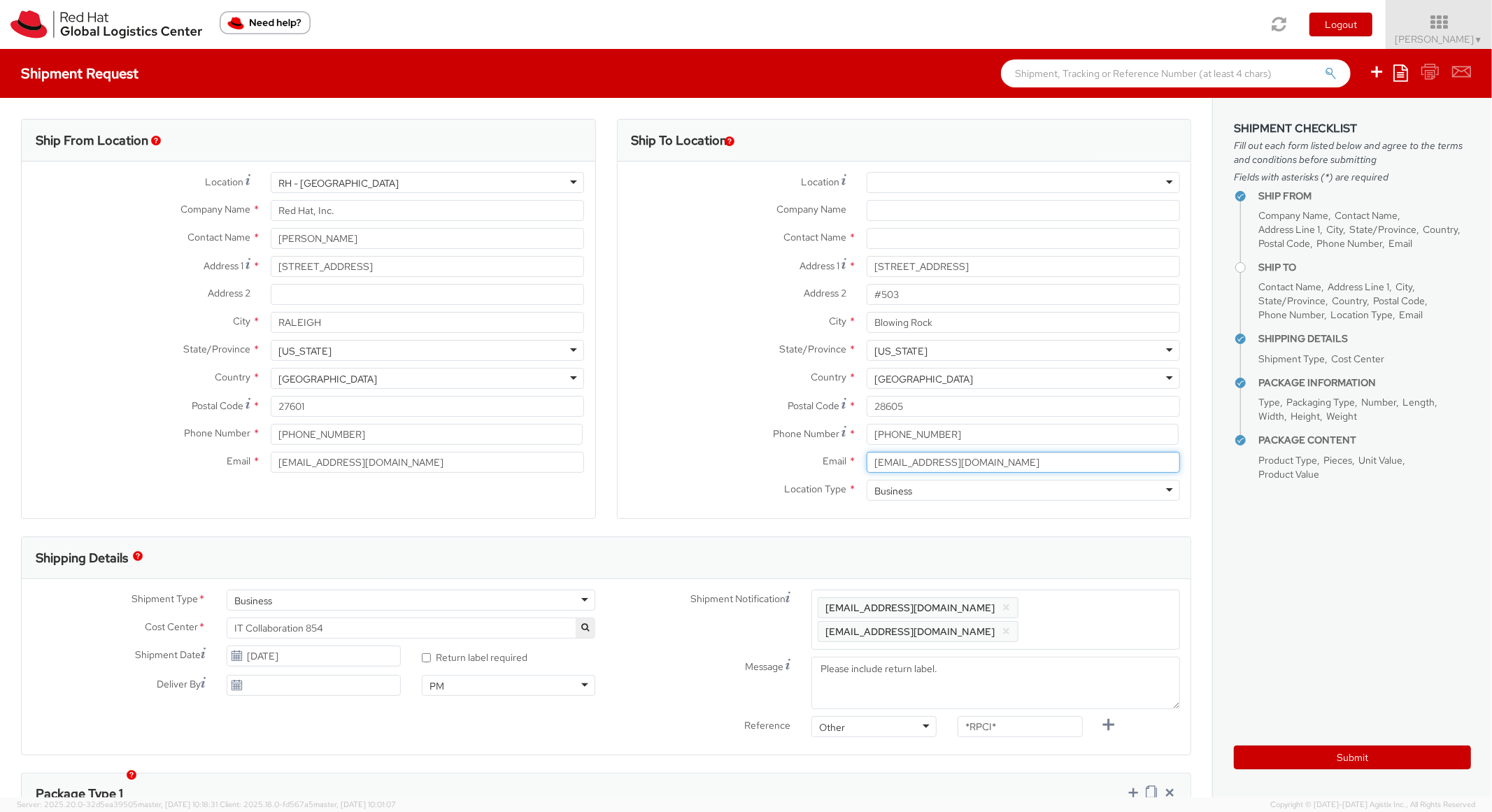
type input "[EMAIL_ADDRESS][DOMAIN_NAME]"
click at [1105, 610] on span "Enter any additional email addresses, separated by comma, for individuals who s…" at bounding box center [996, 620] width 356 height 42
paste input "[EMAIL_ADDRESS][DOMAIN_NAME]"
type input "[EMAIL_ADDRESS][DOMAIN_NAME]"
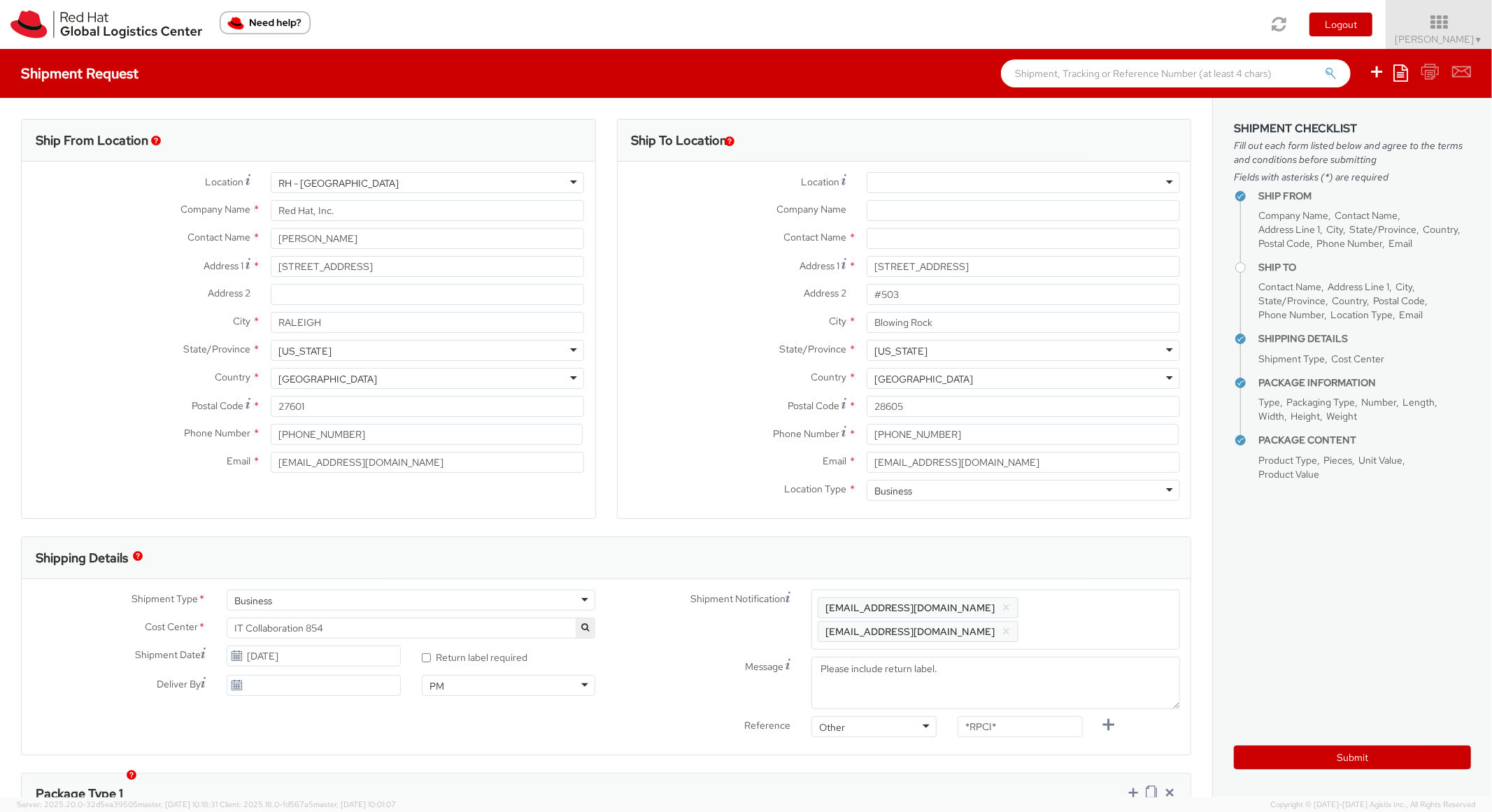
click at [1115, 567] on div "Shipping Details" at bounding box center [606, 558] width 1169 height 42
drag, startPoint x: 1005, startPoint y: 742, endPoint x: 986, endPoint y: 721, distance: 28.3
click at [989, 740] on div "*RPCI*" at bounding box center [1020, 754] width 146 height 28
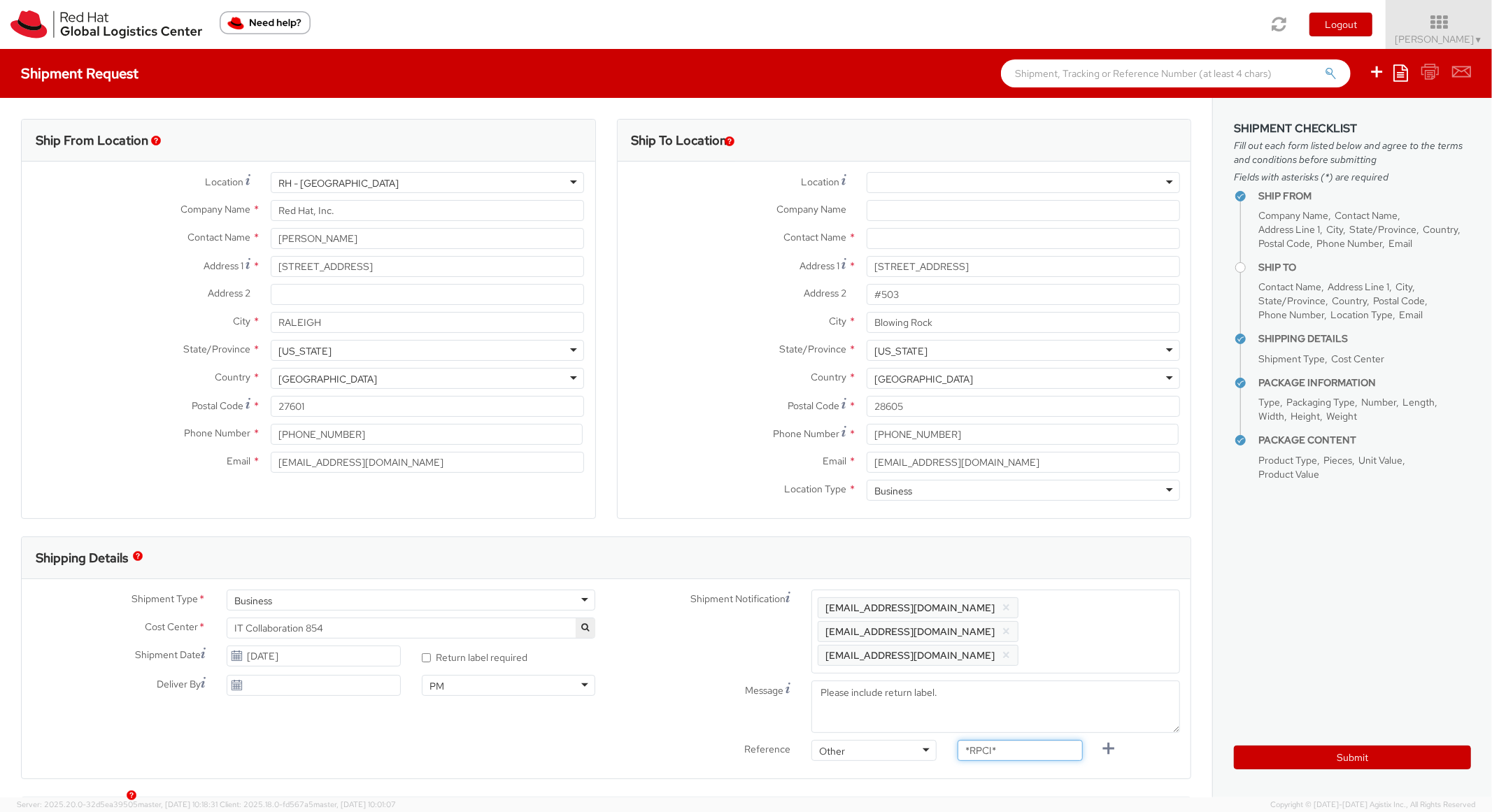
drag, startPoint x: 1001, startPoint y: 716, endPoint x: 1025, endPoint y: 705, distance: 26.4
click at [1022, 740] on input "*RPCI*" at bounding box center [1020, 750] width 125 height 21
paste input "REQ6032016"
type input "REQ6032016"
click at [906, 231] on input "text" at bounding box center [1023, 239] width 313 height 21
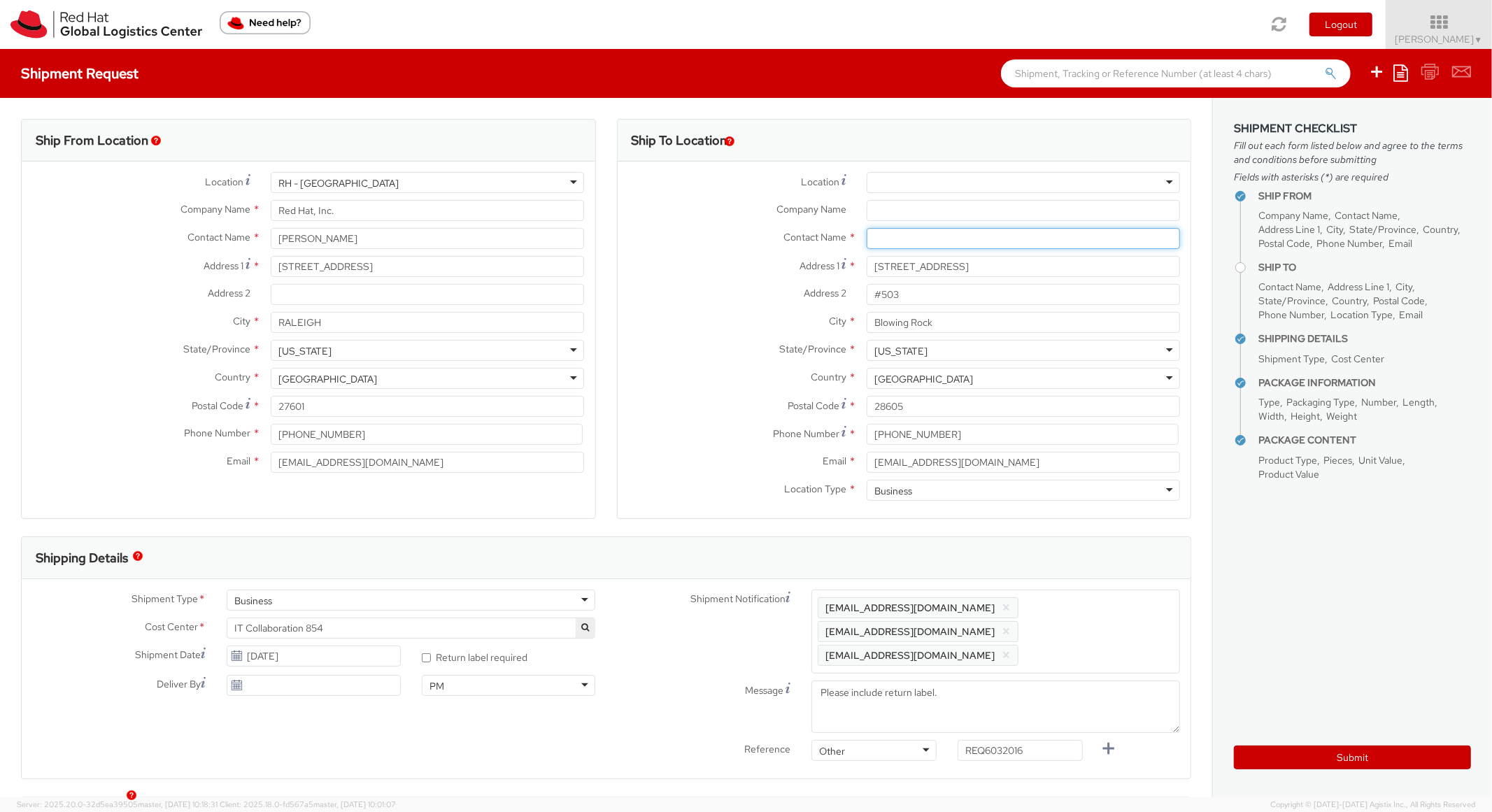
paste input "[PERSON_NAME]"
type input "[PERSON_NAME]"
click at [741, 325] on label "City *" at bounding box center [737, 321] width 238 height 18
click at [867, 325] on input "Blowing Rock" at bounding box center [1023, 322] width 313 height 21
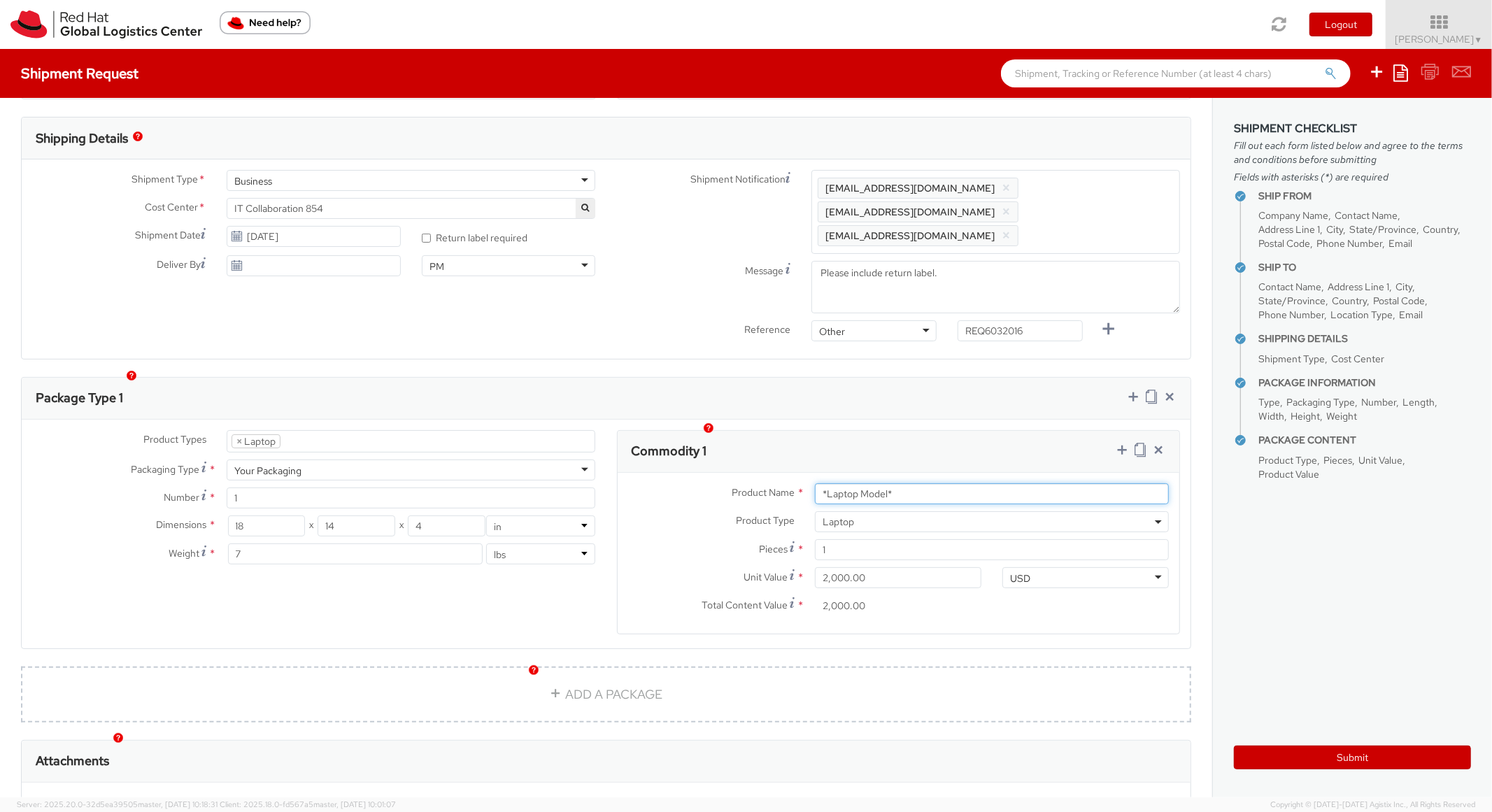
drag, startPoint x: 917, startPoint y: 466, endPoint x: 752, endPoint y: 452, distance: 165.6
click at [752, 473] on div "Product Name * *Laptop Model* Product Type * Documents Docking Station Laptop M…" at bounding box center [899, 553] width 562 height 161
type input "DEVELOPER/DESIGNER - LENOVO"
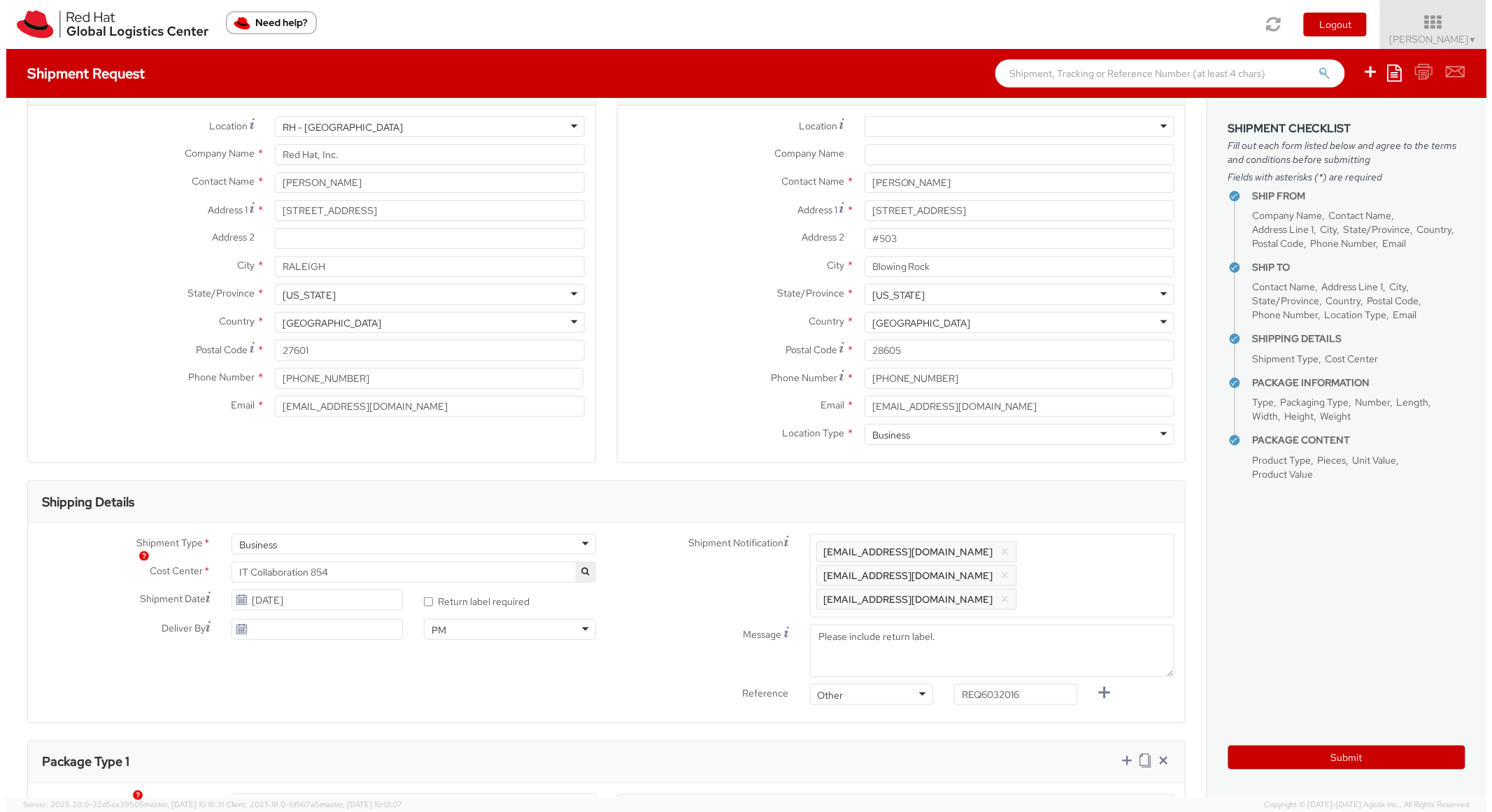
scroll to position [0, 0]
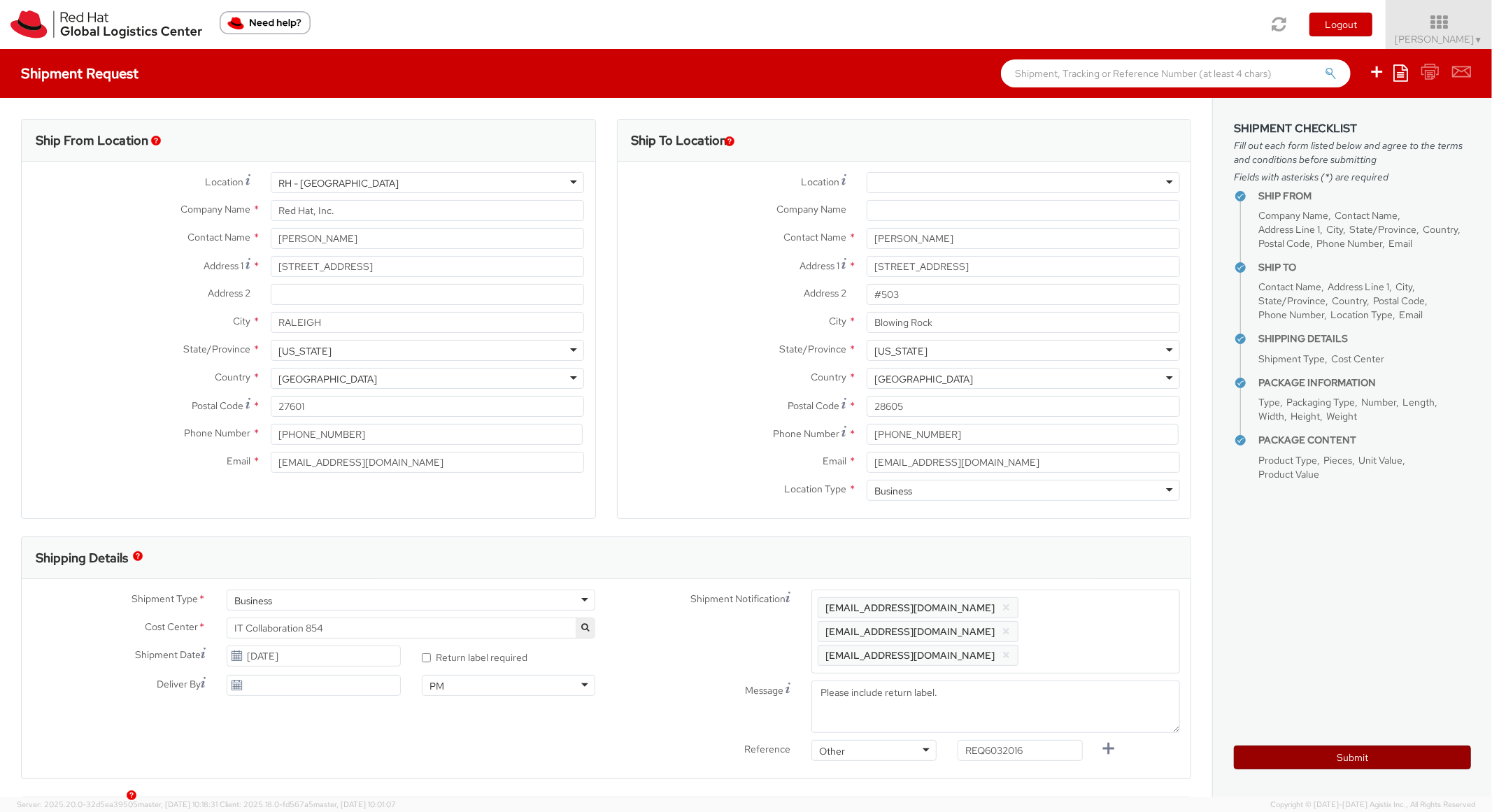
click at [1323, 765] on button "Submit" at bounding box center [1352, 757] width 237 height 24
type input "[PERSON_NAME]"
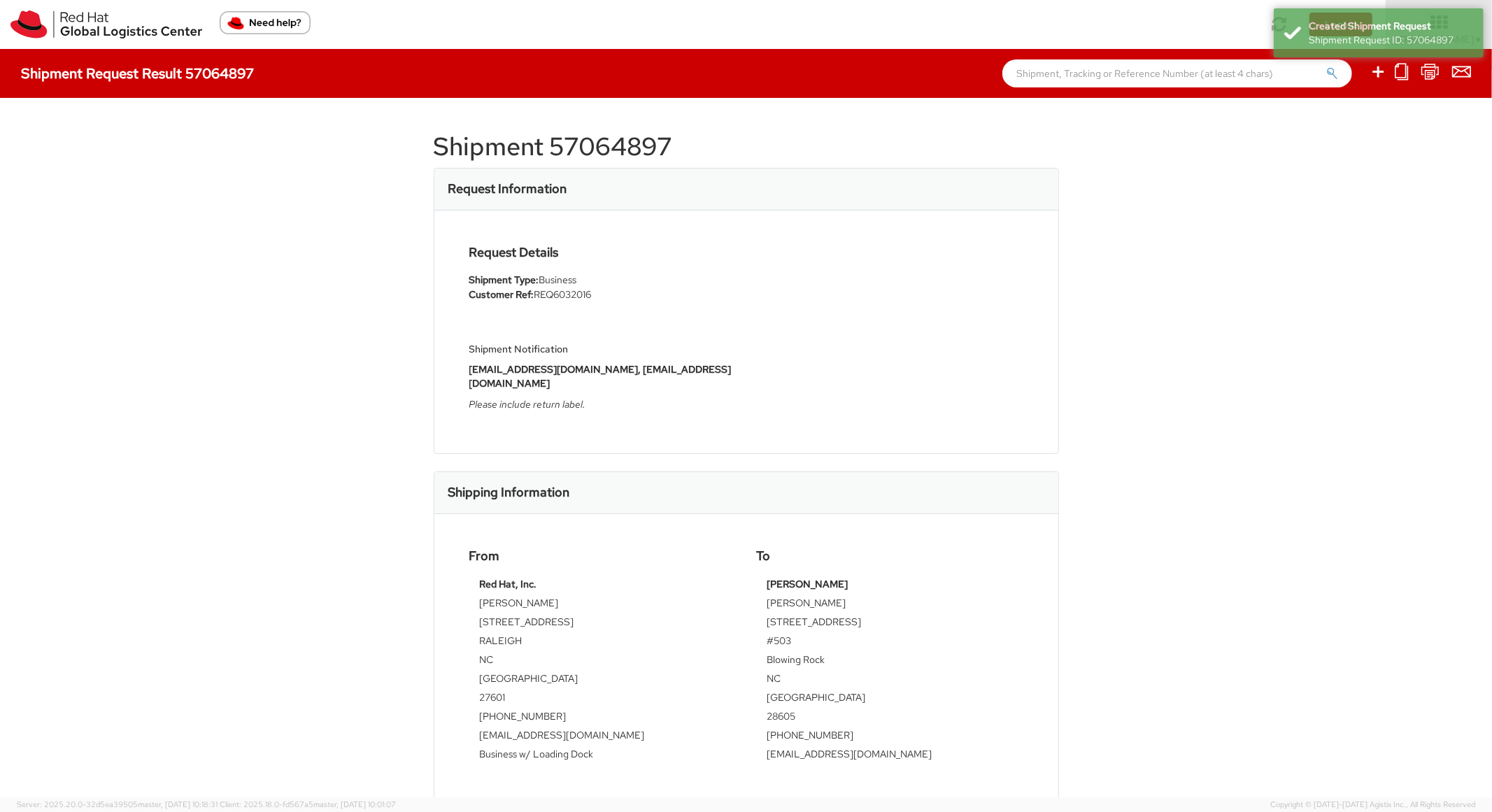
click at [611, 145] on h1 "Shipment 57064897" at bounding box center [746, 147] width 625 height 28
copy h1 "57064897"
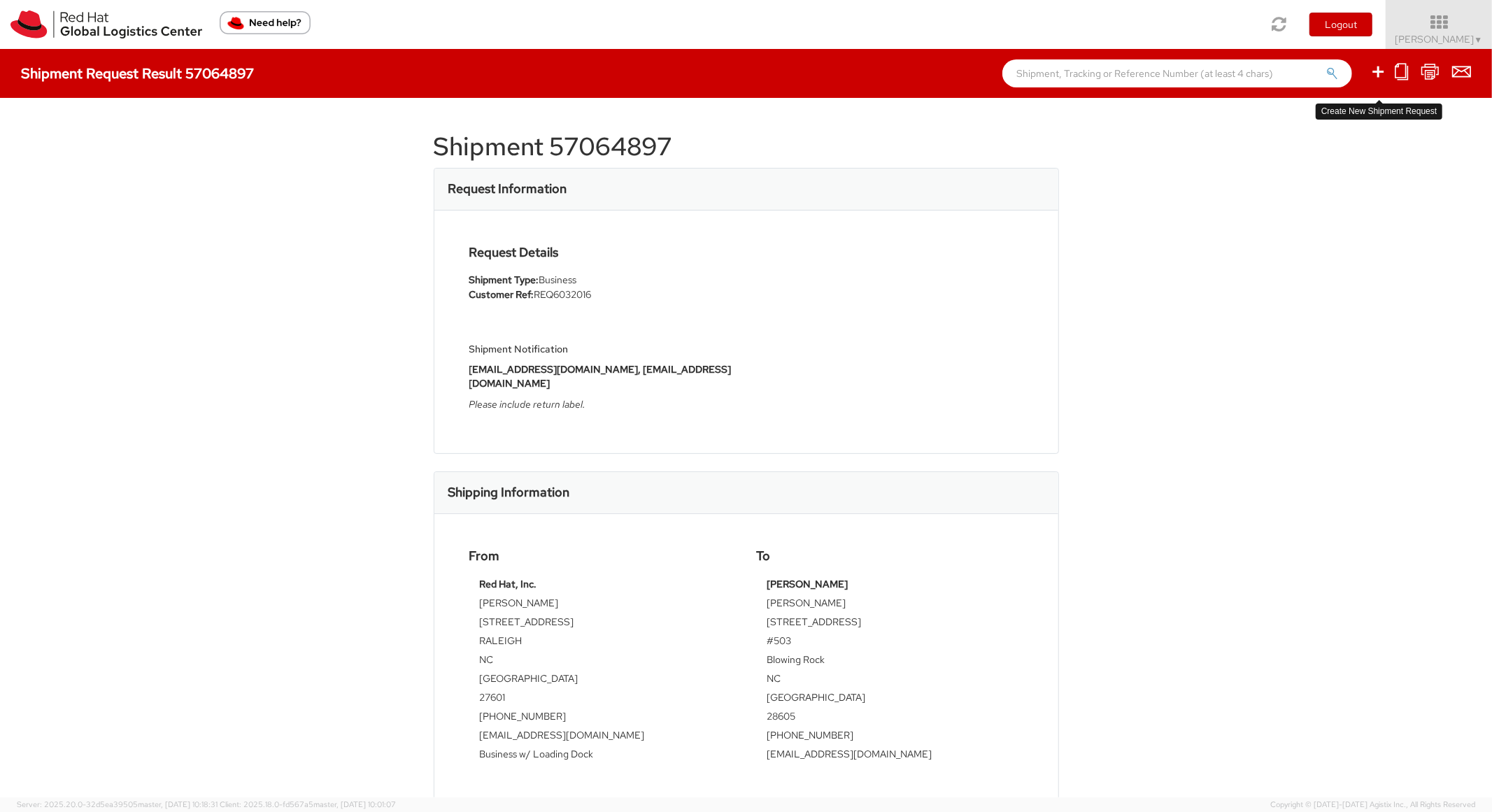
click at [1379, 72] on icon at bounding box center [1378, 72] width 17 height 18
select select
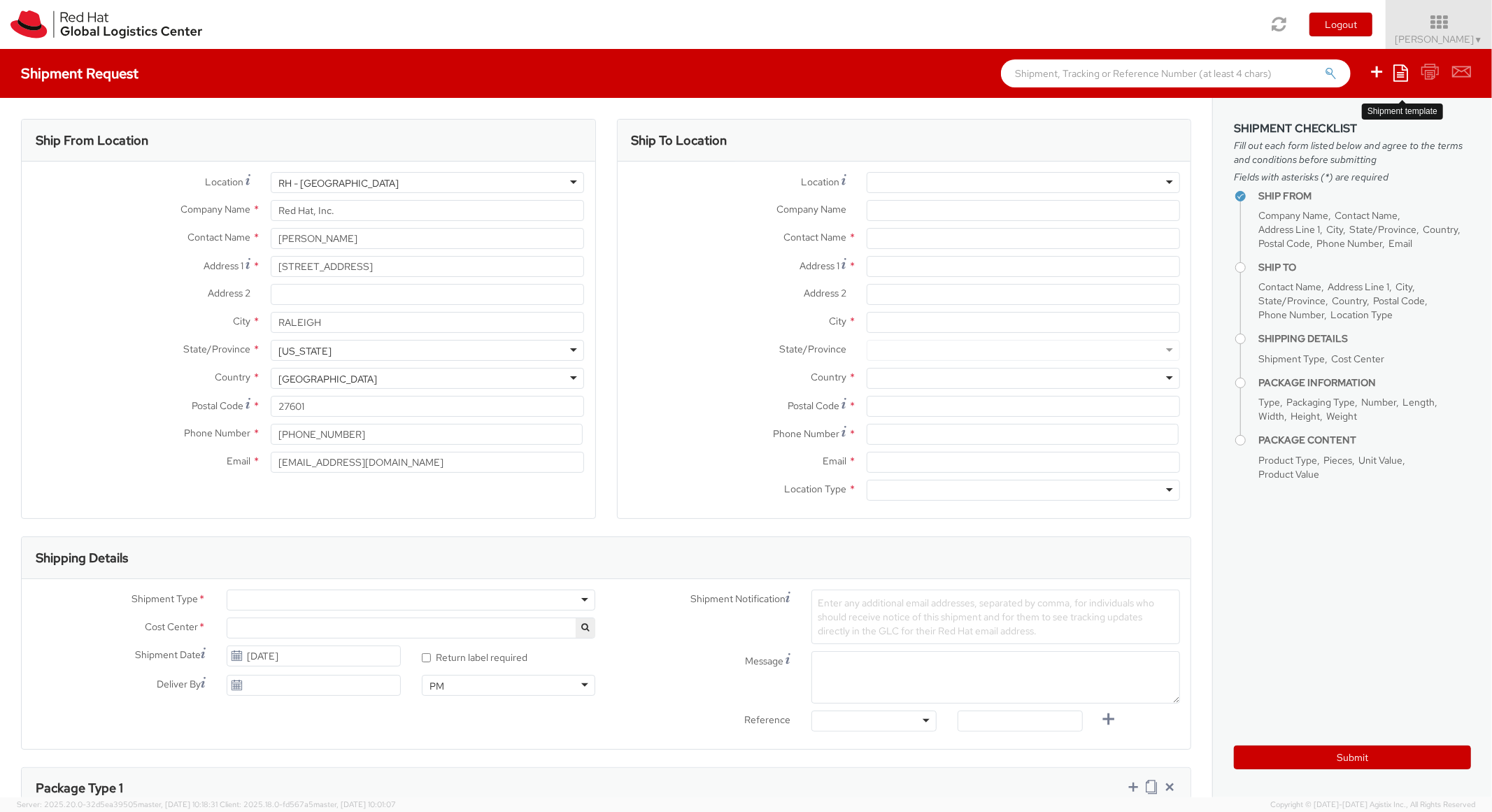
click at [1399, 70] on icon at bounding box center [1401, 73] width 15 height 17
select select "850"
click at [1331, 119] on link "Create from template" at bounding box center [1347, 117] width 122 height 18
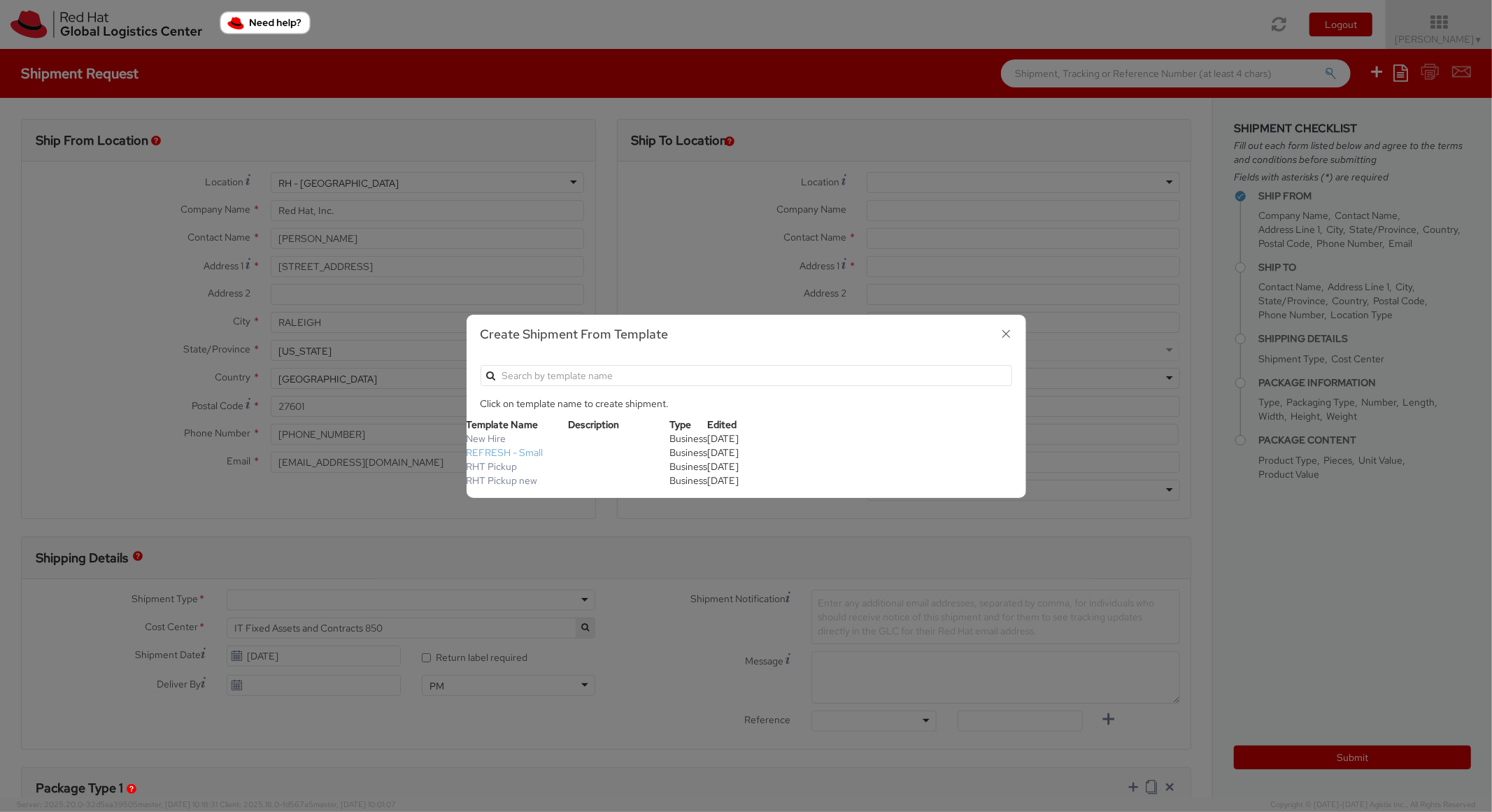
click at [531, 454] on link "REFRESH - Small" at bounding box center [505, 452] width 77 height 13
type textarea "Please include return label."
type input "*RPCI*"
select select "LAPTOP"
type input "1"
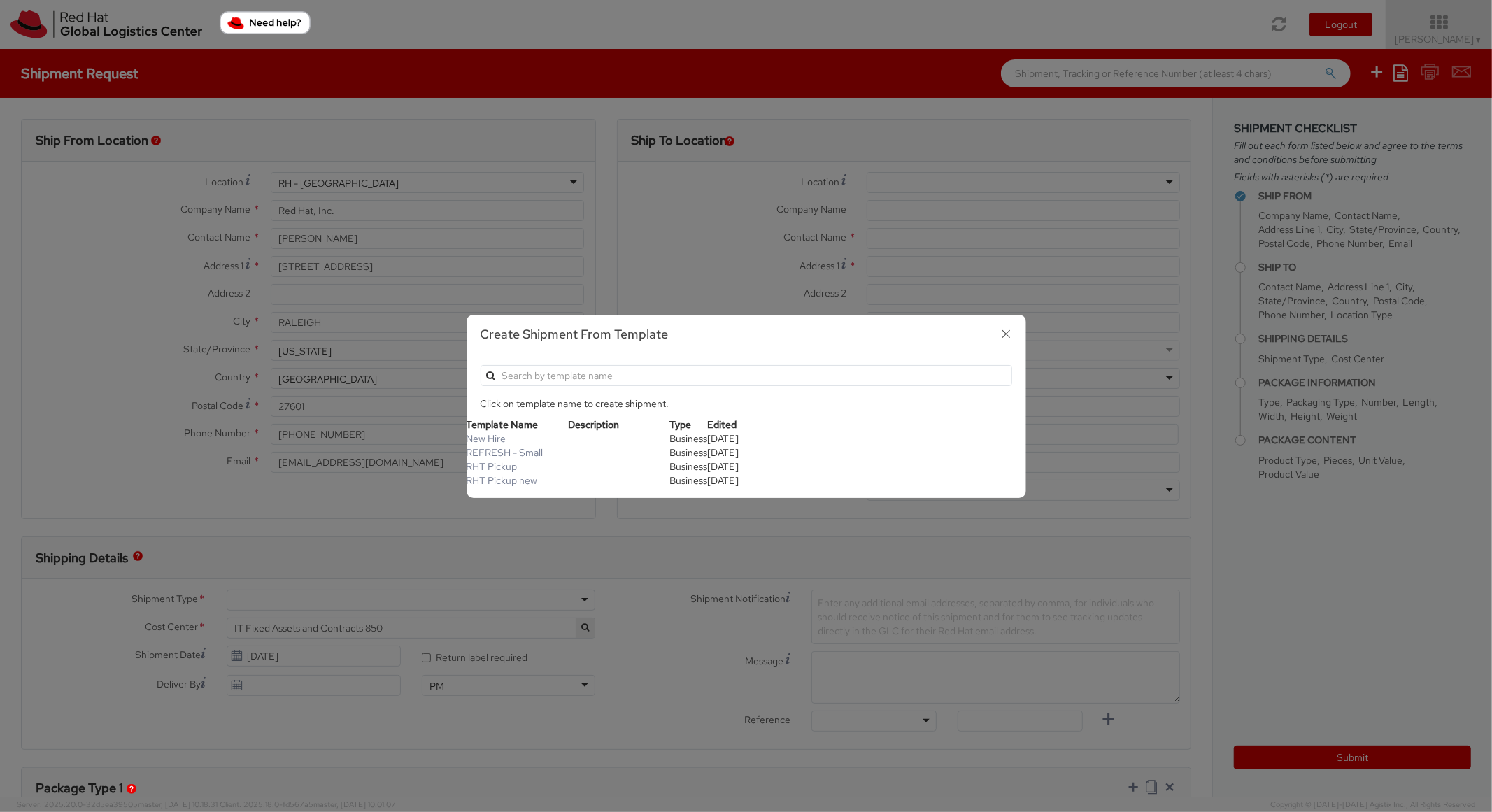
type input "18"
type input "14"
type input "4"
type input "7"
type input "*Laptop Model*"
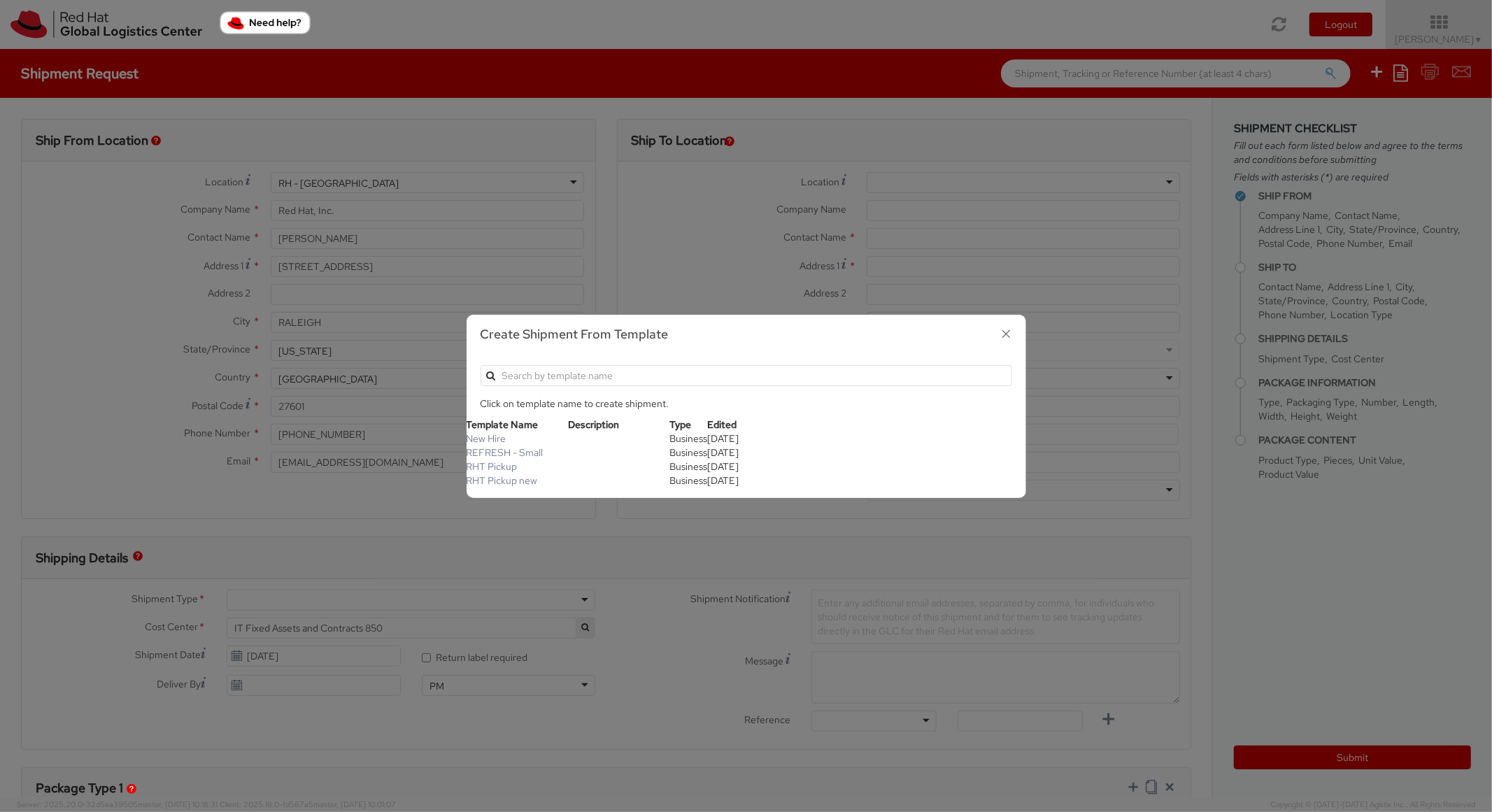
select select "LAPTOP"
type input "2,000.00"
select select "850"
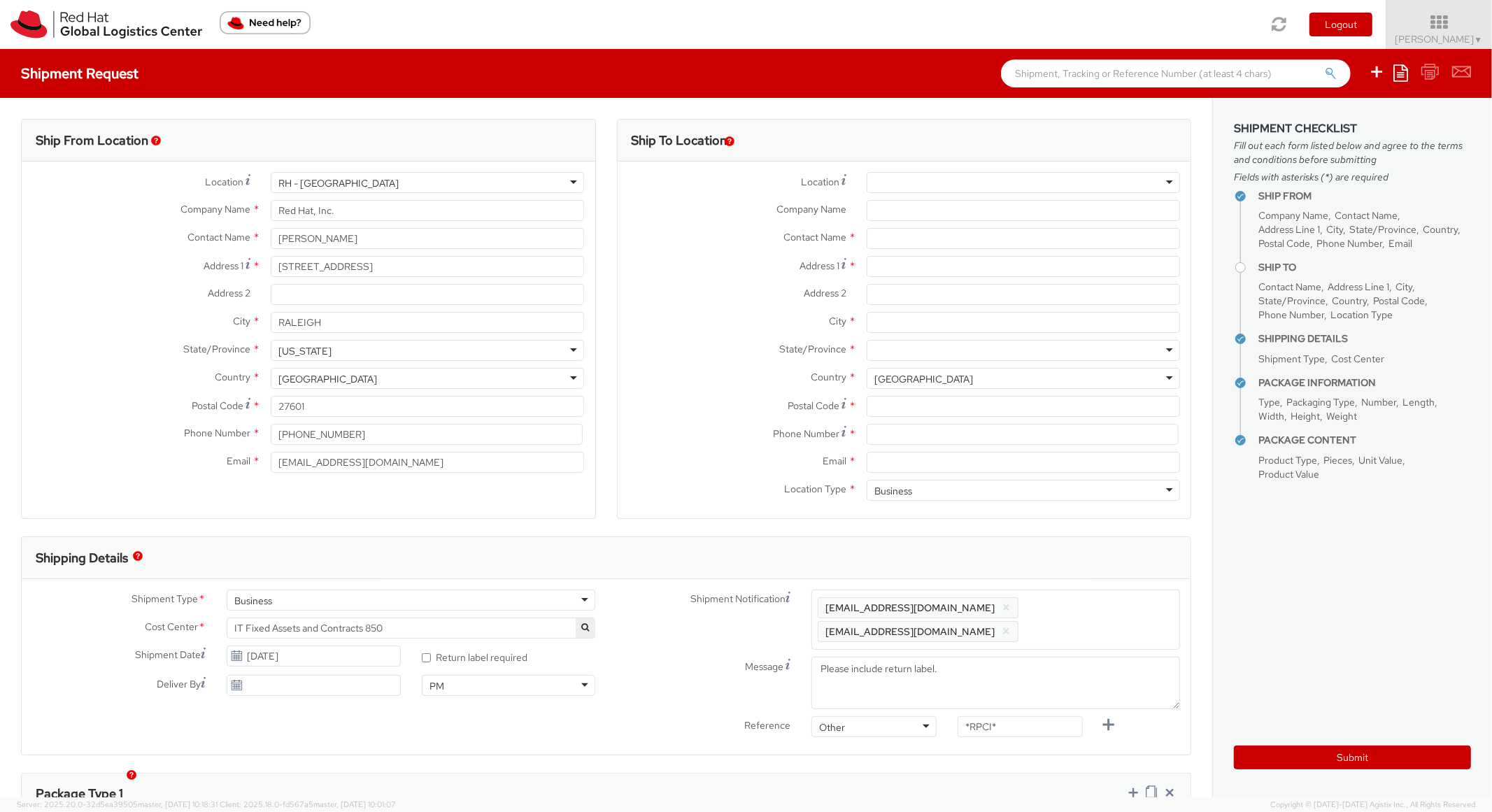
scroll to position [42, 0]
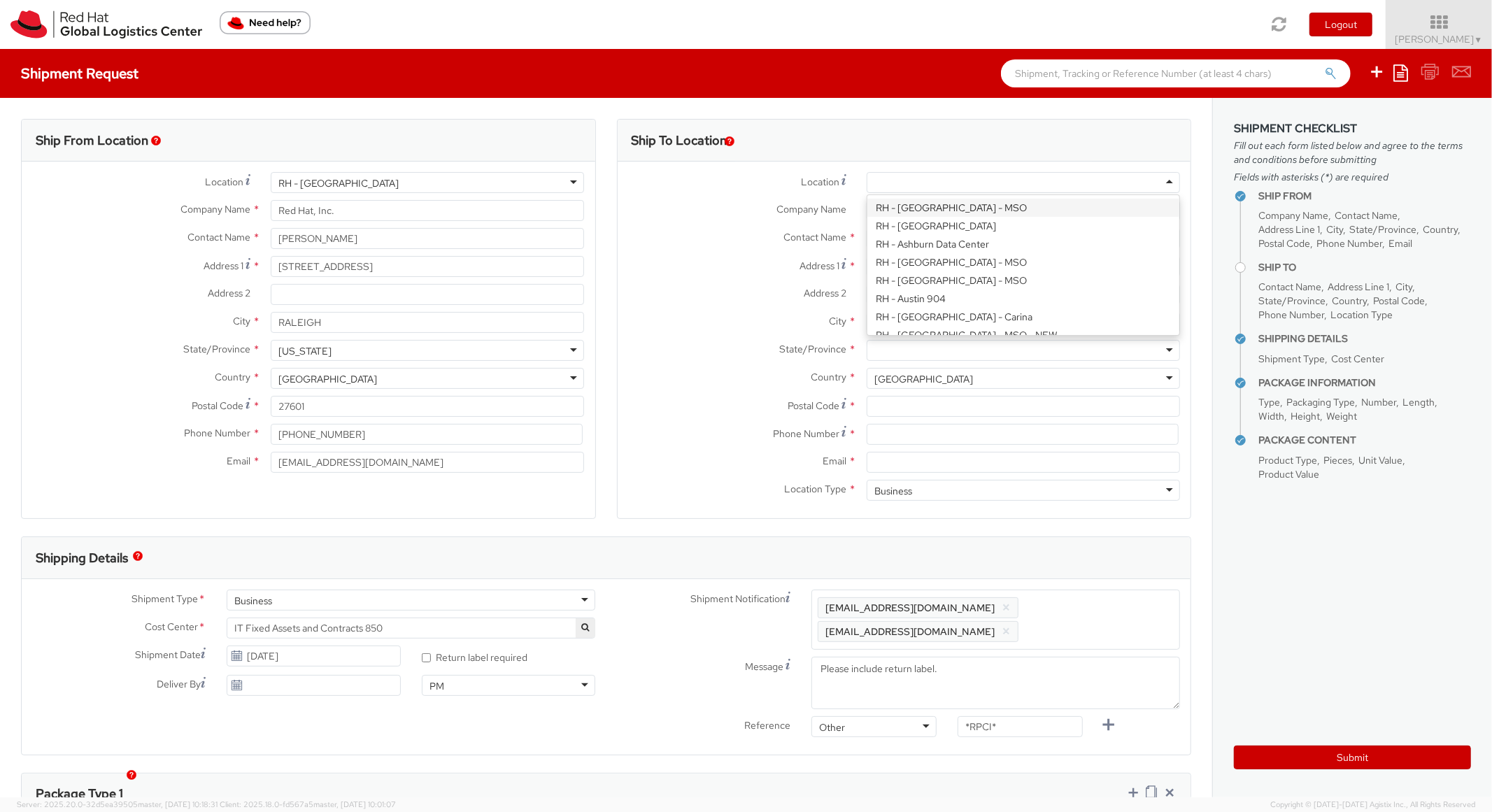
click at [946, 190] on div at bounding box center [1023, 183] width 313 height 21
type input "tys"
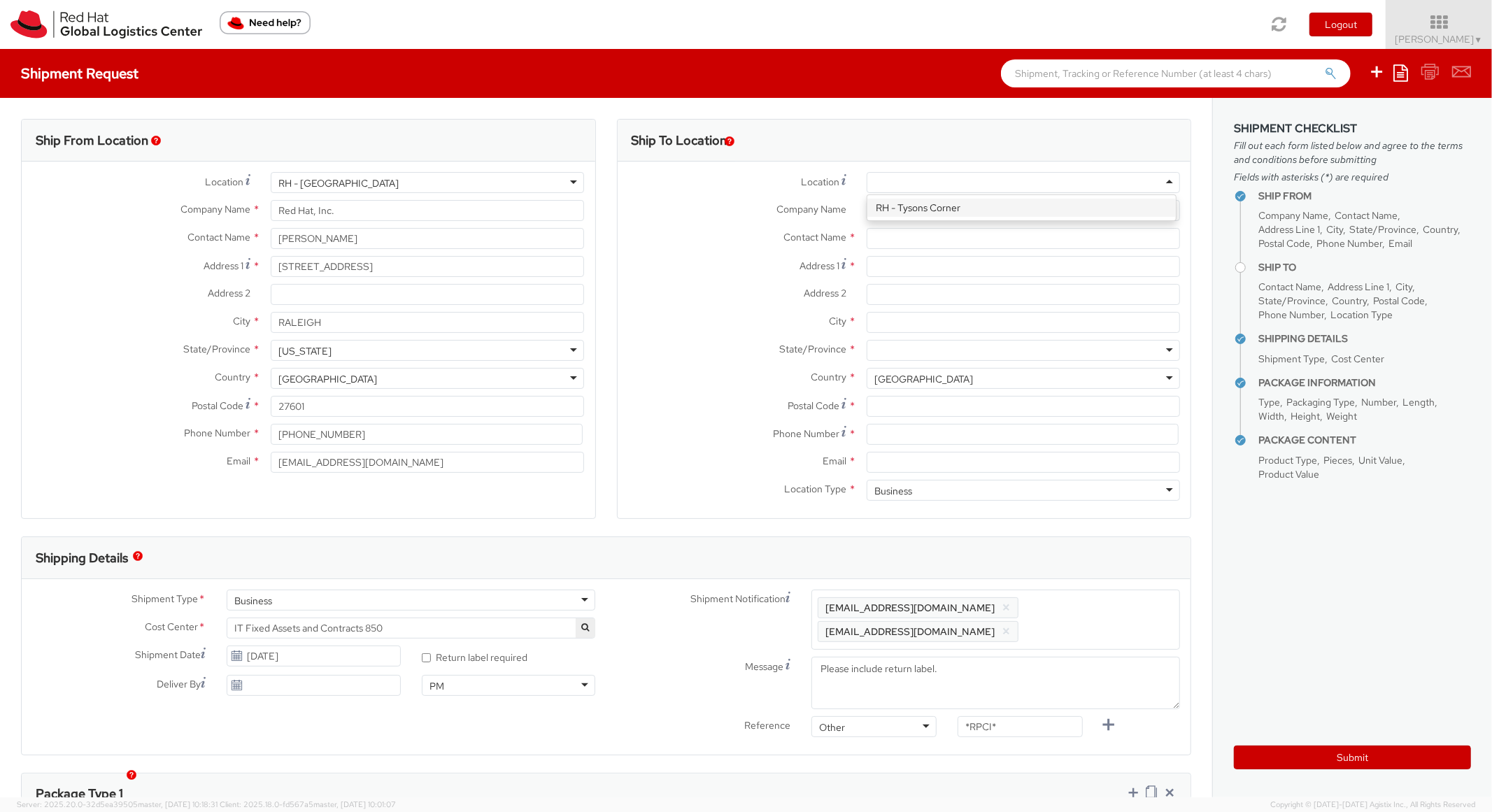
type input "Red Hat, Inc."
type input "[STREET_ADDRESS]"
type input "Suite 800"
type input "[PERSON_NAME]"
type input "22102"
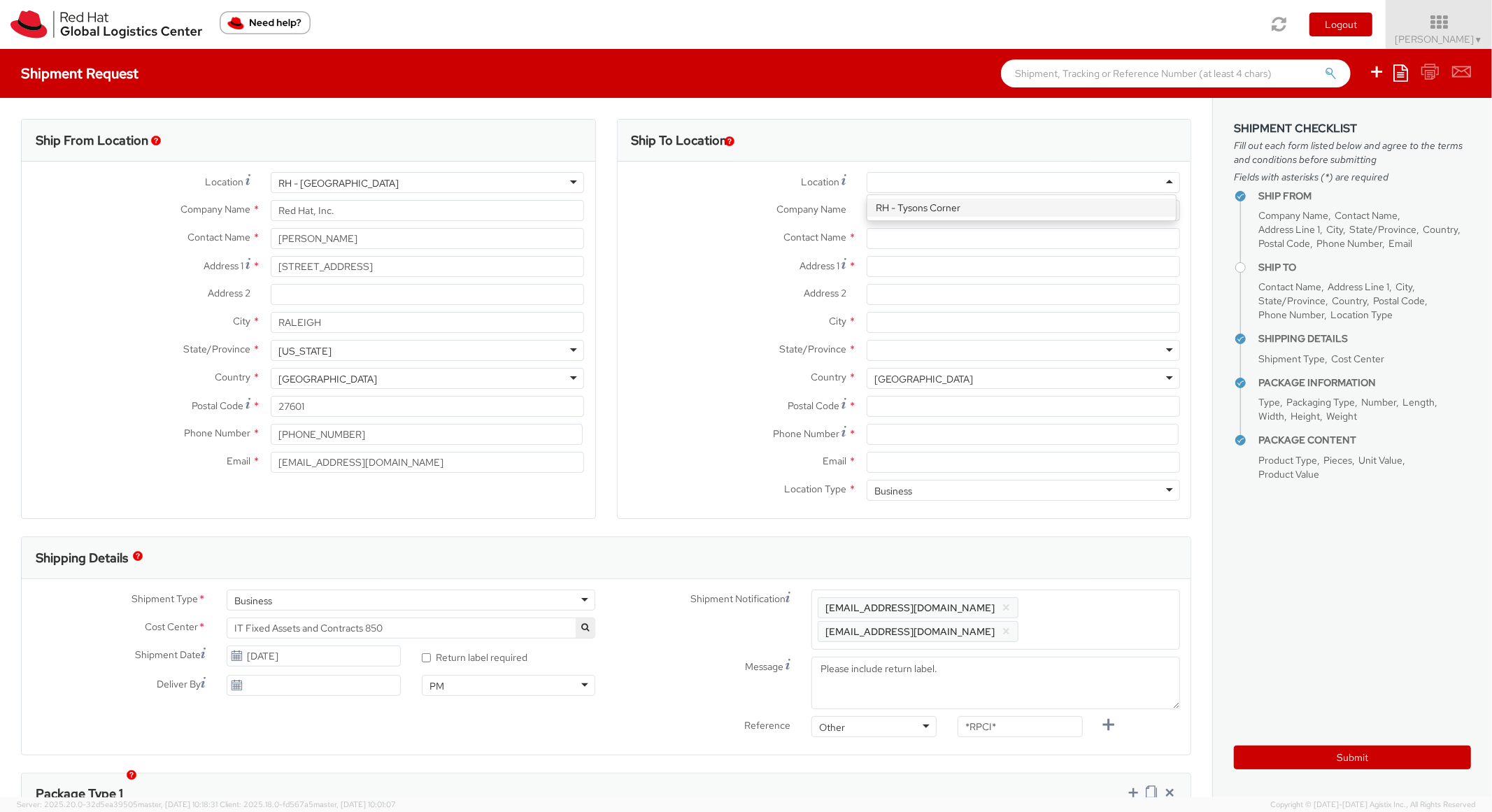
type input "[PHONE_NUMBER]"
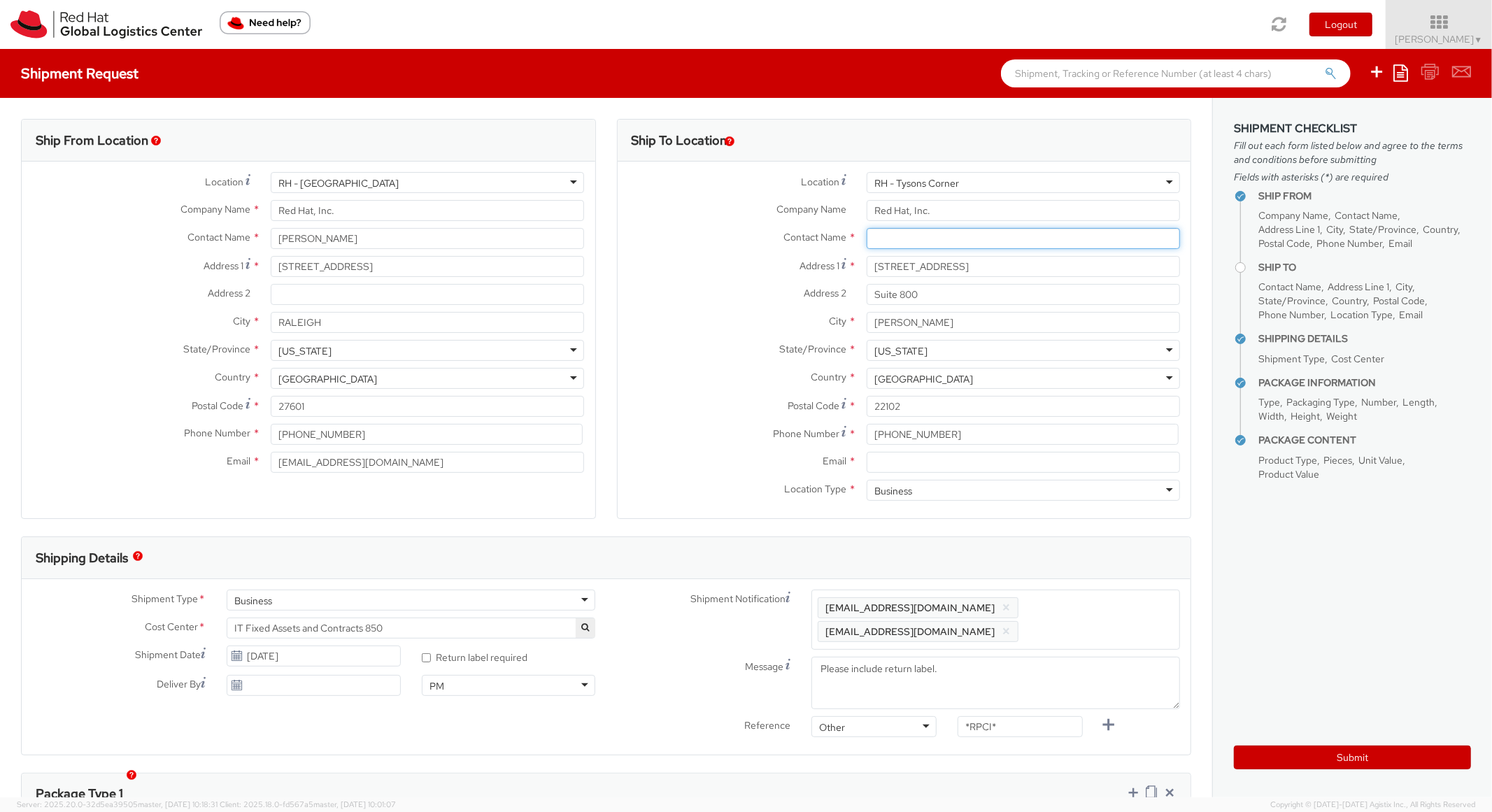
paste input "[PERSON_NAME]"
click at [931, 235] on input "text" at bounding box center [1023, 239] width 313 height 21
type input "[PERSON_NAME]"
click at [724, 258] on label "Address 1 *" at bounding box center [737, 265] width 238 height 19
click at [867, 258] on input "[STREET_ADDRESS]" at bounding box center [1023, 266] width 313 height 21
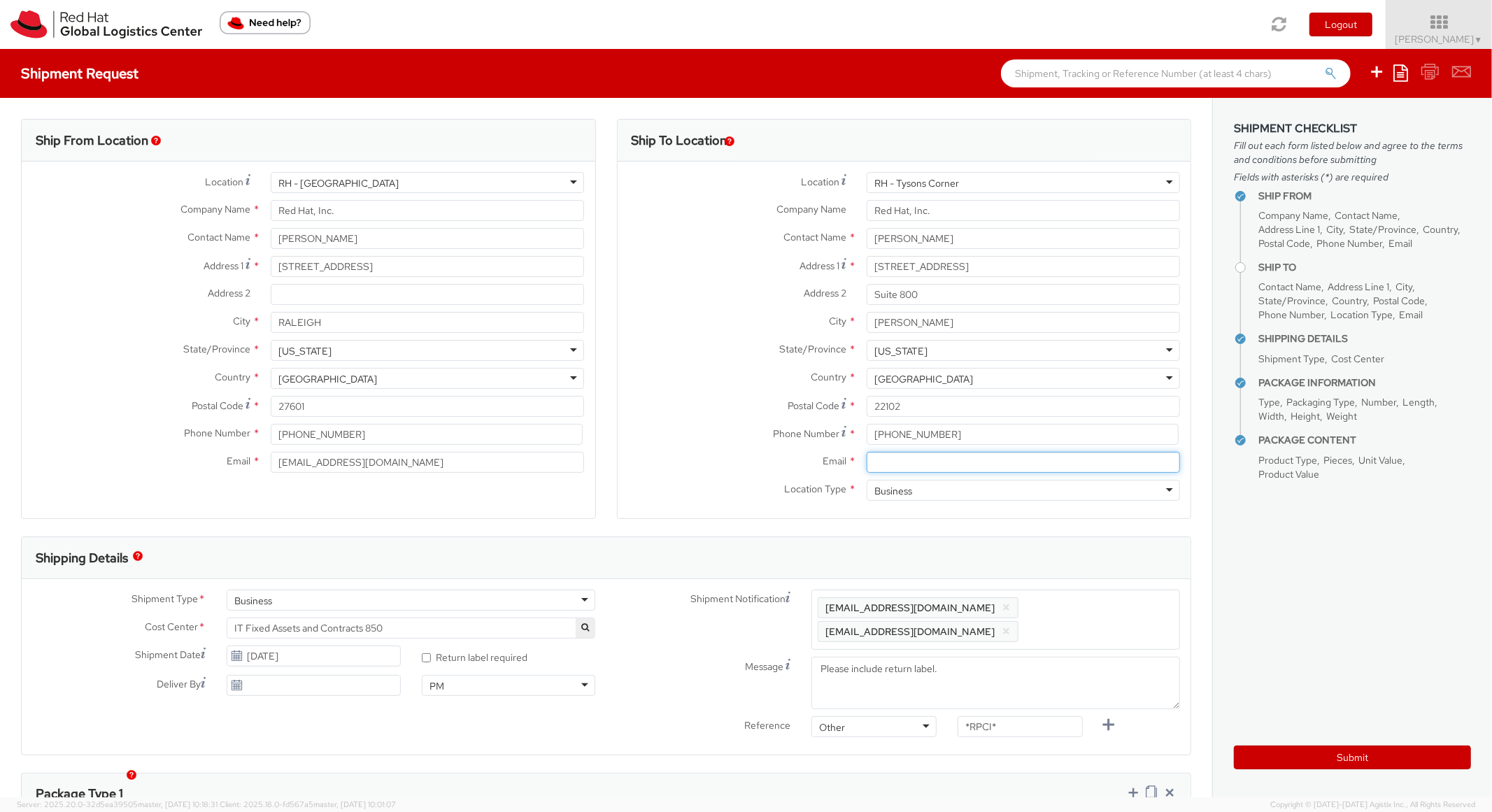
click at [942, 458] on input "Email *" at bounding box center [1023, 462] width 313 height 21
paste input "[EMAIL_ADDRESS][DOMAIN_NAME]"
type input "[EMAIL_ADDRESS][DOMAIN_NAME]"
click at [1086, 617] on span "Enter any additional email addresses, separated by comma, for individuals who s…" at bounding box center [996, 620] width 356 height 42
paste input "[EMAIL_ADDRESS][DOMAIN_NAME]"
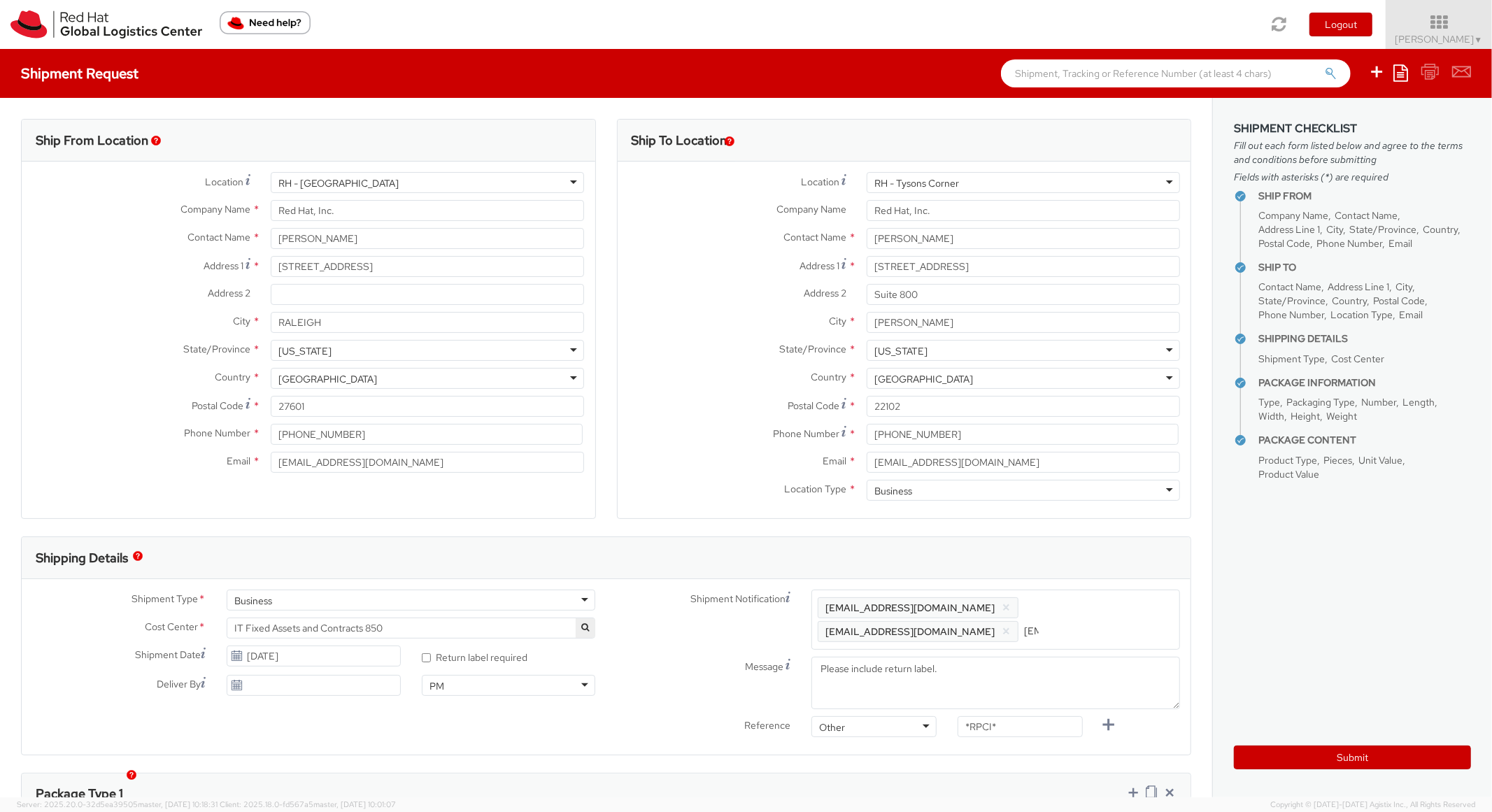
scroll to position [0, 80]
type input "[EMAIL_ADDRESS][DOMAIN_NAME]"
click at [1115, 568] on div "Shipping Details" at bounding box center [606, 558] width 1169 height 42
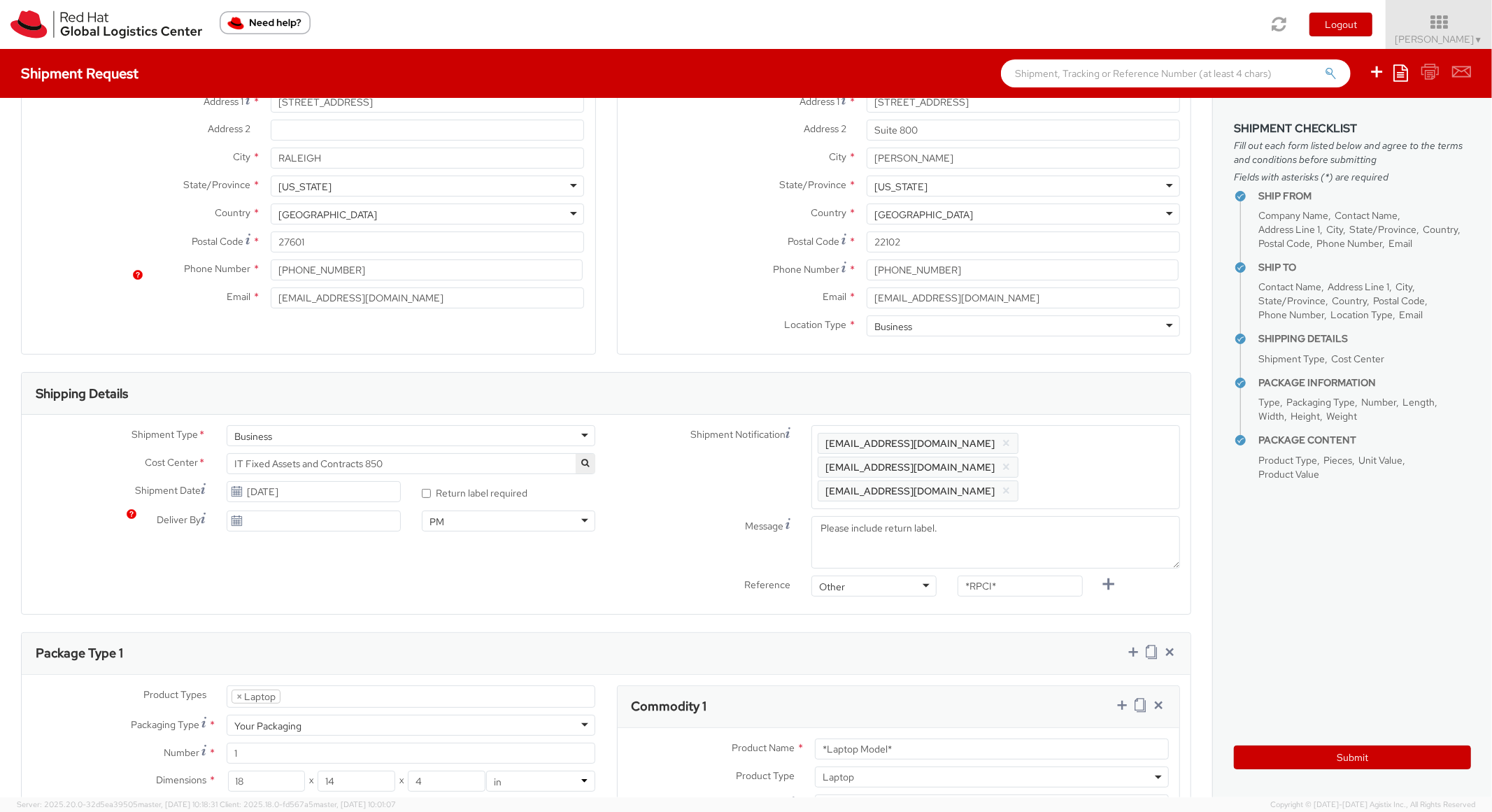
scroll to position [310, 0]
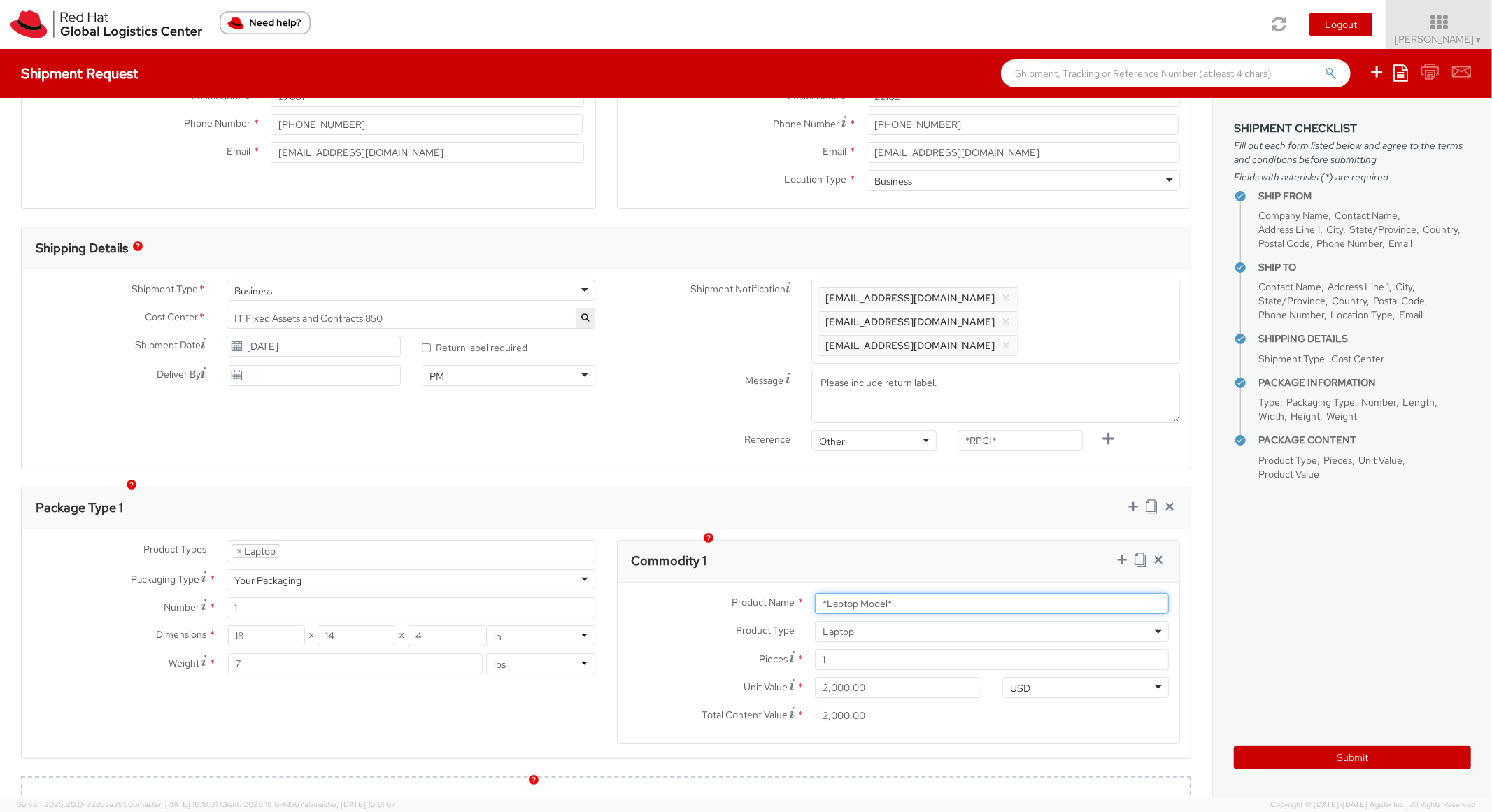
drag, startPoint x: 920, startPoint y: 583, endPoint x: 739, endPoint y: 577, distance: 181.1
click at [739, 593] on div "Product Name * *Laptop Model*" at bounding box center [899, 603] width 562 height 21
click at [898, 593] on input "DEVELOPER/DESGNER - Apple" at bounding box center [992, 603] width 354 height 21
type input "DEVELOPER/DESIGNER - Apple"
click at [960, 487] on div "Package Type 1" at bounding box center [606, 509] width 1169 height 42
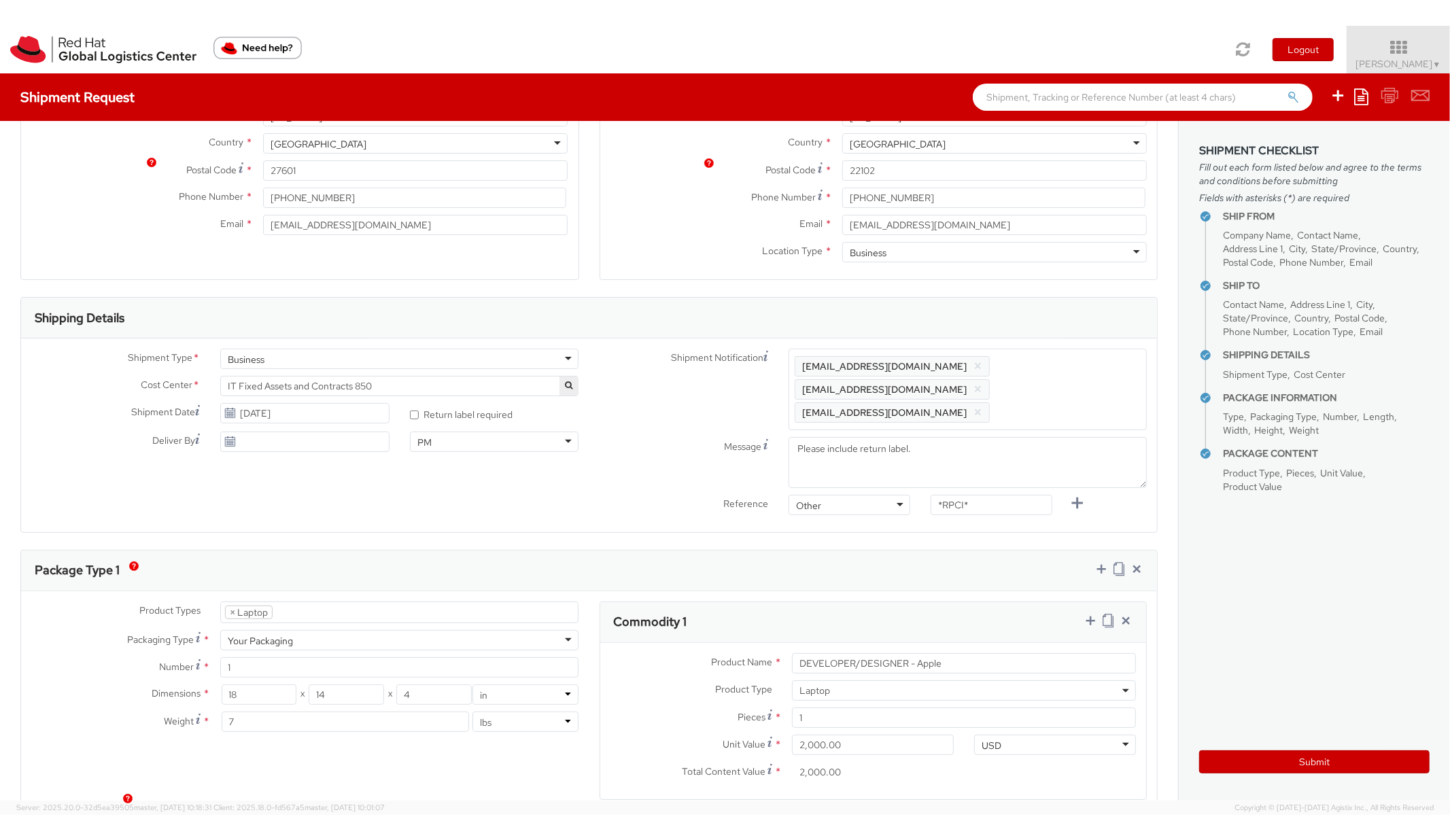
scroll to position [544, 0]
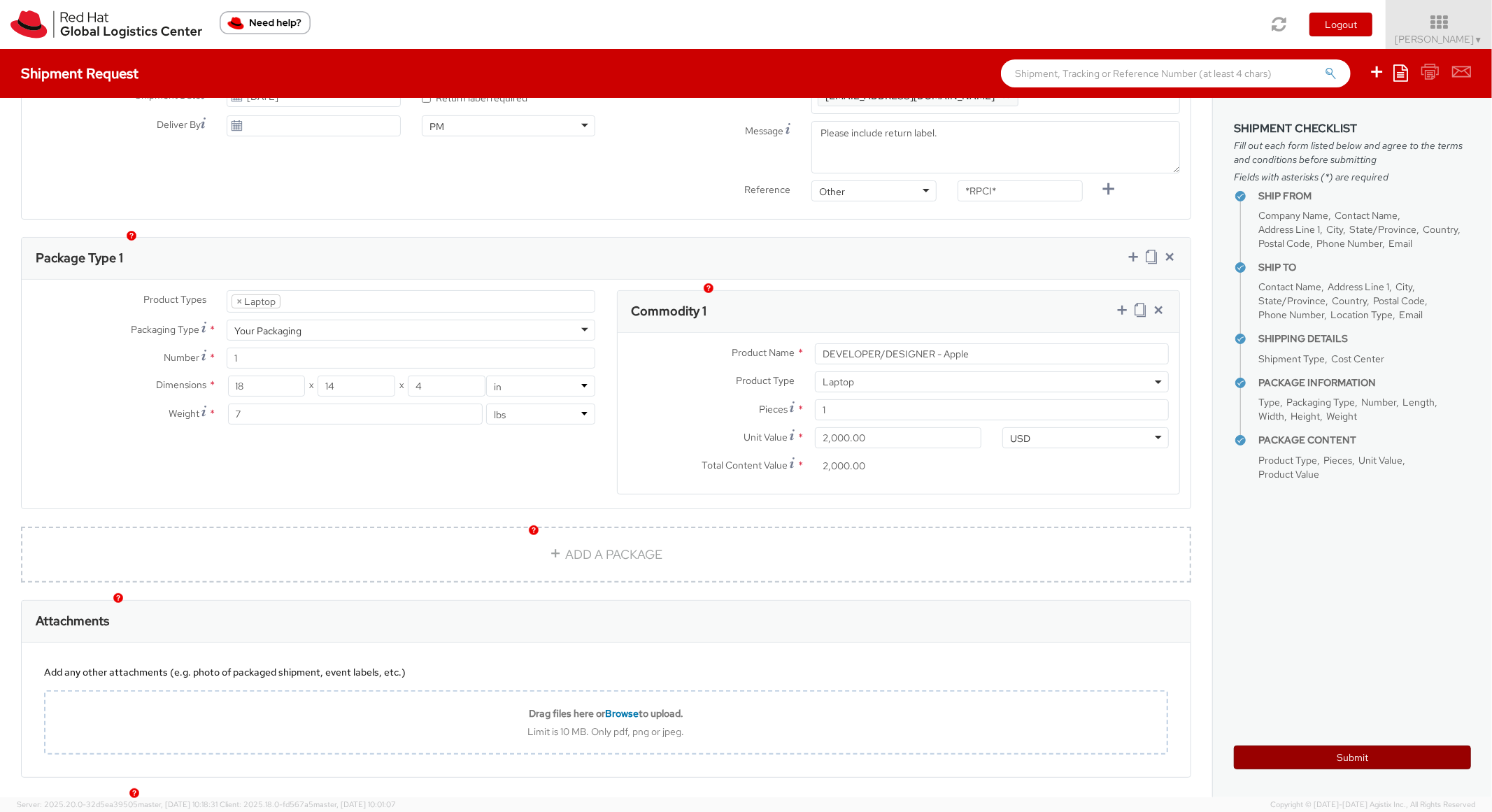
click at [1304, 764] on button "Submit" at bounding box center [1352, 757] width 237 height 24
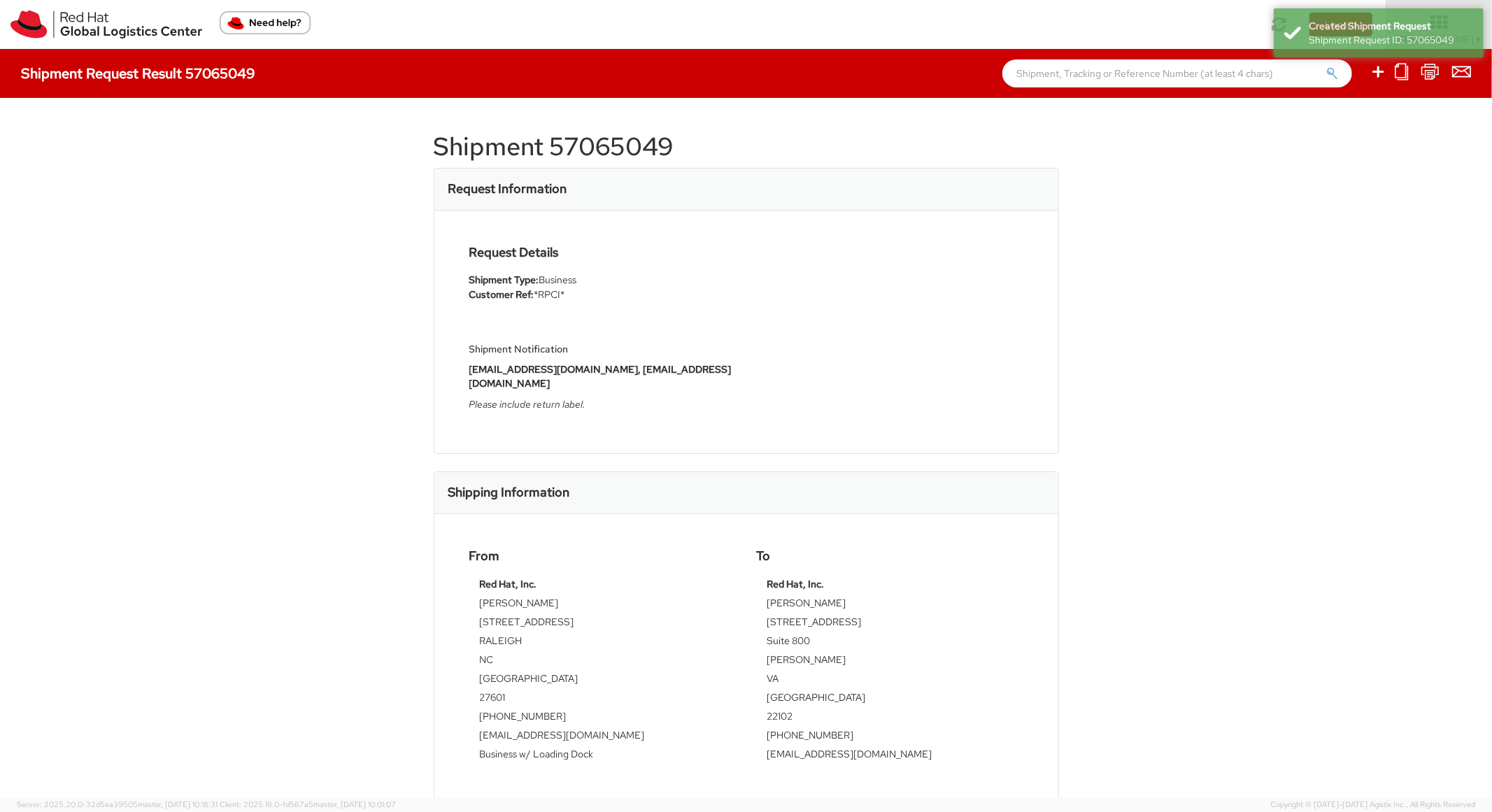
click at [620, 145] on h1 "Shipment 57065049" at bounding box center [746, 147] width 625 height 28
copy h1 "57065049"
